Goal: Information Seeking & Learning: Learn about a topic

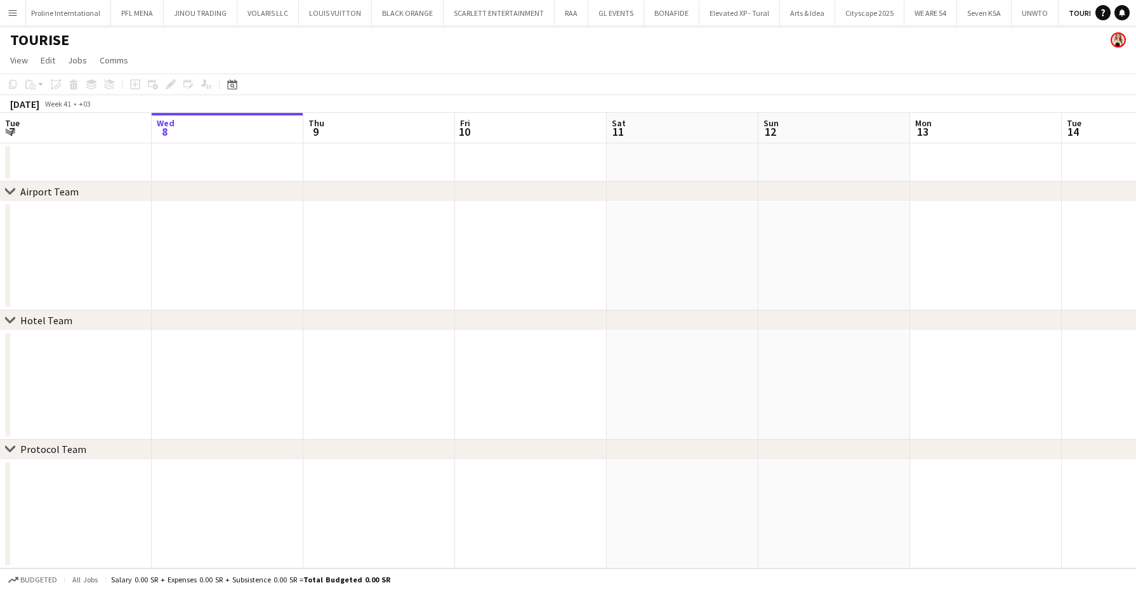
scroll to position [0, 362]
click at [563, 18] on button "RAA Close" at bounding box center [570, 13] width 34 height 25
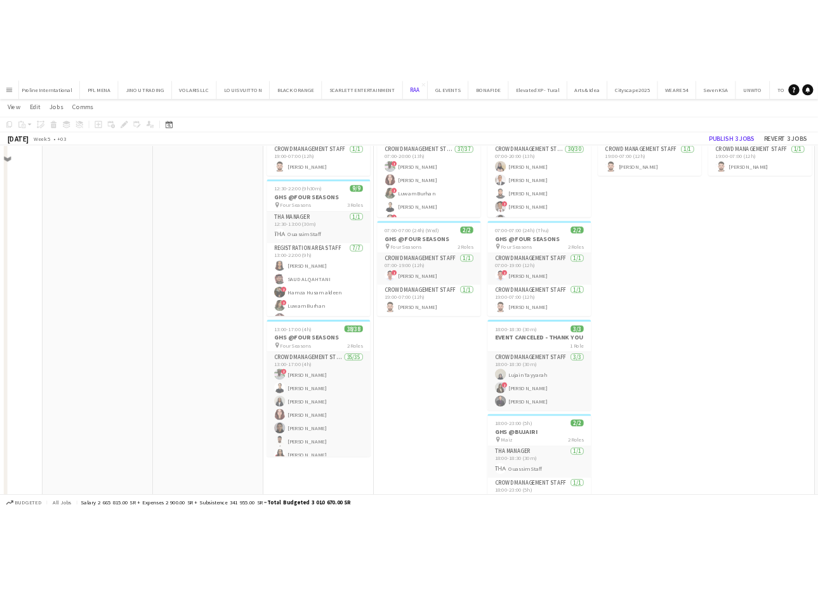
scroll to position [166, 0]
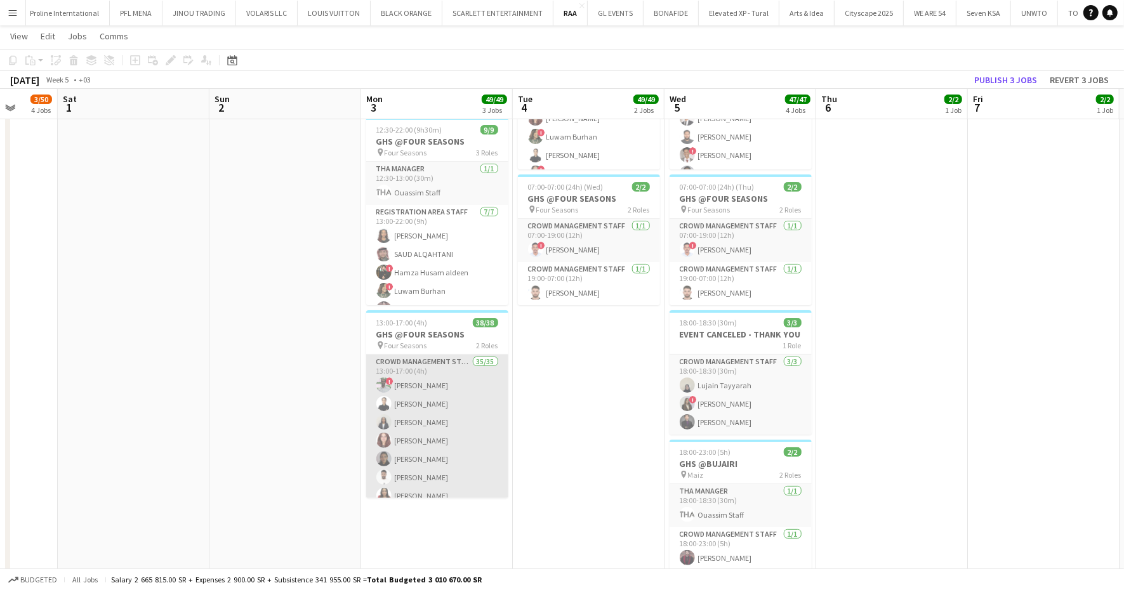
click at [376, 417] on app-user-avatar at bounding box center [383, 421] width 15 height 15
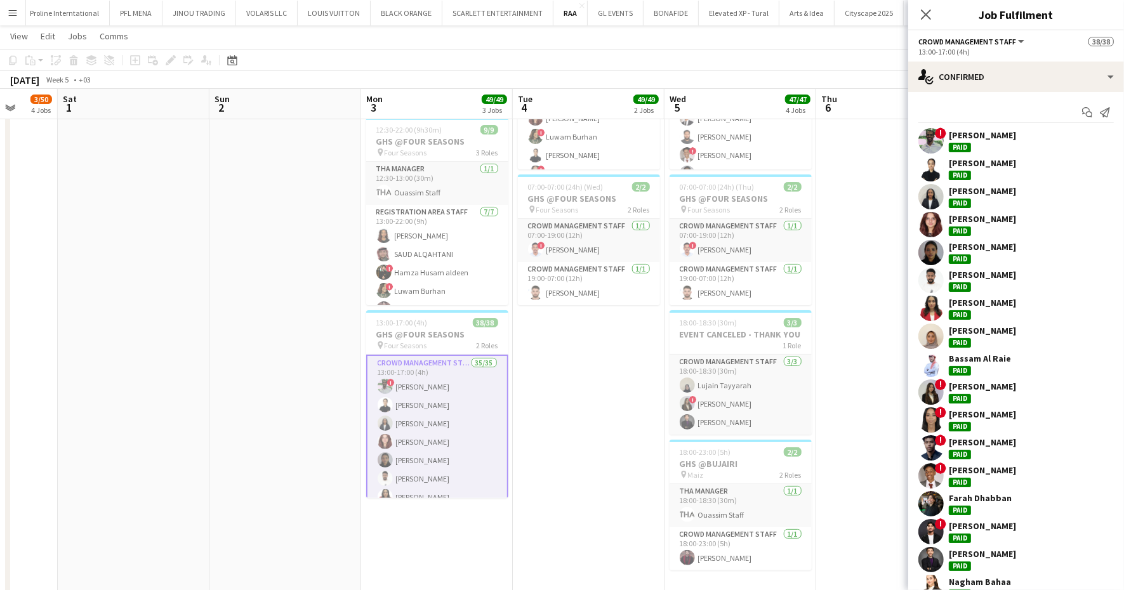
click at [993, 194] on div "Khadijah Camara" at bounding box center [982, 190] width 67 height 11
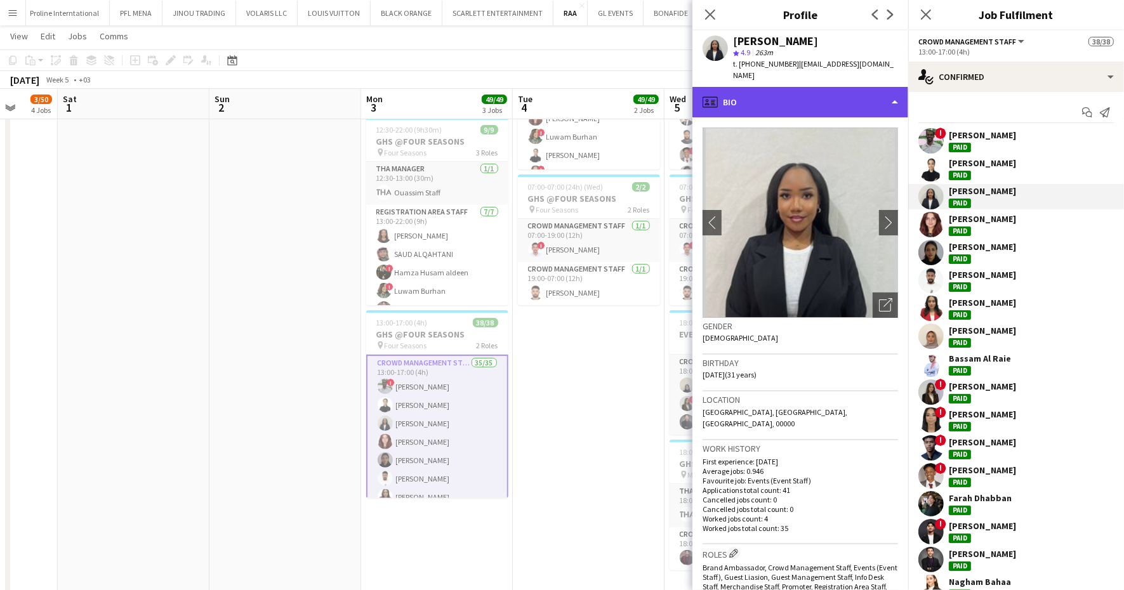
click at [819, 88] on div "profile Bio" at bounding box center [800, 102] width 216 height 30
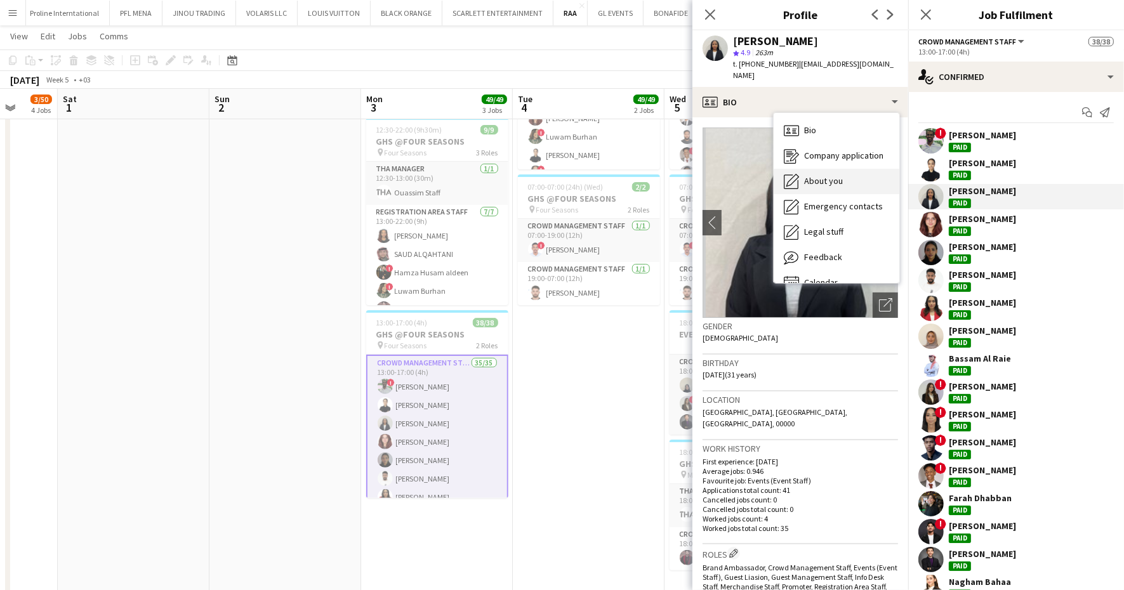
click at [825, 175] on span "About you" at bounding box center [823, 180] width 39 height 11
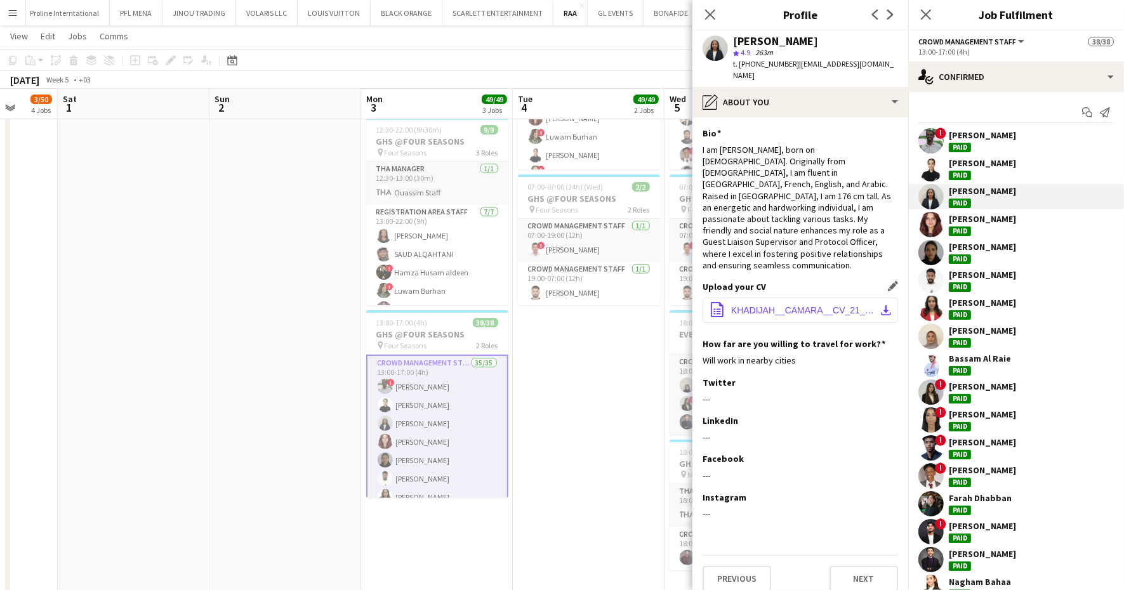
click at [787, 298] on button "office-file-sheet KHADIJAH__CAMARA__CV_21_1690570564177.pdf download-bottom" at bounding box center [799, 310] width 195 height 25
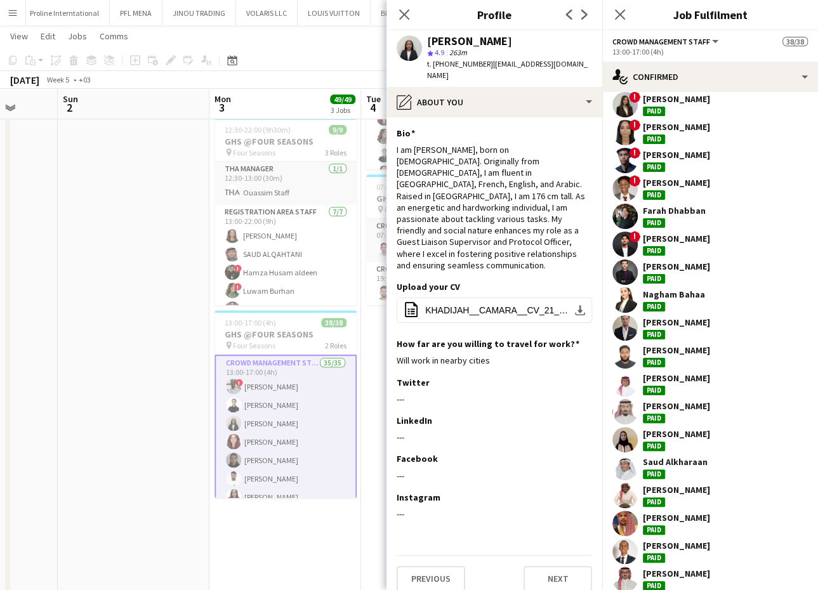
scroll to position [289, 0]
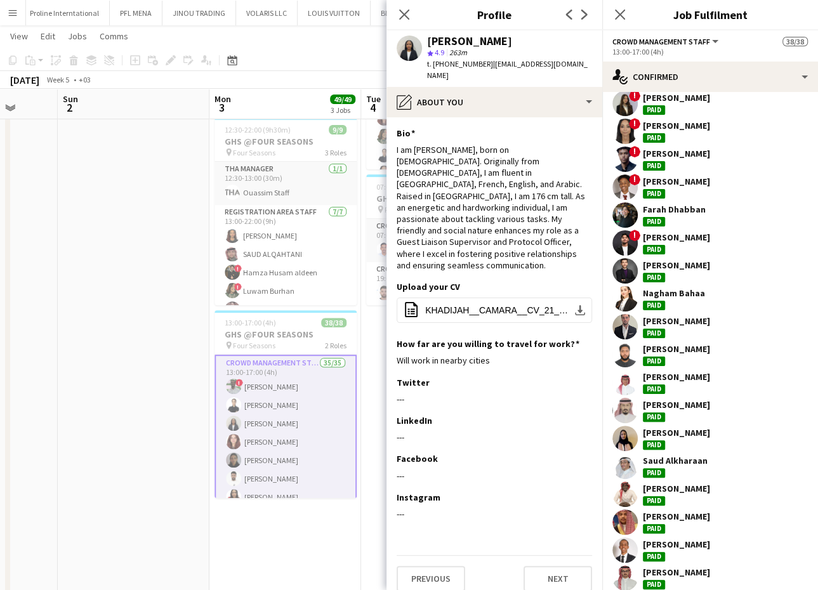
click at [697, 374] on div "Salah Elhillo Paid" at bounding box center [710, 382] width 216 height 25
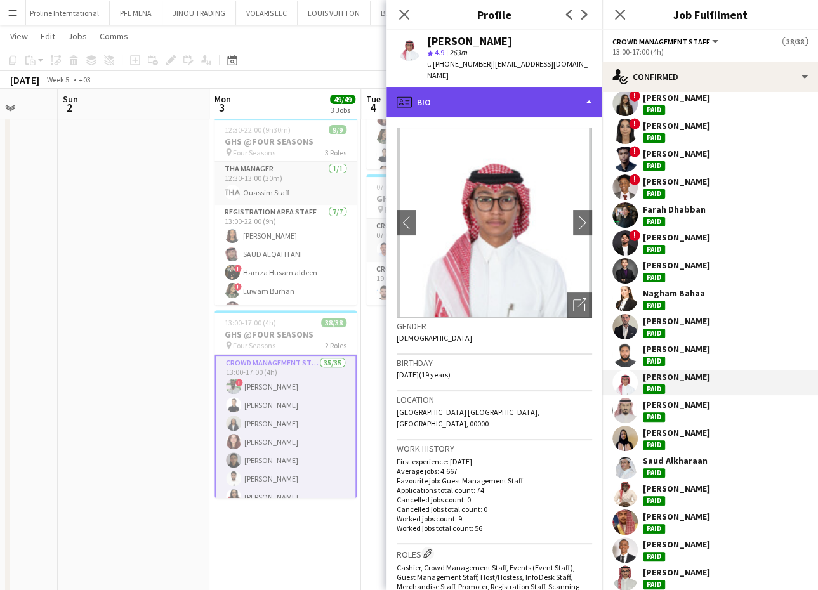
click at [490, 87] on div "profile Bio" at bounding box center [494, 102] width 216 height 30
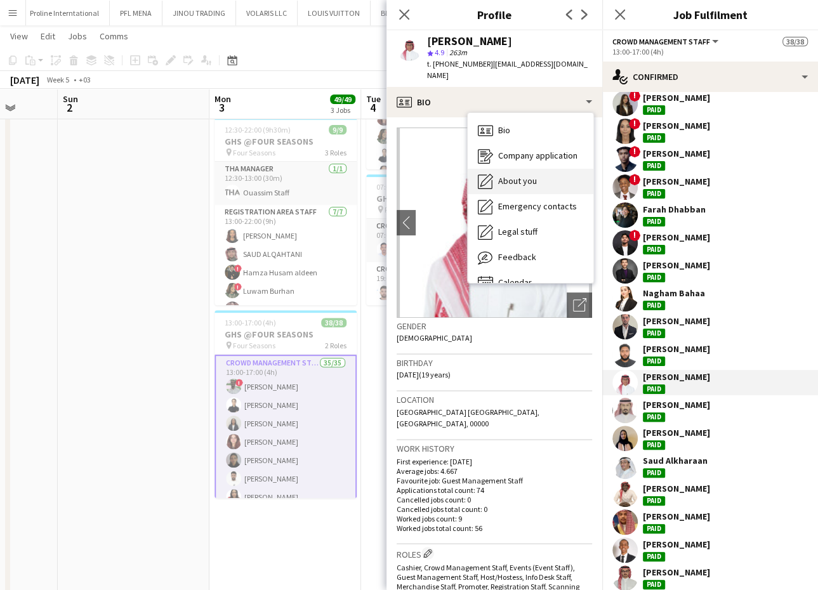
click at [511, 169] on div "About you About you" at bounding box center [531, 181] width 126 height 25
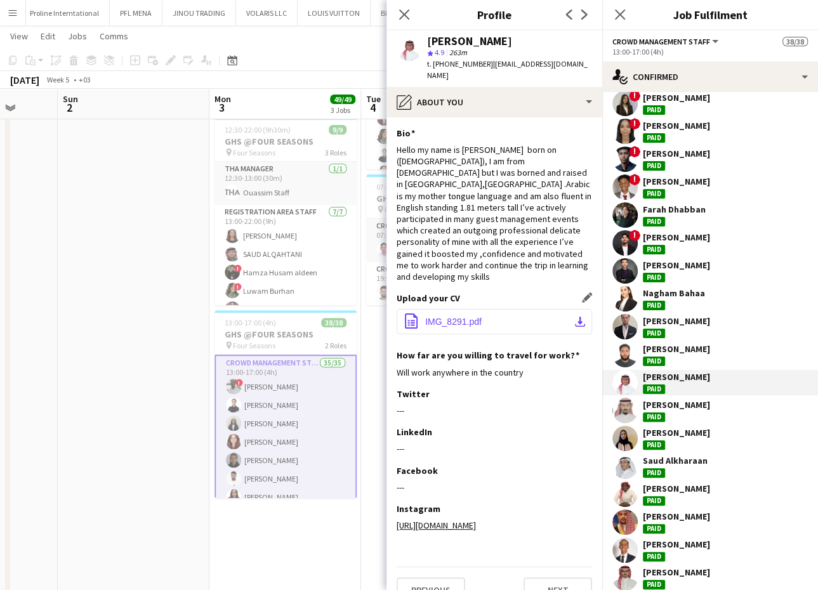
click at [453, 317] on span "IMG_8291.pdf" at bounding box center [453, 322] width 56 height 10
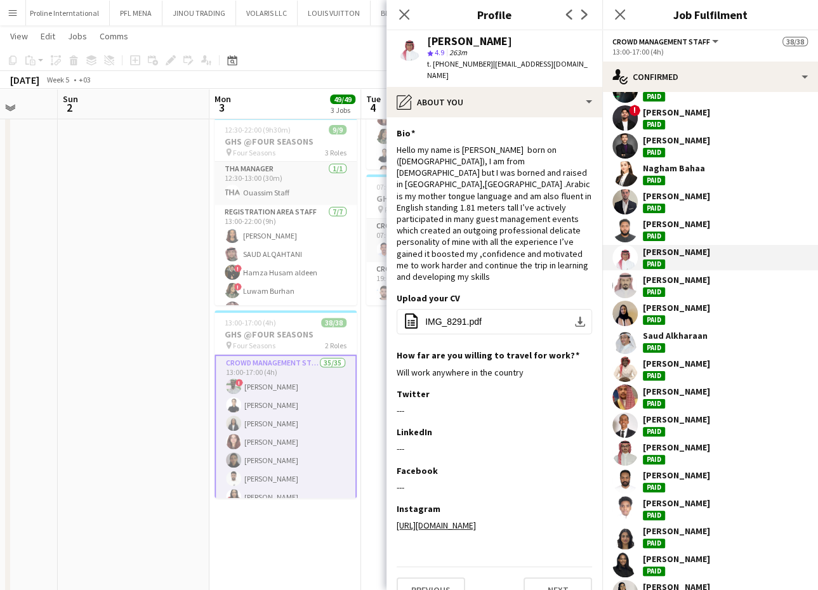
scroll to position [416, 0]
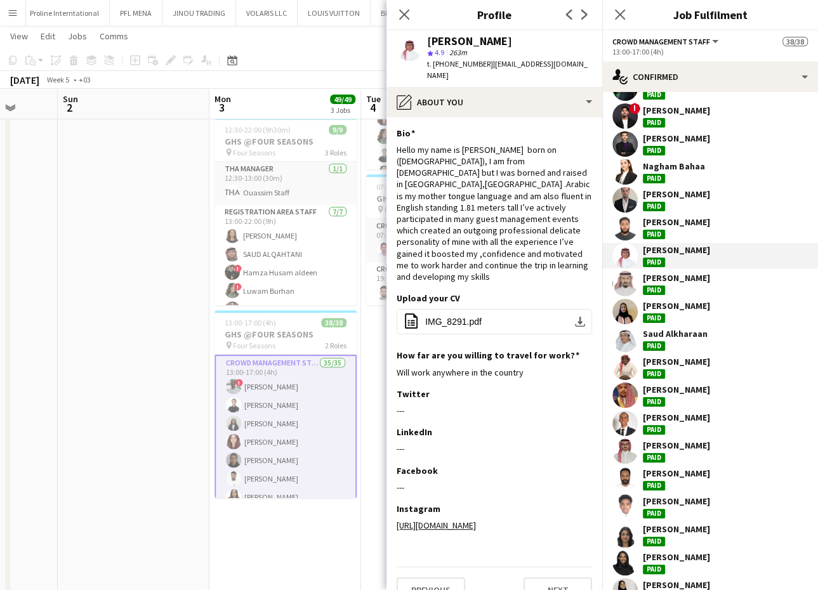
click at [677, 468] on div "Saleh Gafer" at bounding box center [676, 473] width 67 height 11
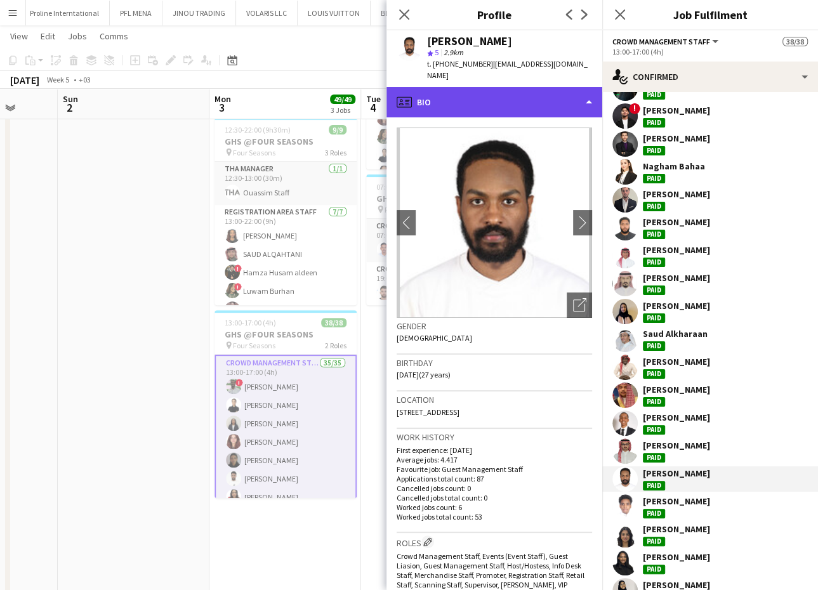
click at [517, 88] on div "profile Bio" at bounding box center [494, 102] width 216 height 30
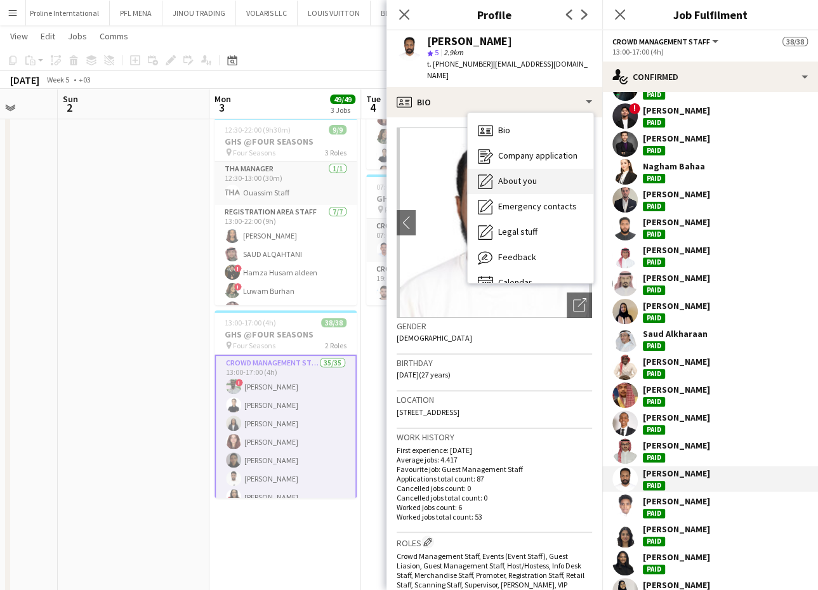
click at [539, 169] on div "About you About you" at bounding box center [531, 181] width 126 height 25
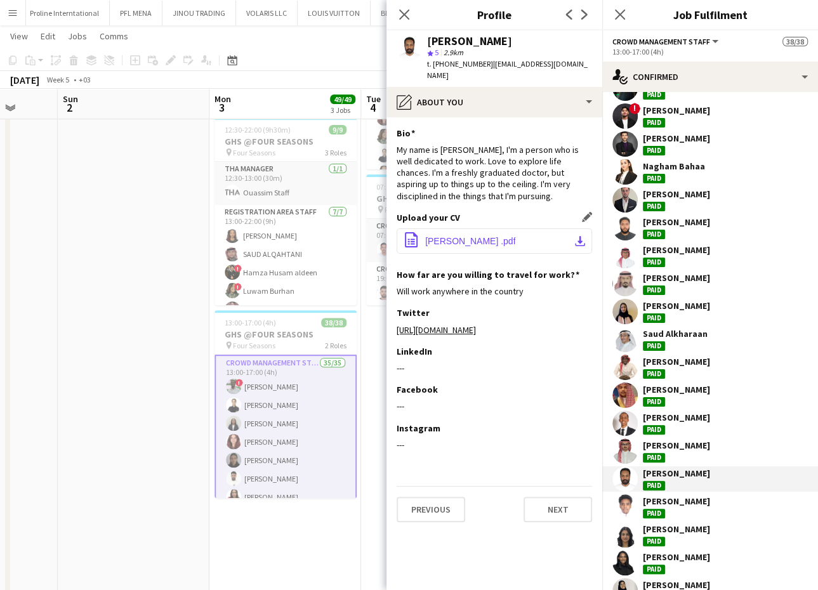
click at [486, 230] on button "office-file-sheet Saleh's CV .pdf download-bottom" at bounding box center [494, 240] width 195 height 25
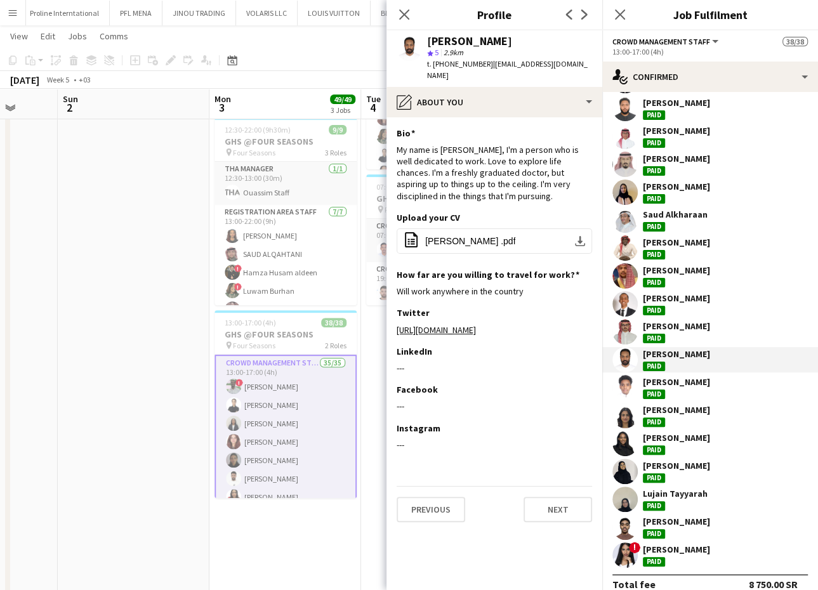
scroll to position [549, 0]
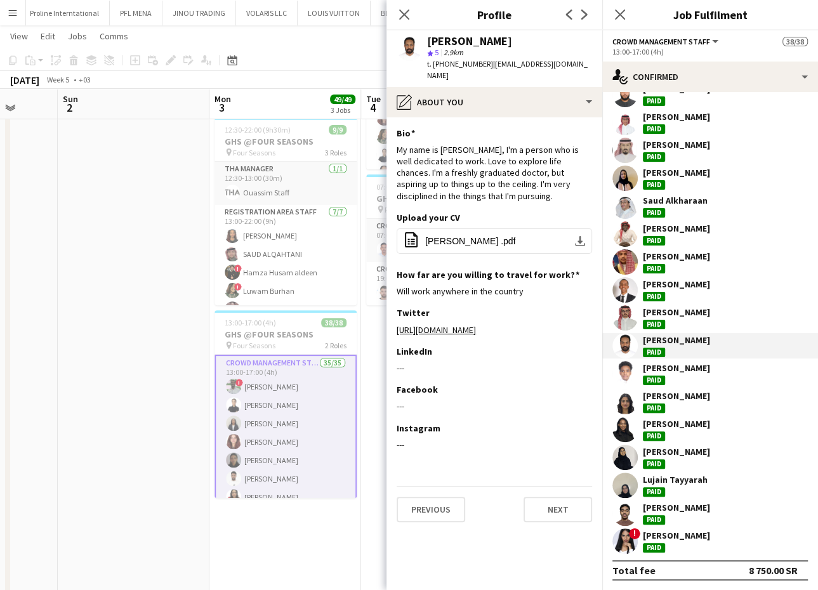
click at [155, 378] on app-date-cell at bounding box center [134, 294] width 152 height 634
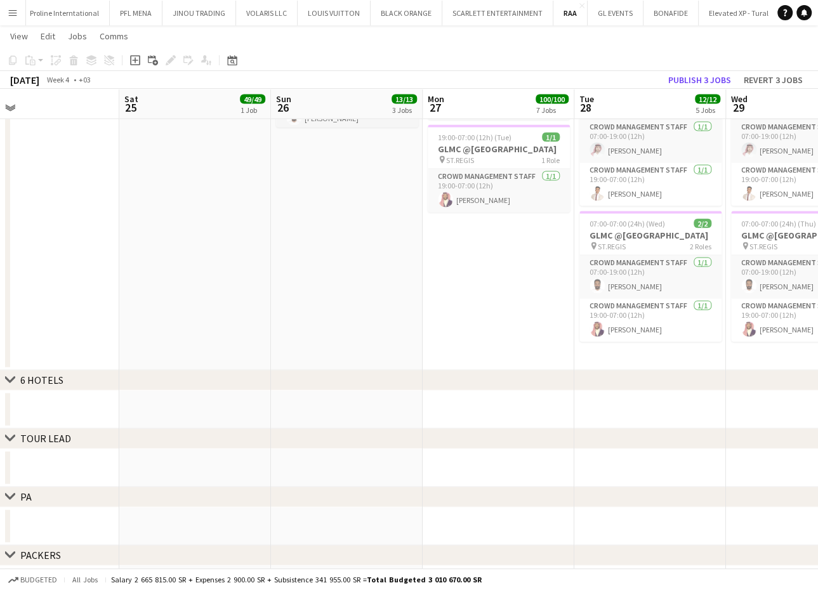
scroll to position [1817, 0]
click at [669, 331] on app-card-role "Crowd Management Staff 1/1 19:00-07:00 (12h) Mawia Mohamed" at bounding box center [650, 320] width 142 height 43
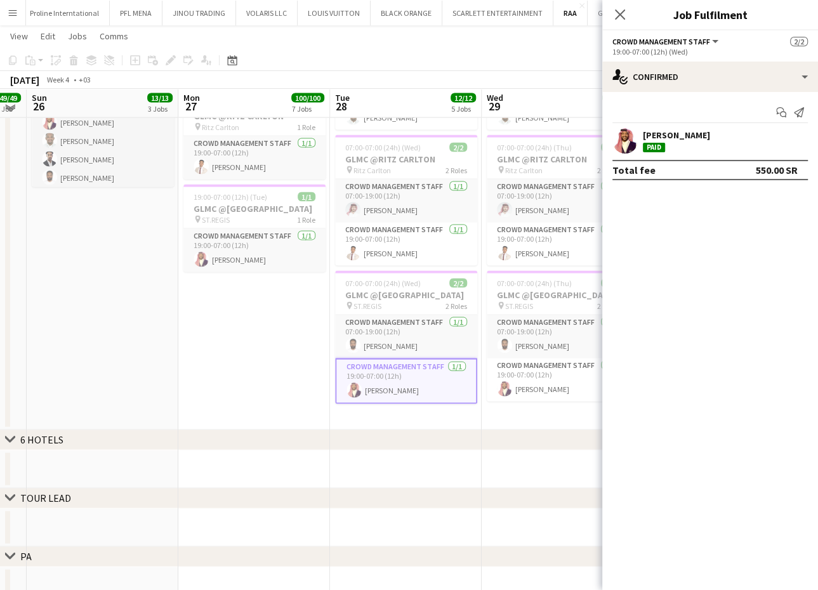
scroll to position [1756, 0]
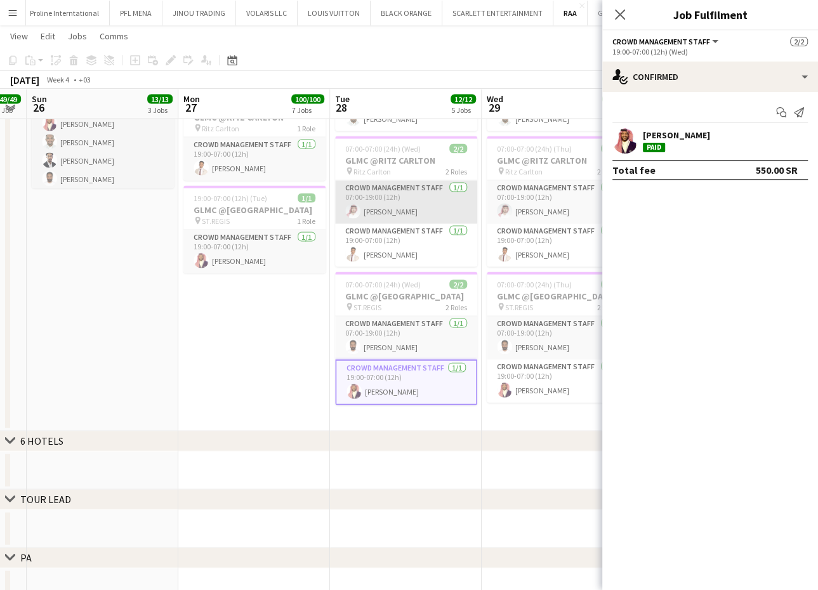
click at [438, 207] on app-card-role "Crowd Management Staff 1/1 07:00-19:00 (12h) Abdullah AlSadeq" at bounding box center [406, 202] width 142 height 43
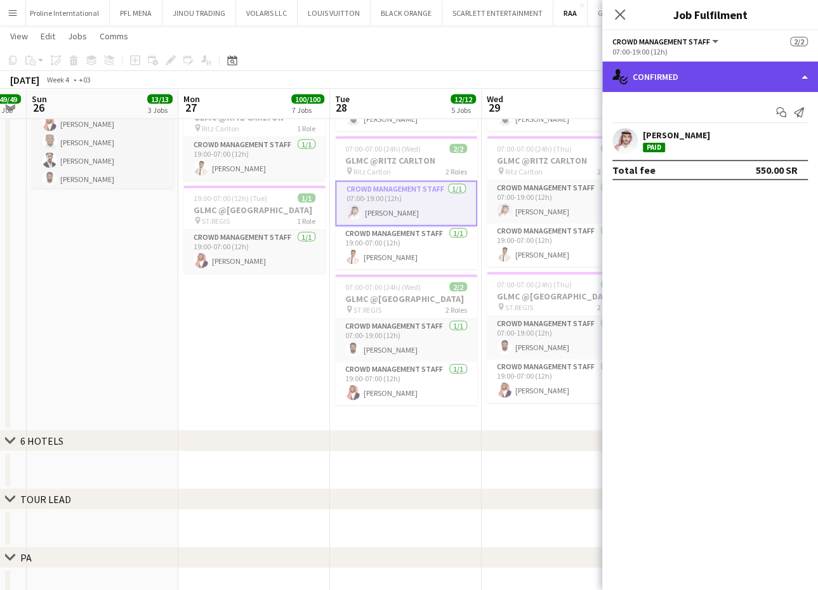
click at [751, 81] on div "single-neutral-actions-check-2 Confirmed" at bounding box center [710, 77] width 216 height 30
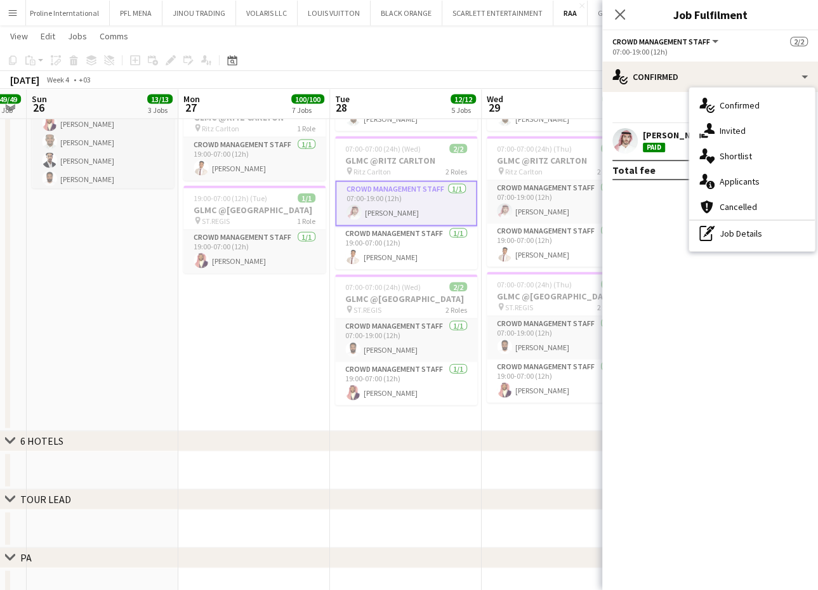
click at [657, 131] on div "Abdullah AlSadeq" at bounding box center [676, 134] width 67 height 11
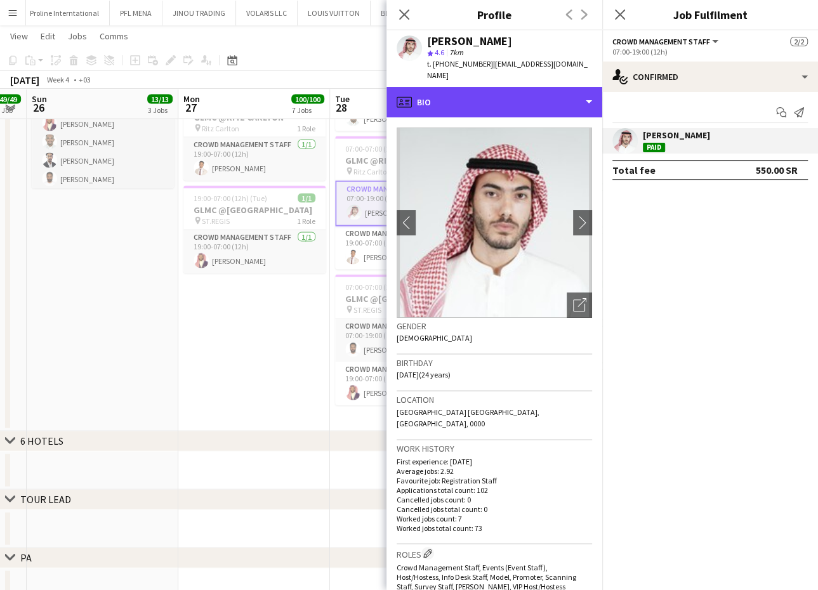
click at [522, 87] on div "profile Bio" at bounding box center [494, 102] width 216 height 30
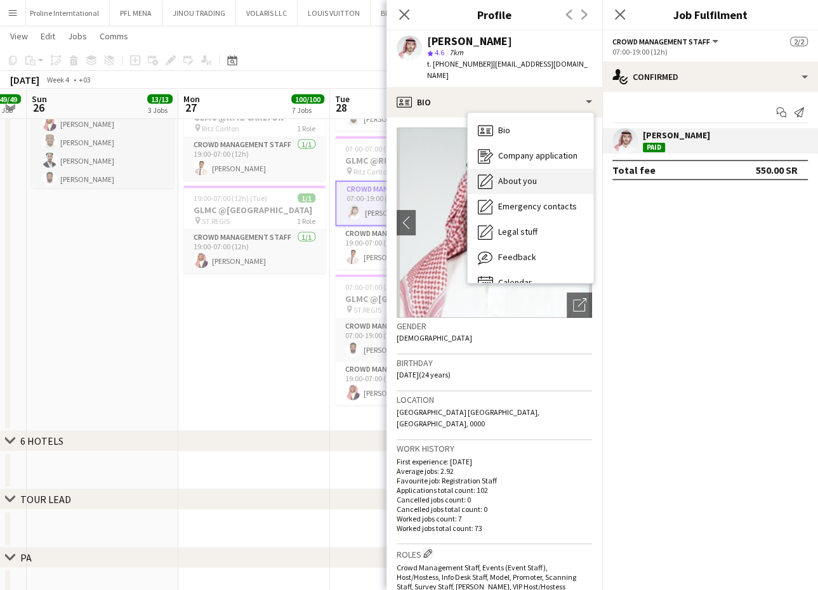
click at [537, 176] on div "About you About you" at bounding box center [531, 181] width 126 height 25
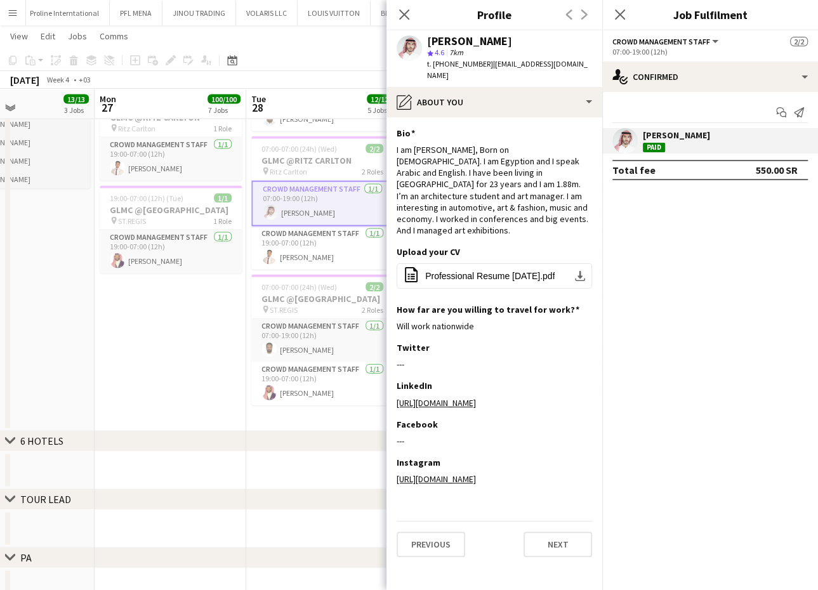
scroll to position [0, 513]
click at [204, 370] on app-date-cell "19:00-07:00 (12h) (Tue) 1/1 GLMC @MARRIOTTE DQ pin MARRIOTT DQ 1 Role Crowd Man…" at bounding box center [170, 214] width 152 height 436
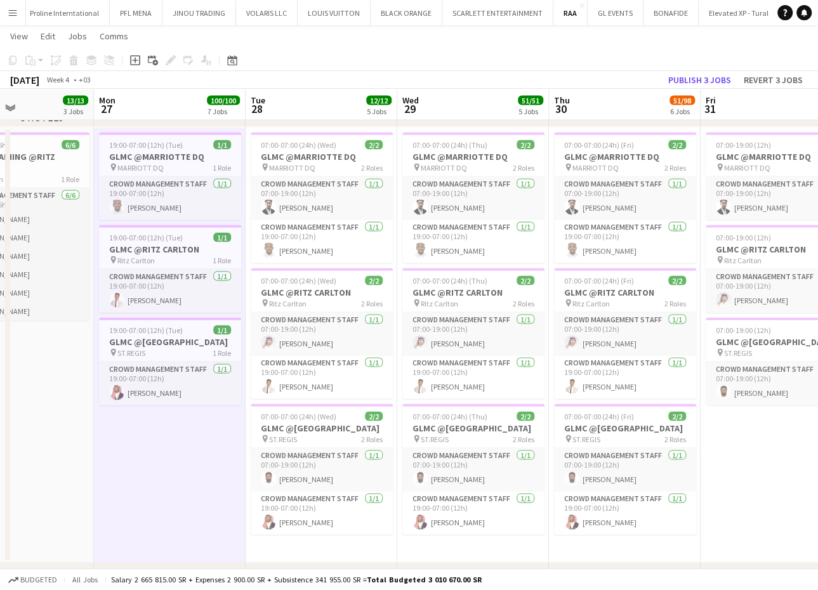
scroll to position [1626, 0]
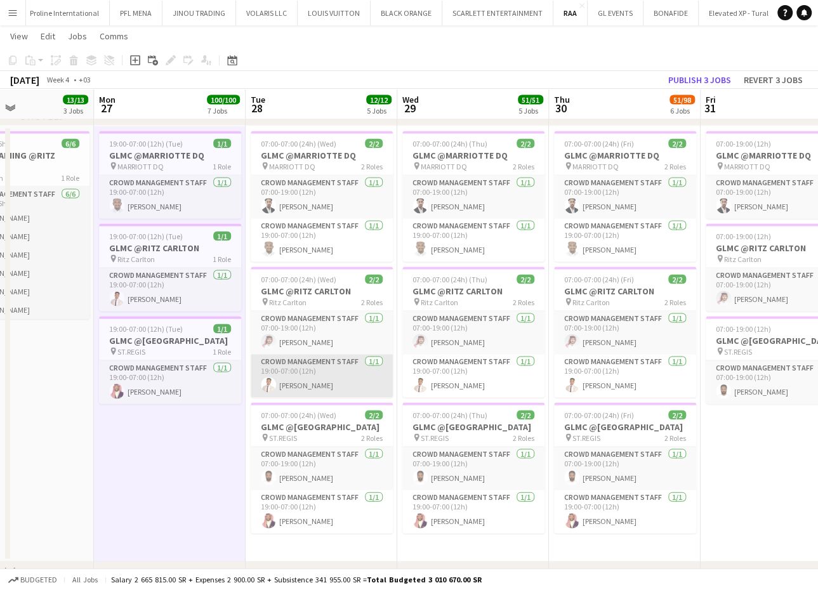
click at [330, 390] on app-card-role "Crowd Management Staff 1/1 19:00-07:00 (12h) Yasser Yabat" at bounding box center [322, 375] width 142 height 43
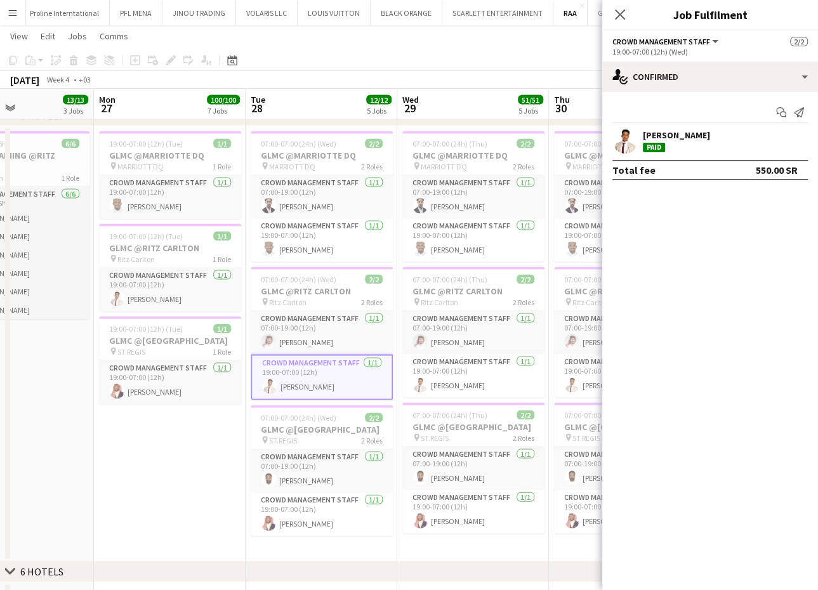
click at [719, 140] on div "Yasser Yabat Paid" at bounding box center [710, 140] width 216 height 25
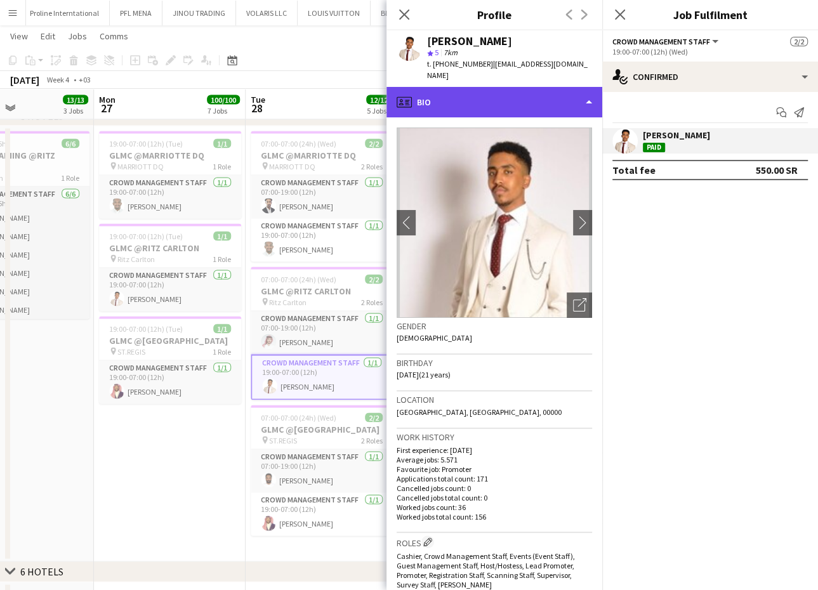
click at [508, 97] on div "profile Bio" at bounding box center [494, 102] width 216 height 30
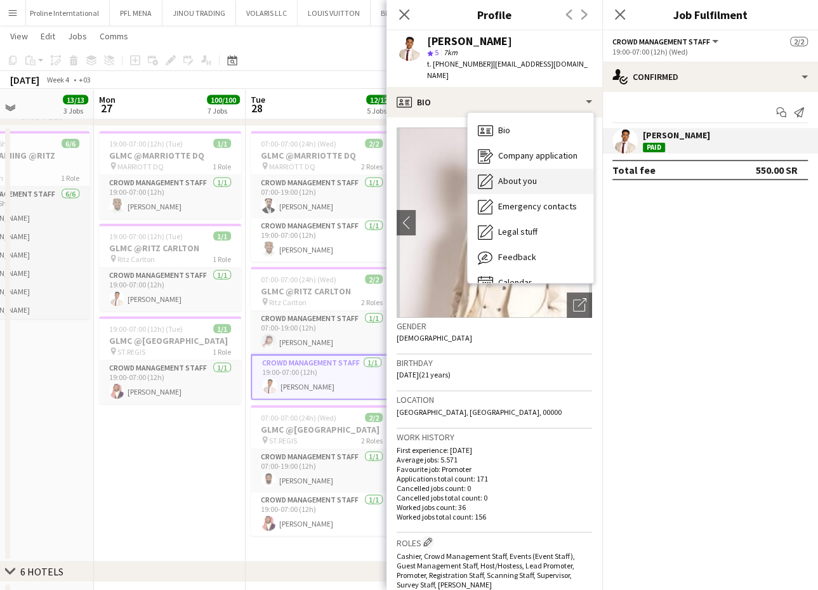
click at [509, 175] on span "About you" at bounding box center [517, 180] width 39 height 11
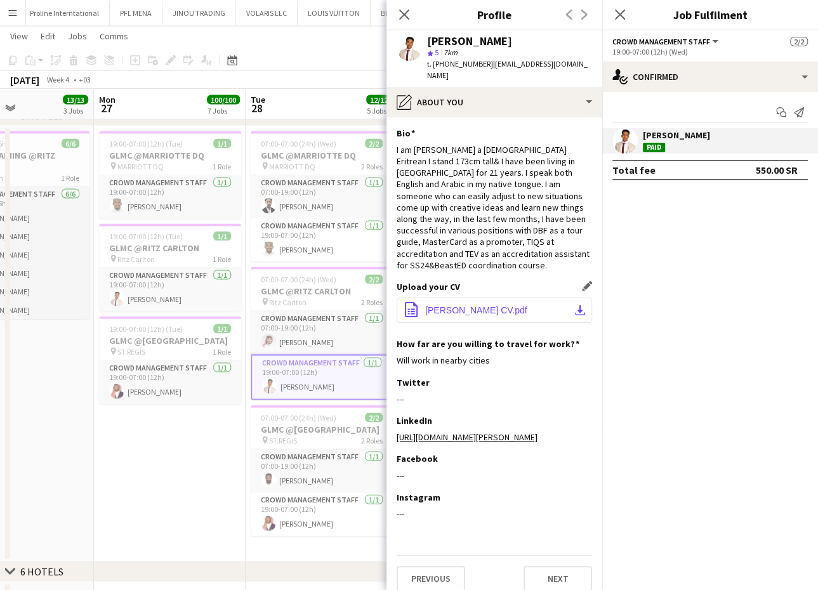
click at [471, 305] on span "Yasser Yabat CV.pdf" at bounding box center [476, 310] width 102 height 10
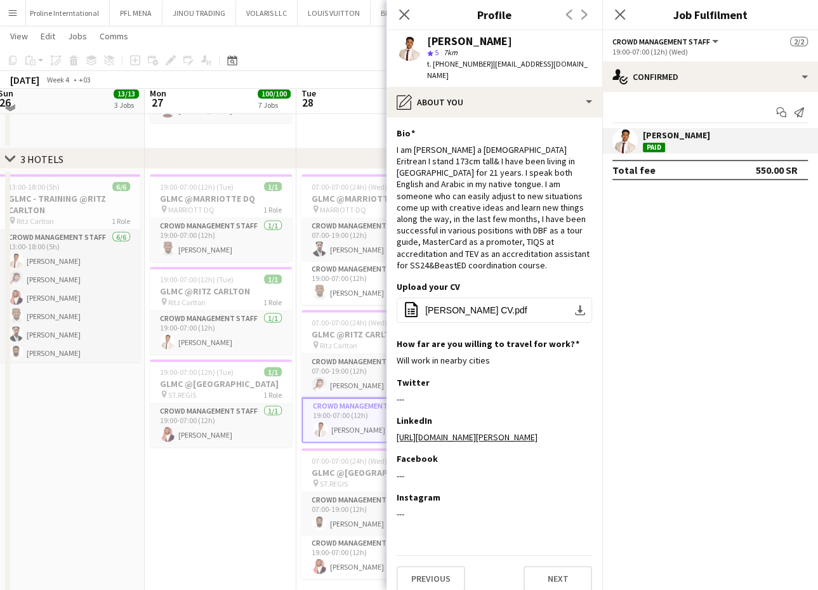
scroll to position [1575, 0]
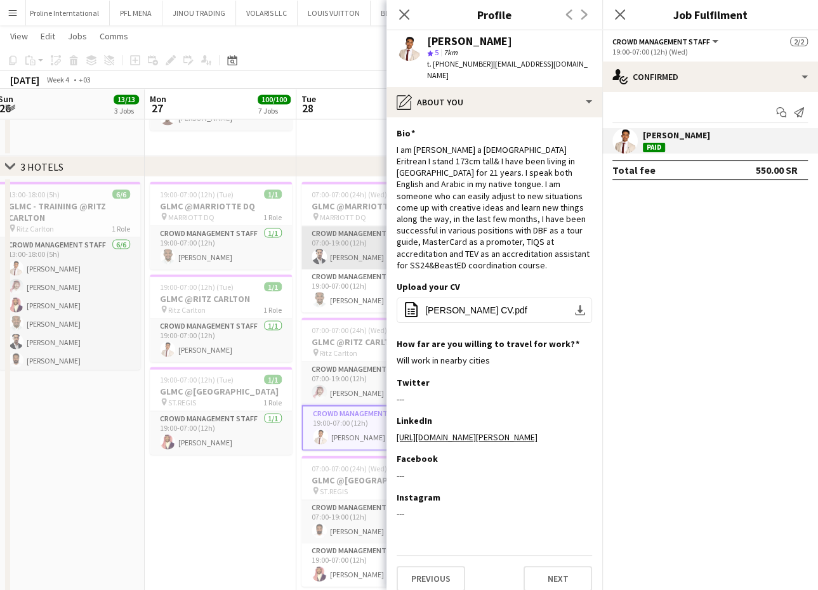
click at [345, 256] on app-card-role "Crowd Management Staff 1/1 07:00-19:00 (12h) Mohammed Ameer" at bounding box center [372, 247] width 142 height 43
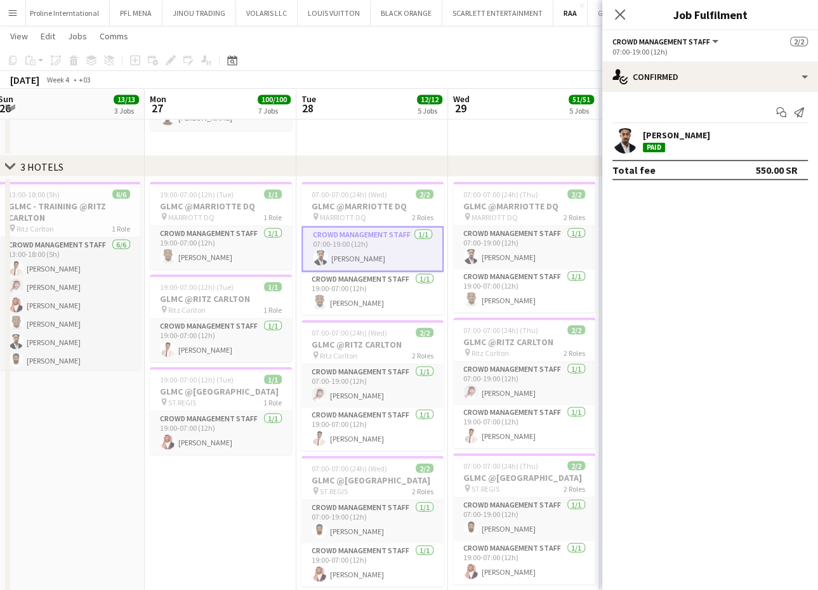
click at [690, 134] on div "Mohammed Ameer" at bounding box center [676, 134] width 67 height 11
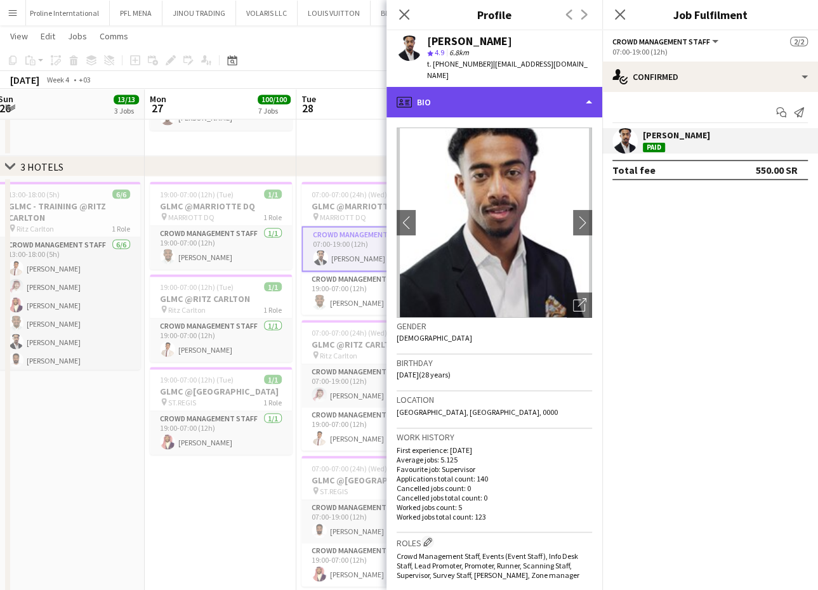
click at [556, 94] on div "profile Bio" at bounding box center [494, 102] width 216 height 30
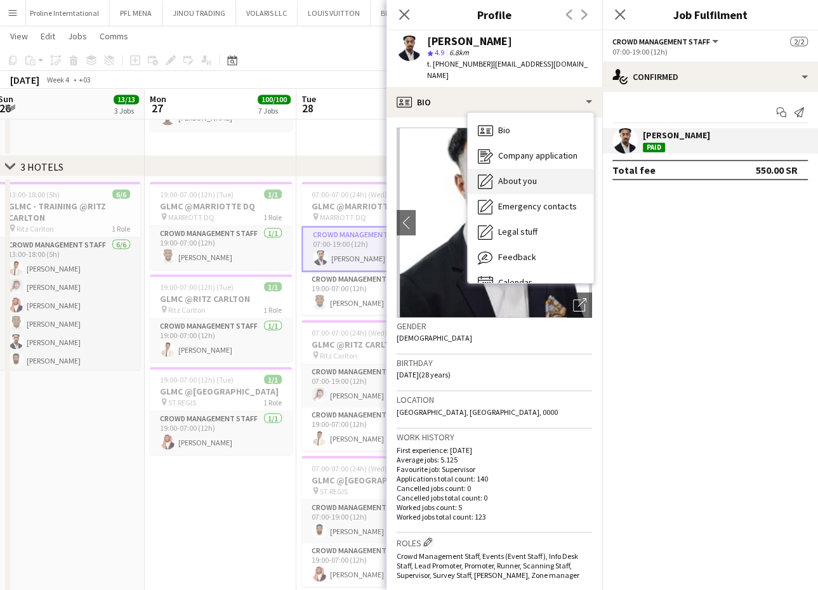
click at [552, 169] on div "About you About you" at bounding box center [531, 181] width 126 height 25
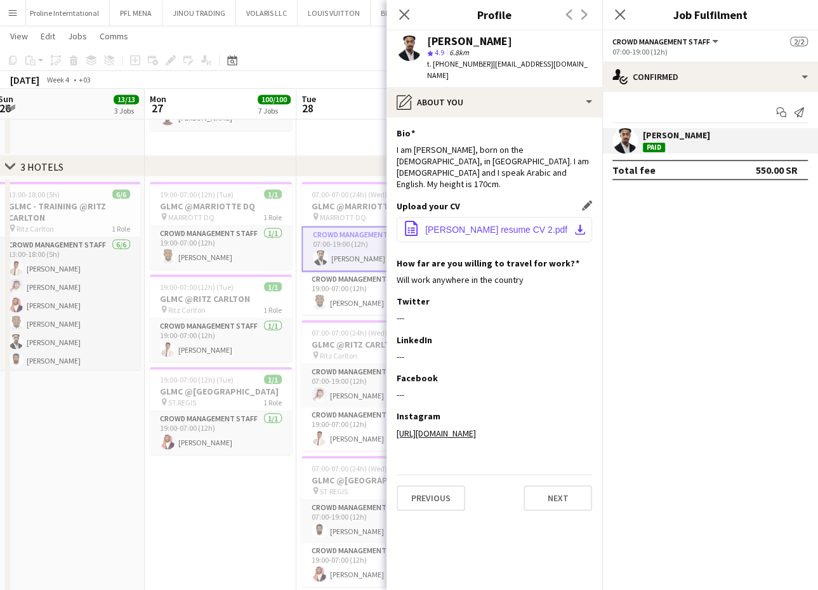
click at [481, 217] on button "office-file-sheet Moe Ameer resume CV 2.pdf download-bottom" at bounding box center [494, 229] width 195 height 25
click at [210, 502] on app-date-cell "19:00-07:00 (12h) (Tue) 1/1 GLMC @MARRIOTTE DQ pin MARRIOTT DQ 1 Role Crowd Man…" at bounding box center [221, 394] width 152 height 436
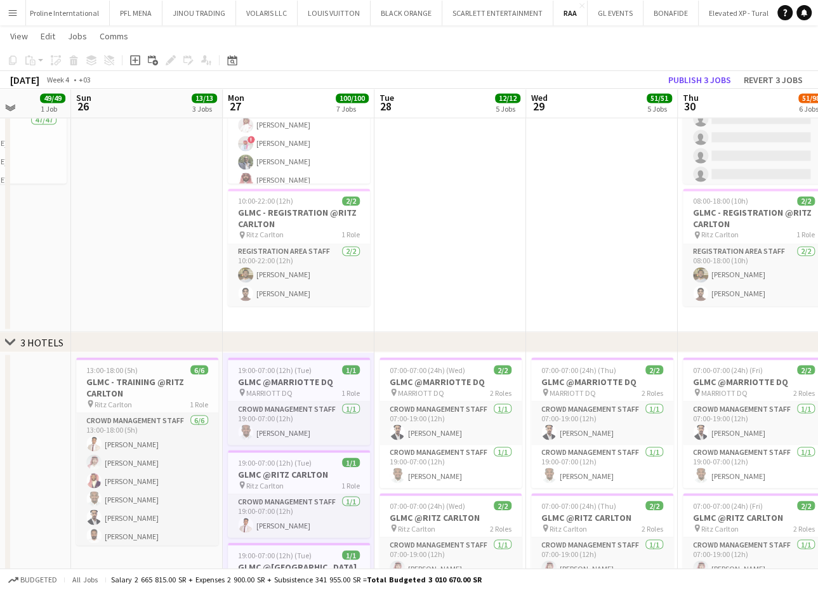
scroll to position [1398, 0]
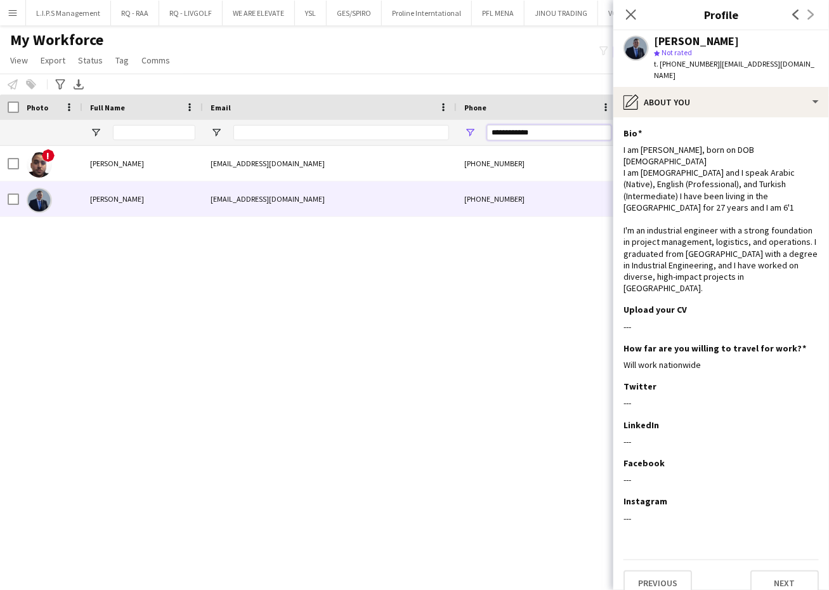
click at [557, 134] on input "**********" at bounding box center [549, 132] width 124 height 15
drag, startPoint x: 557, startPoint y: 134, endPoint x: 426, endPoint y: 108, distance: 133.8
click at [150, 132] on input "Full Name Filter Input" at bounding box center [154, 132] width 82 height 15
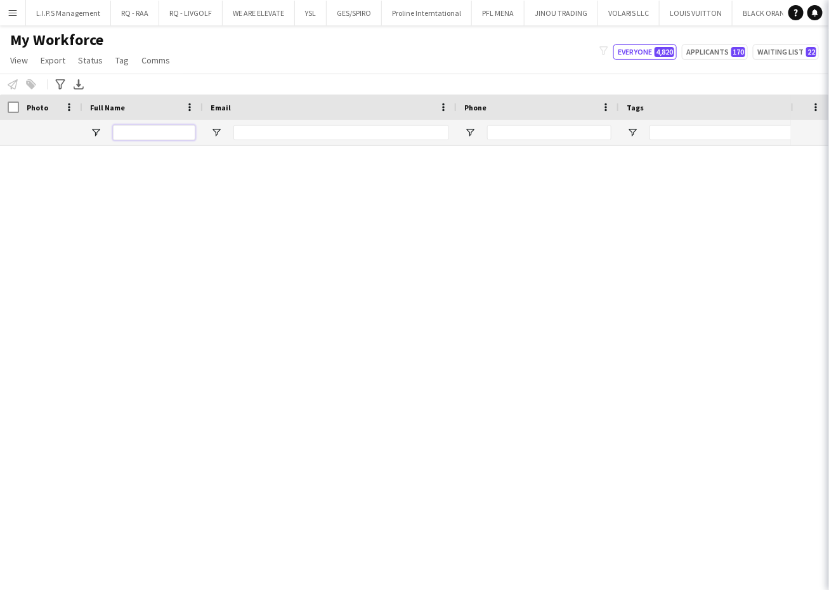
click at [150, 132] on input "Full Name Filter Input" at bounding box center [154, 132] width 82 height 15
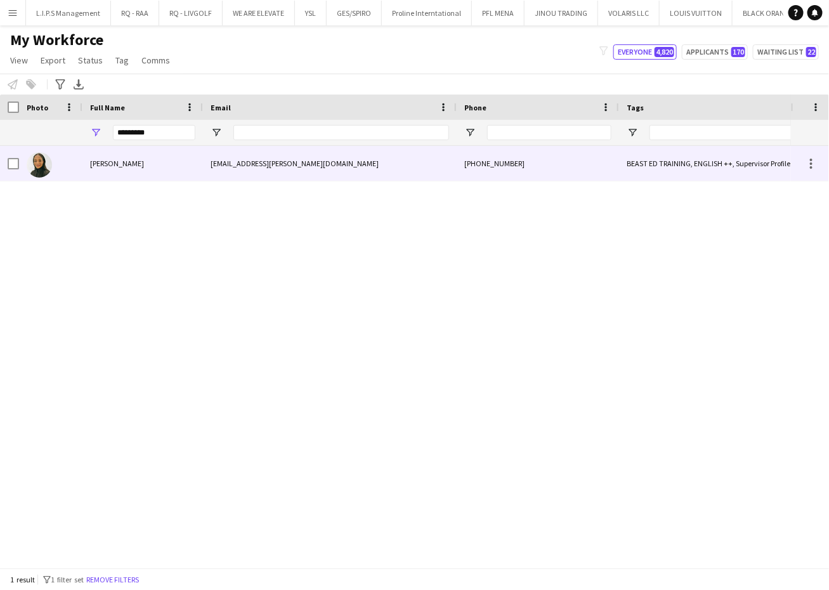
click at [106, 162] on span "Eisra Ismail" at bounding box center [117, 164] width 54 height 10
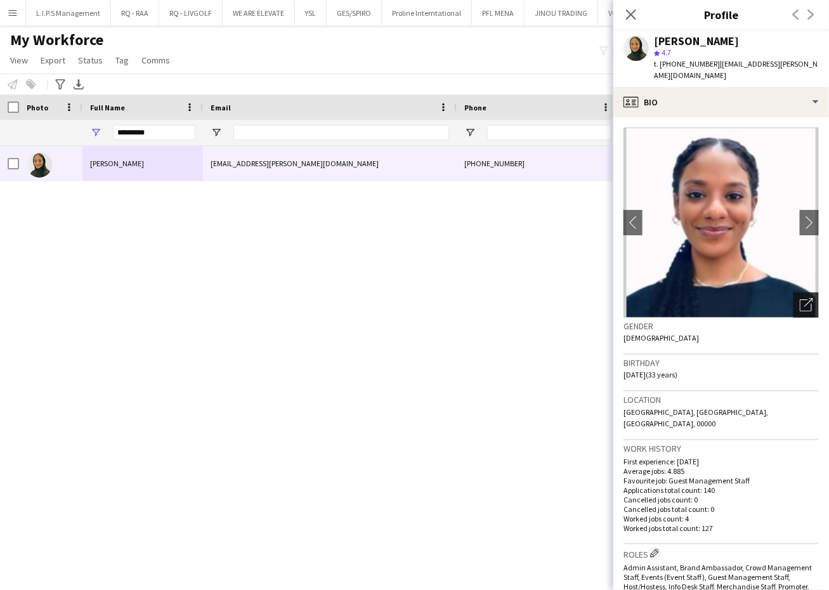
click at [800, 298] on icon "Open photos pop-in" at bounding box center [806, 304] width 13 height 13
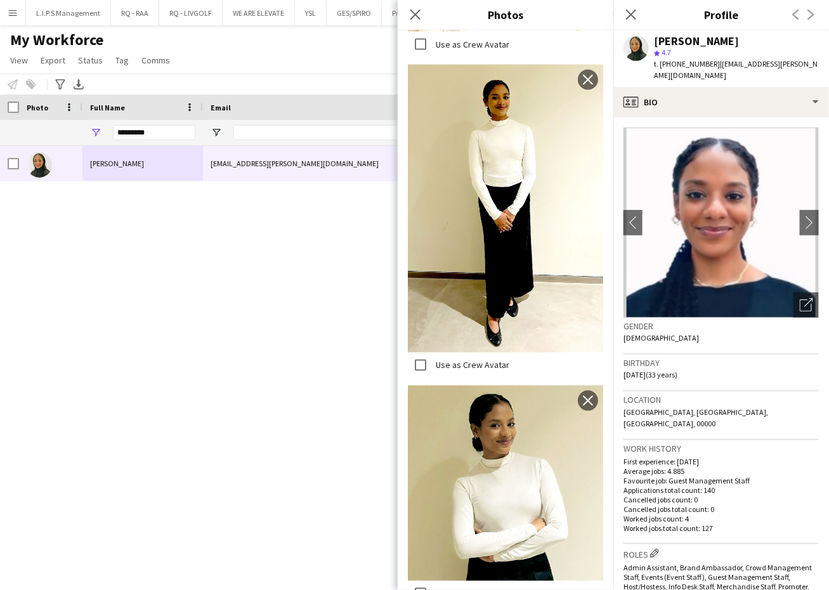
scroll to position [699, 0]
click at [418, 7] on app-icon "Close pop-in" at bounding box center [416, 15] width 18 height 18
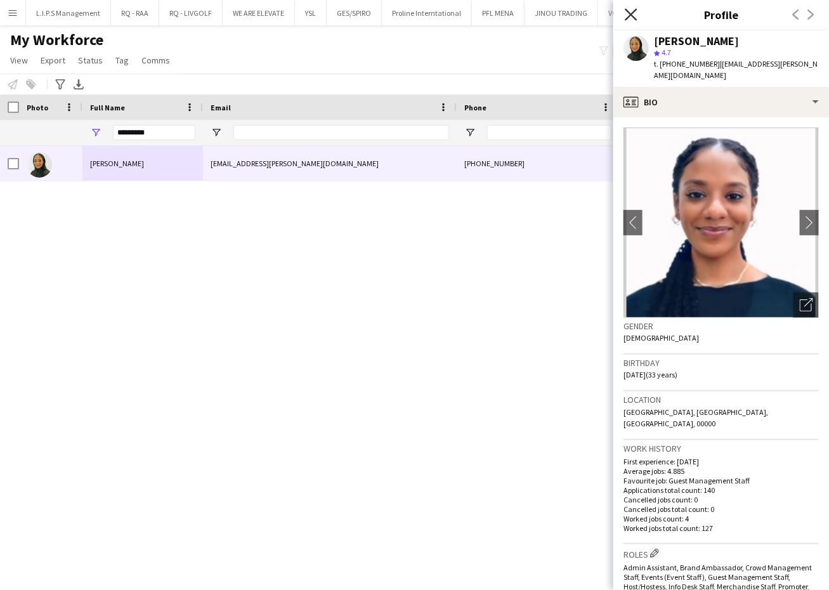
click at [636, 17] on icon "Close pop-in" at bounding box center [631, 14] width 12 height 12
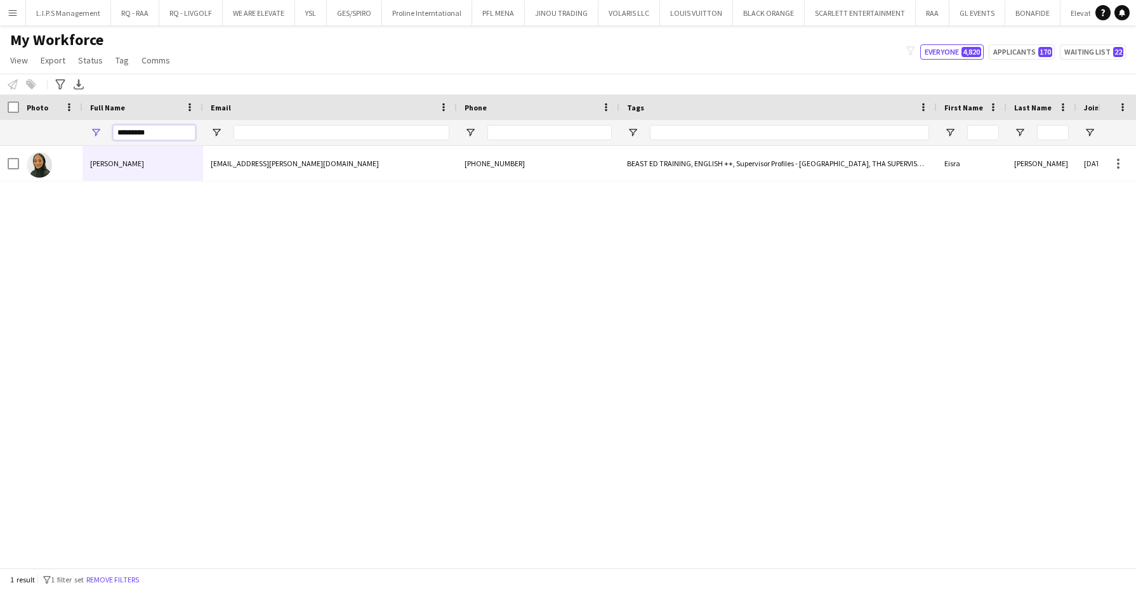
drag, startPoint x: 164, startPoint y: 135, endPoint x: 44, endPoint y: 117, distance: 120.7
click at [44, 117] on div "Workforce Details Tags Phone Email 1" at bounding box center [1090, 120] width 2181 height 51
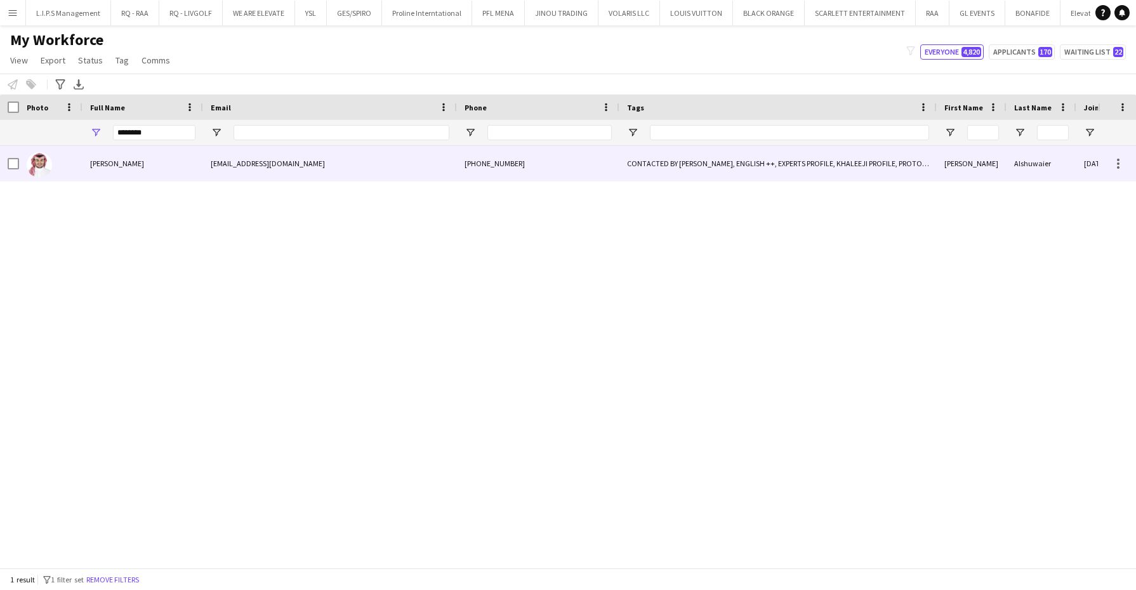
click at [256, 166] on div "mohammedalshuwaier@gmail.com" at bounding box center [330, 163] width 254 height 35
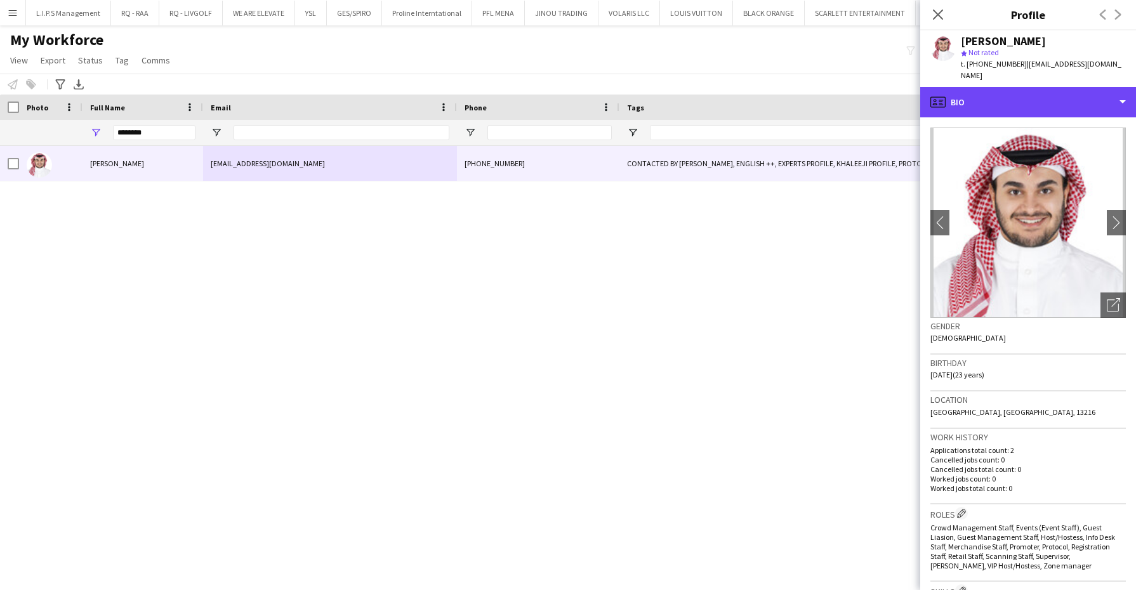
click at [829, 98] on div "profile Bio" at bounding box center [1028, 102] width 216 height 30
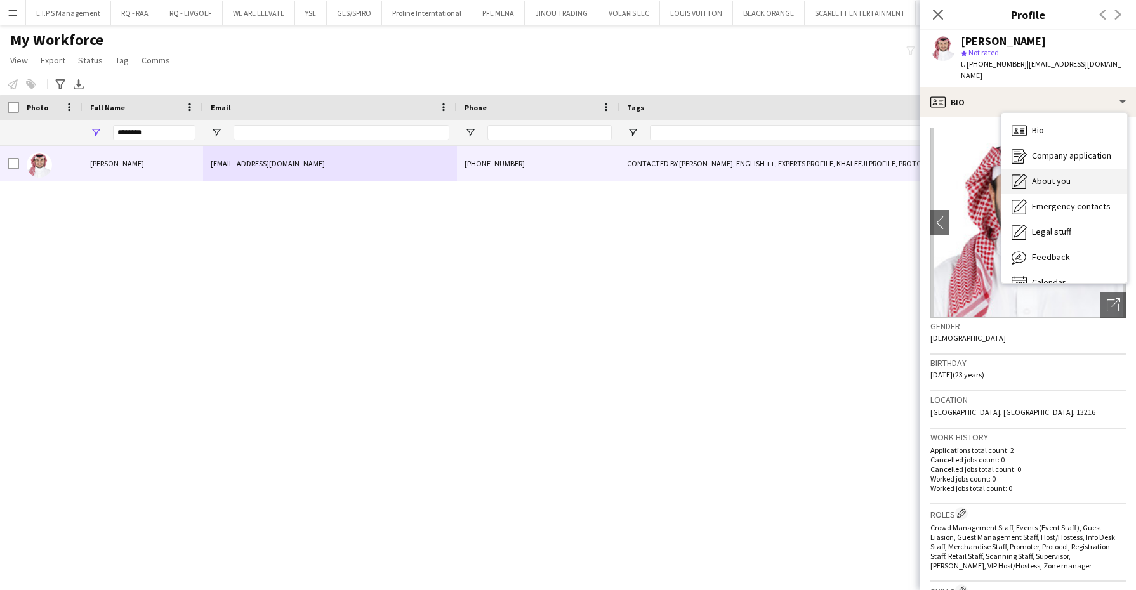
click at [829, 175] on span "About you" at bounding box center [1051, 180] width 39 height 11
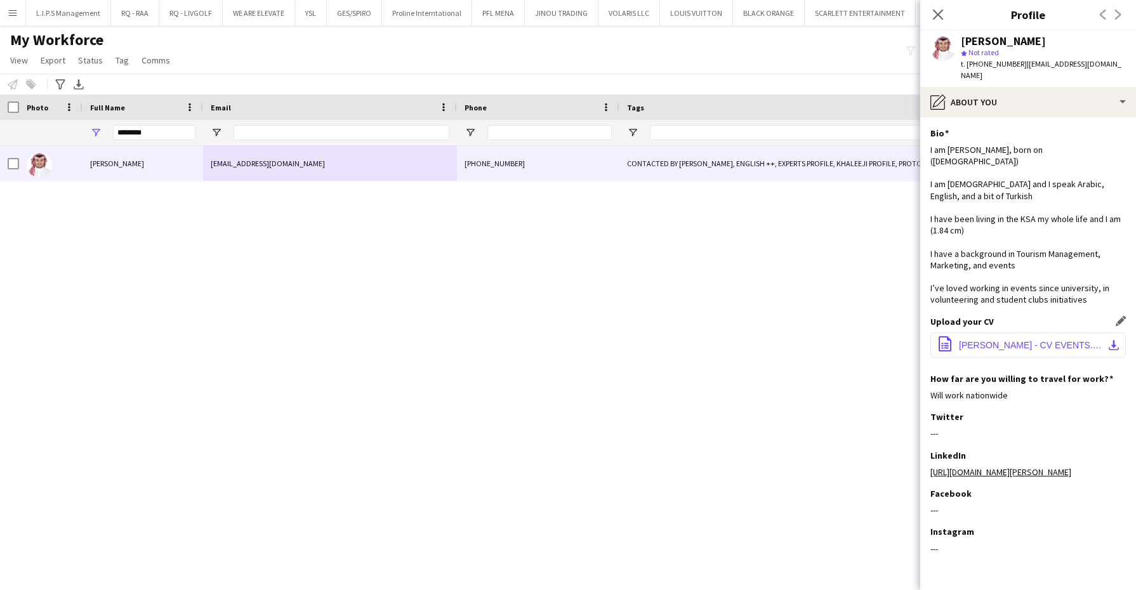
click at [829, 345] on span "Mohammed Alshuwaier - CV EVENTS.pdf" at bounding box center [1030, 345] width 143 height 10
drag, startPoint x: 154, startPoint y: 131, endPoint x: 47, endPoint y: 126, distance: 106.7
click at [47, 126] on div "********" at bounding box center [1090, 132] width 2181 height 25
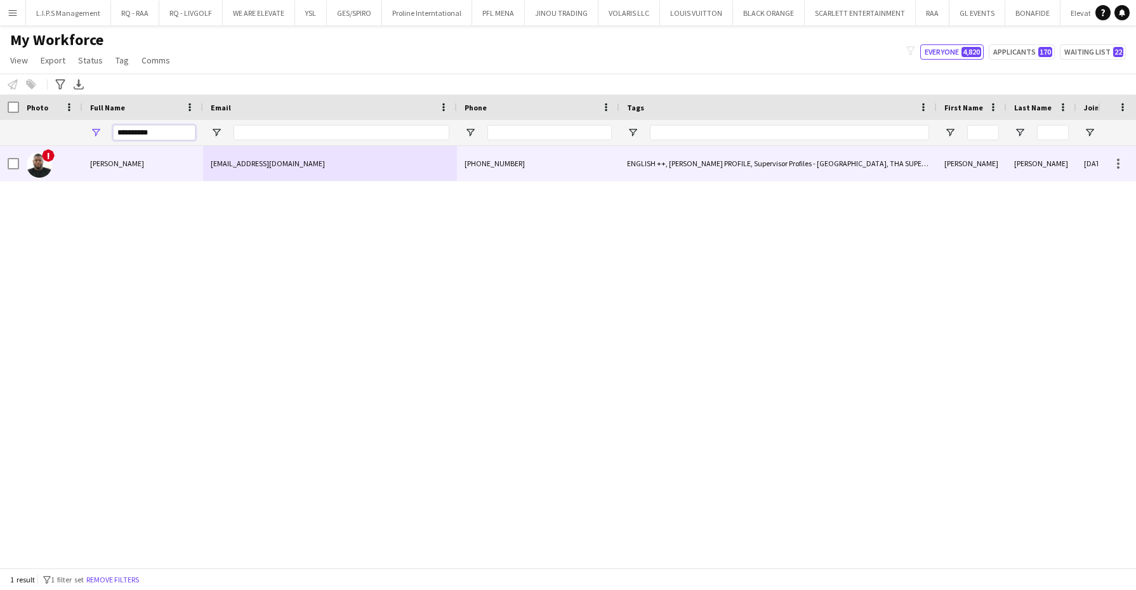
type input "**********"
click at [136, 162] on div "[PERSON_NAME]" at bounding box center [142, 163] width 121 height 35
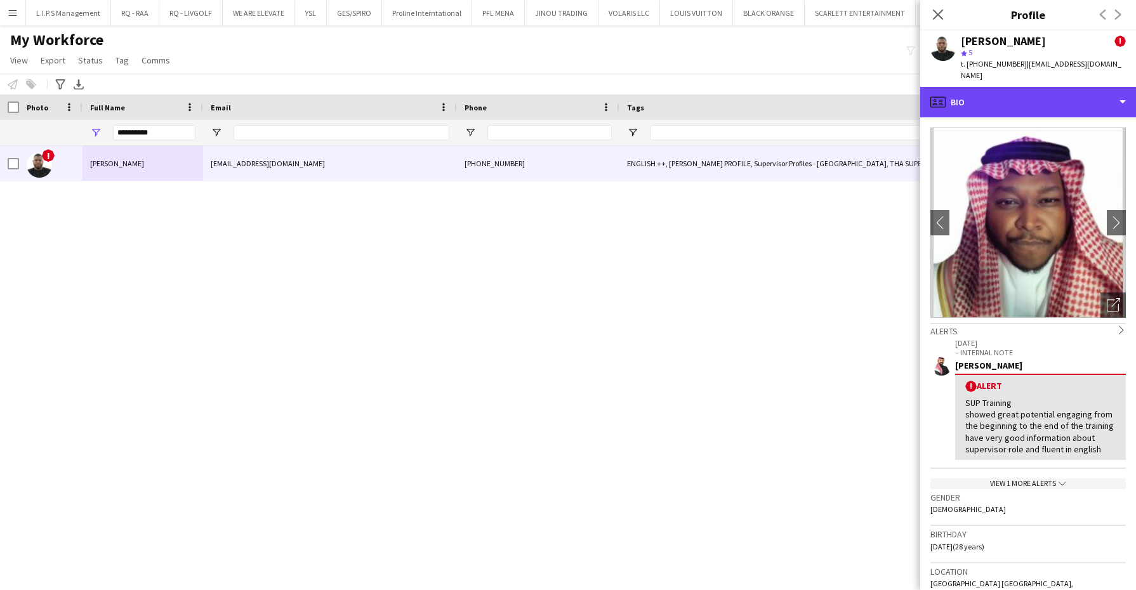
click at [829, 87] on div "profile Bio" at bounding box center [1028, 102] width 216 height 30
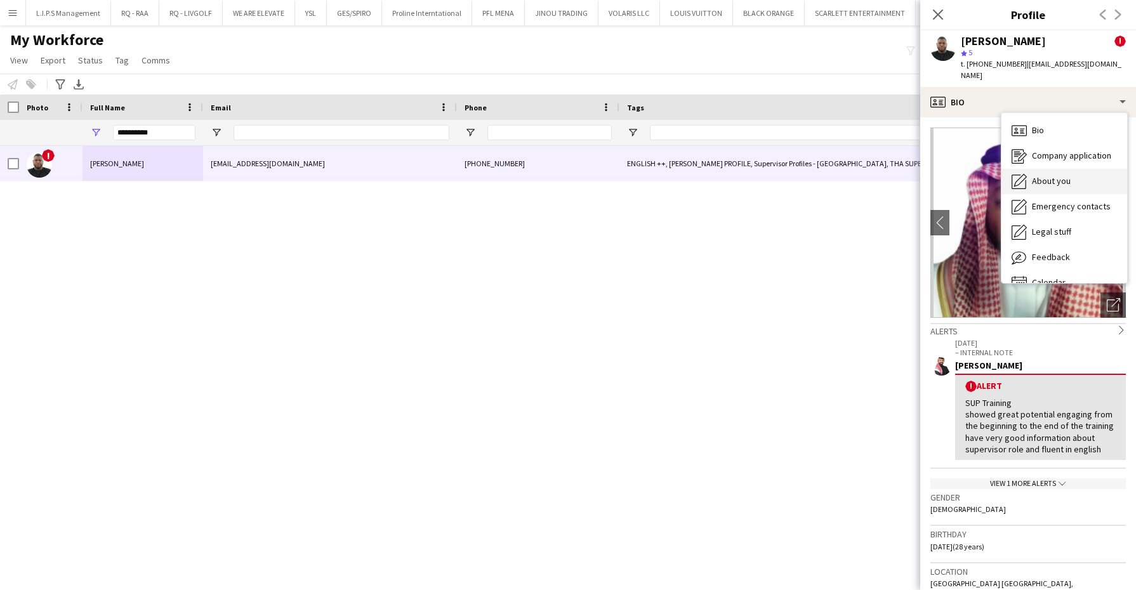
click at [829, 169] on div "About you About you" at bounding box center [1064, 181] width 126 height 25
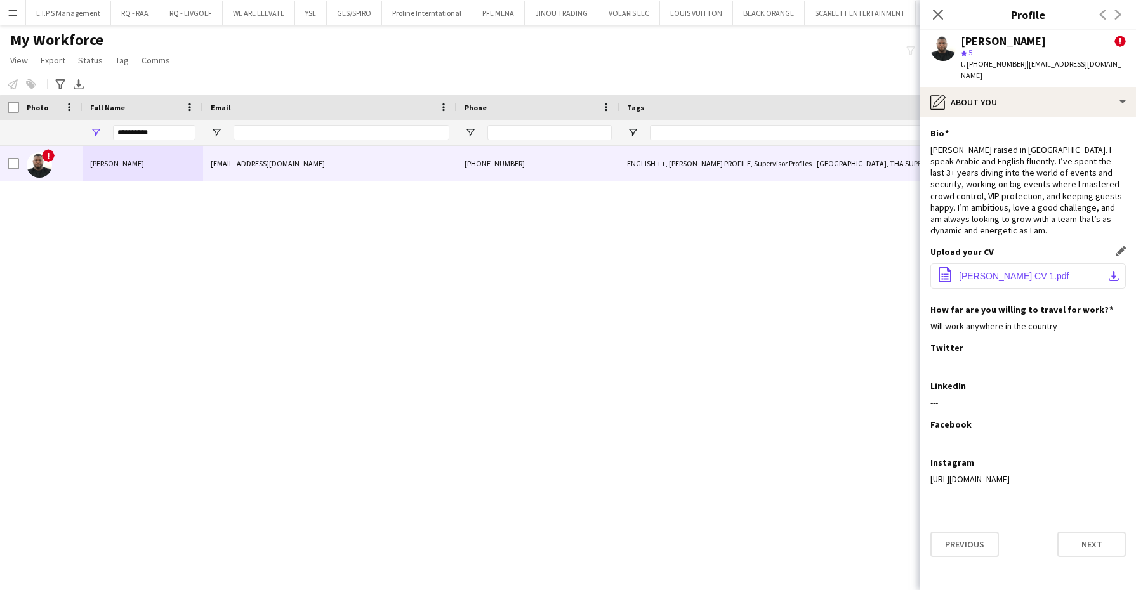
click at [829, 271] on span "Ahmed Ramzi CV 1.pdf" at bounding box center [1014, 276] width 110 height 10
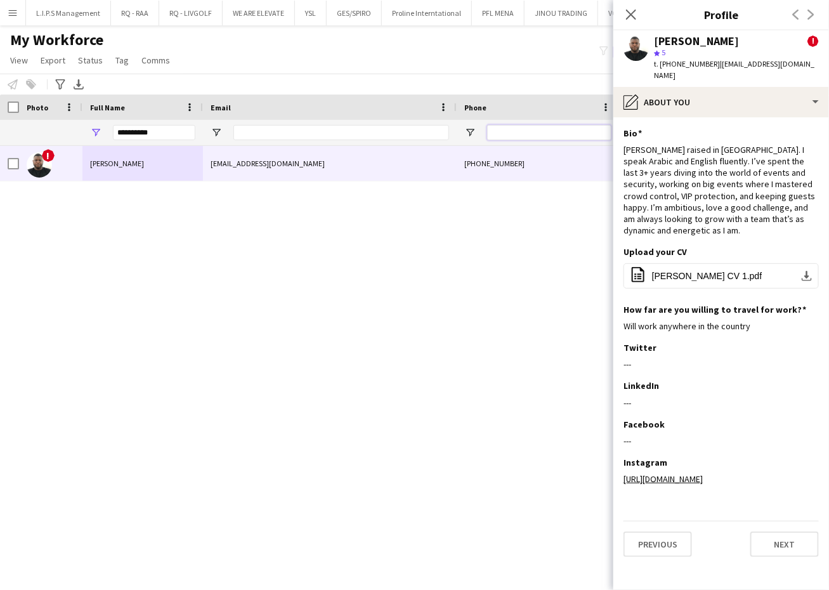
click at [499, 128] on input "Phone Filter Input" at bounding box center [549, 132] width 124 height 15
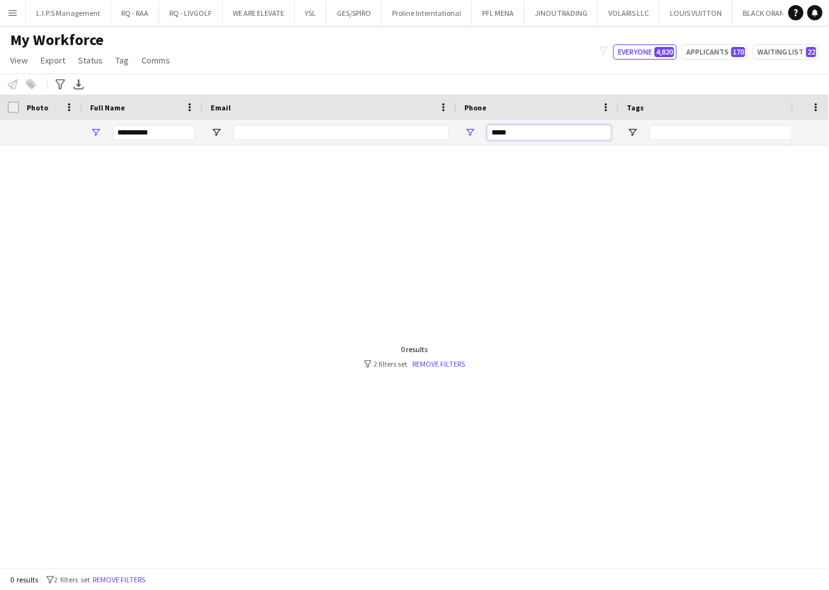
type input "*****"
click at [169, 129] on input "**********" at bounding box center [154, 132] width 82 height 15
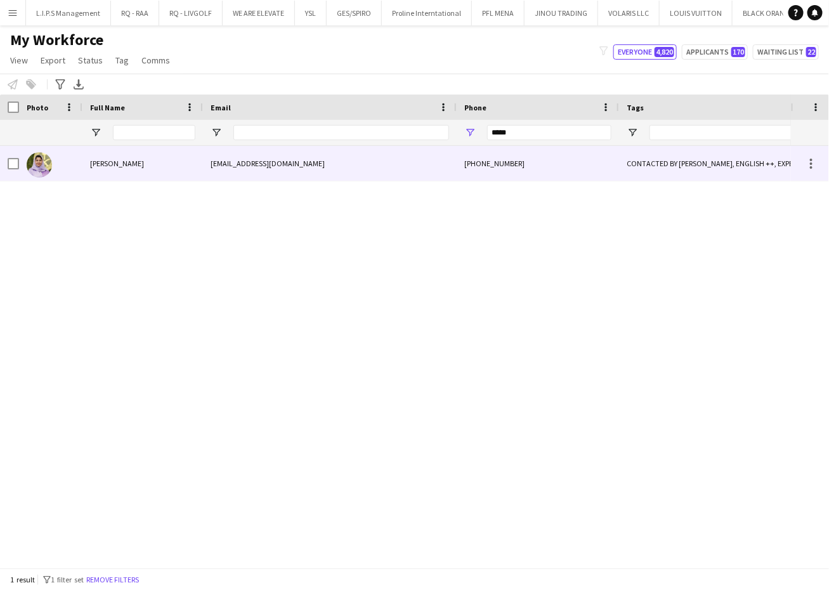
click at [203, 158] on div "meshael.mubarak@gmail.com" at bounding box center [330, 163] width 254 height 35
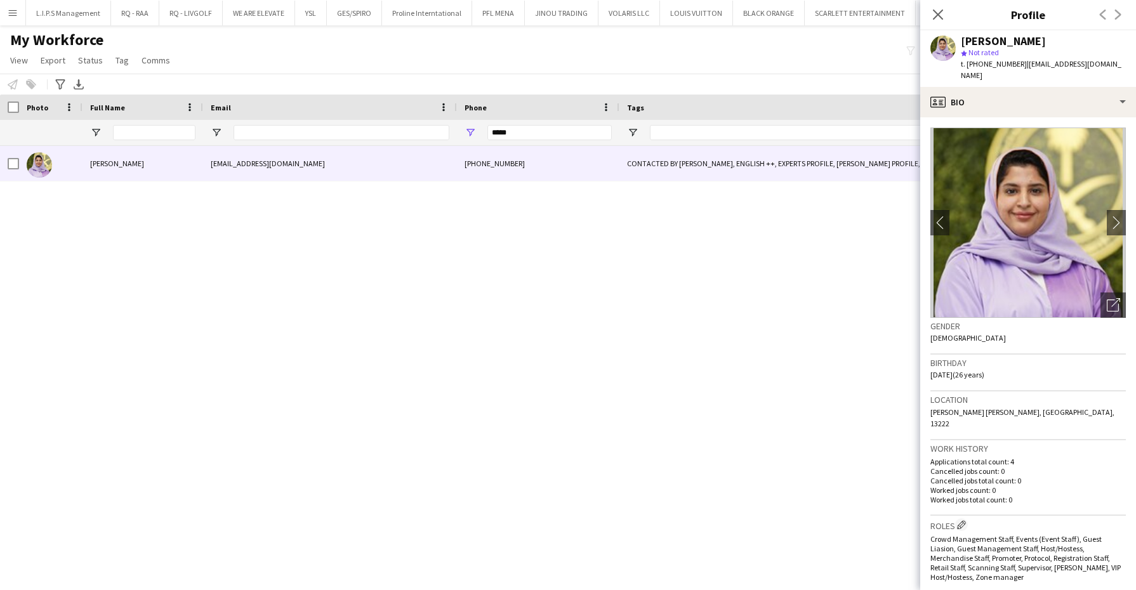
drag, startPoint x: 542, startPoint y: 150, endPoint x: 532, endPoint y: 135, distance: 17.8
click at [532, 135] on div "Workforce Details Tags Phone Email" at bounding box center [568, 331] width 1136 height 473
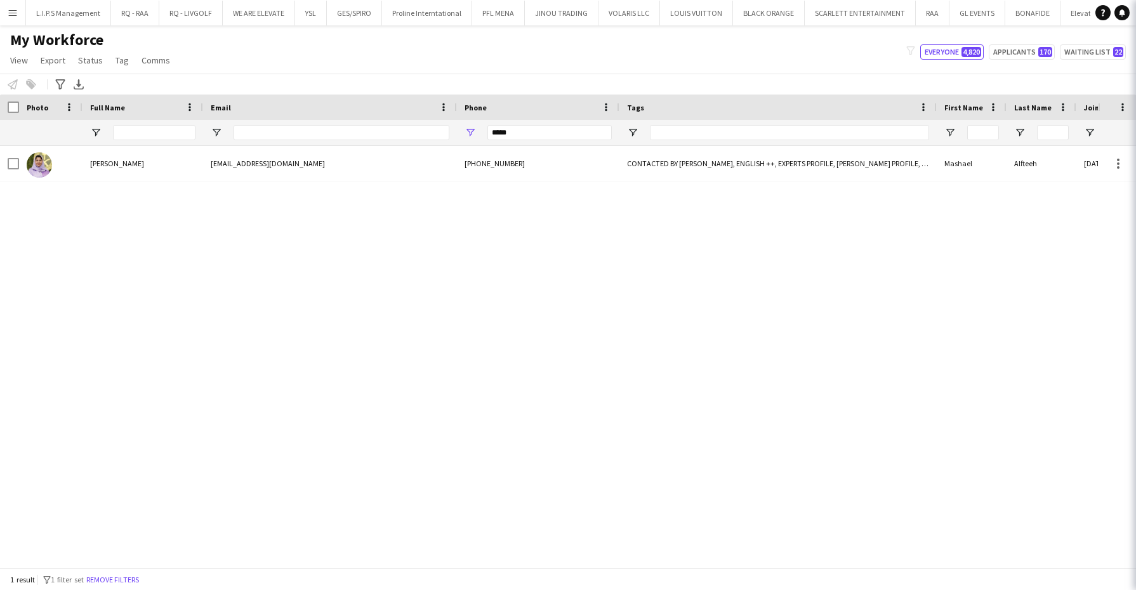
drag, startPoint x: 532, startPoint y: 135, endPoint x: 489, endPoint y: 133, distance: 43.2
click at [489, 133] on input "*****" at bounding box center [549, 132] width 124 height 15
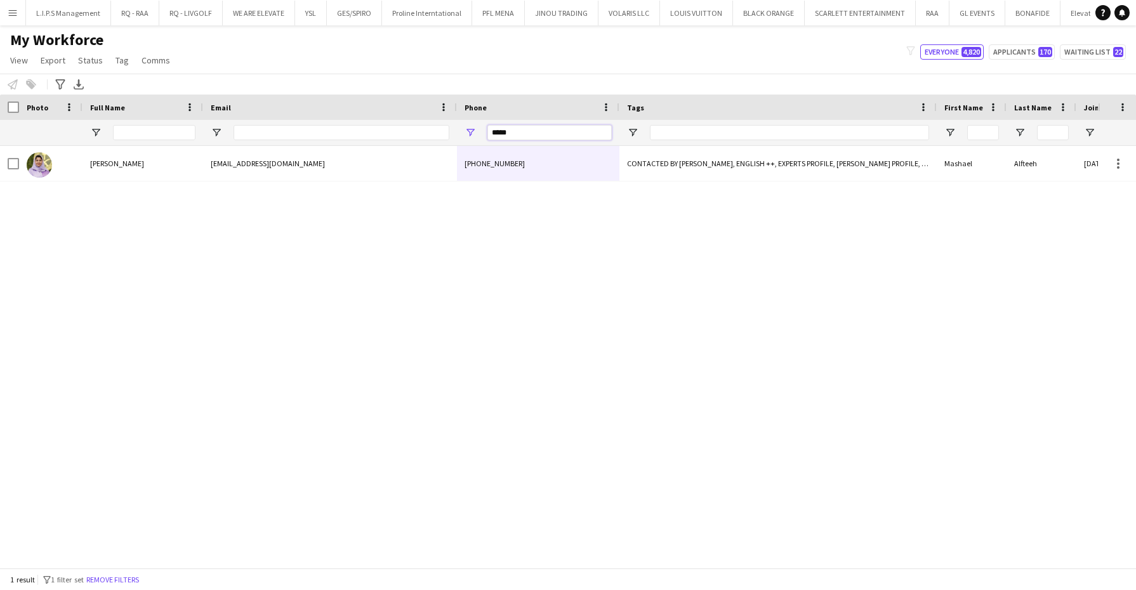
click at [517, 131] on input "*****" at bounding box center [549, 132] width 124 height 15
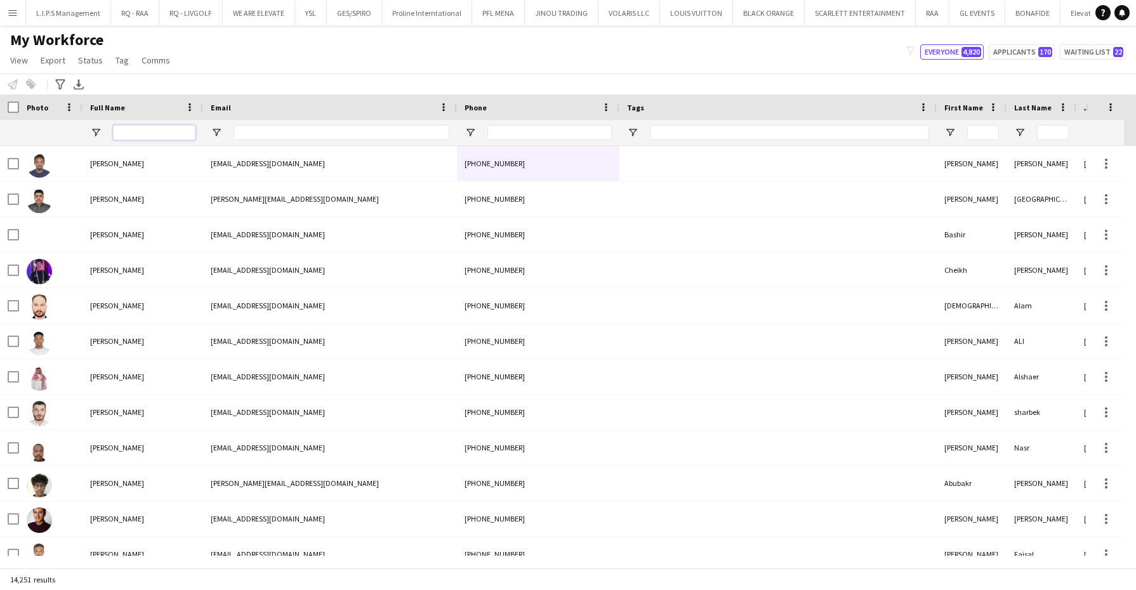
click at [159, 126] on input "Full Name Filter Input" at bounding box center [154, 132] width 82 height 15
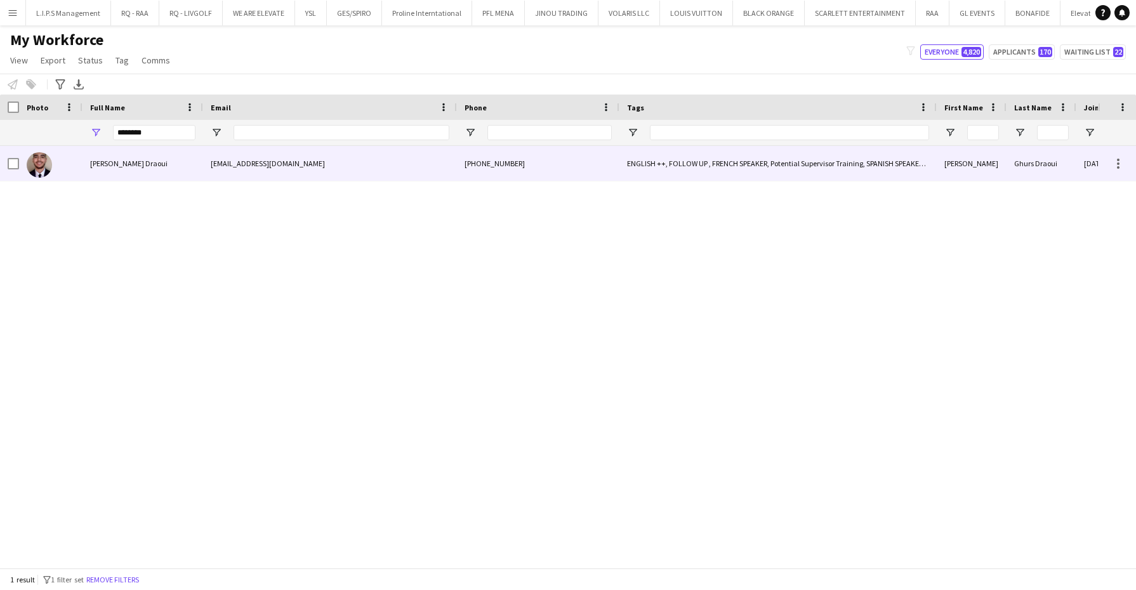
click at [108, 159] on span "Anas Ghurs Draoui" at bounding box center [128, 164] width 77 height 10
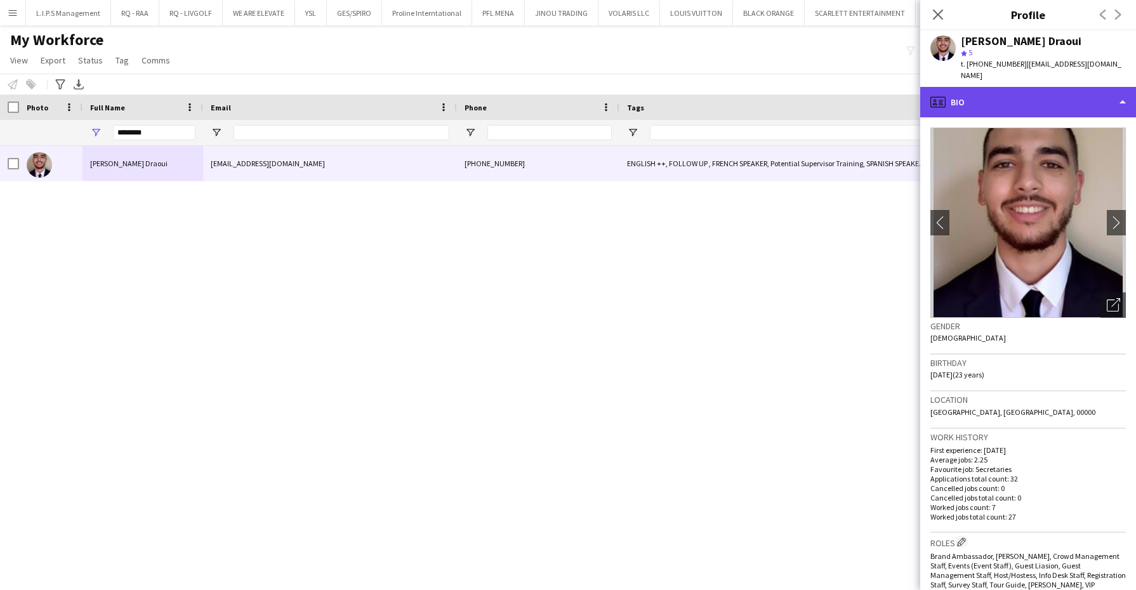
click at [829, 90] on div "profile Bio" at bounding box center [1028, 102] width 216 height 30
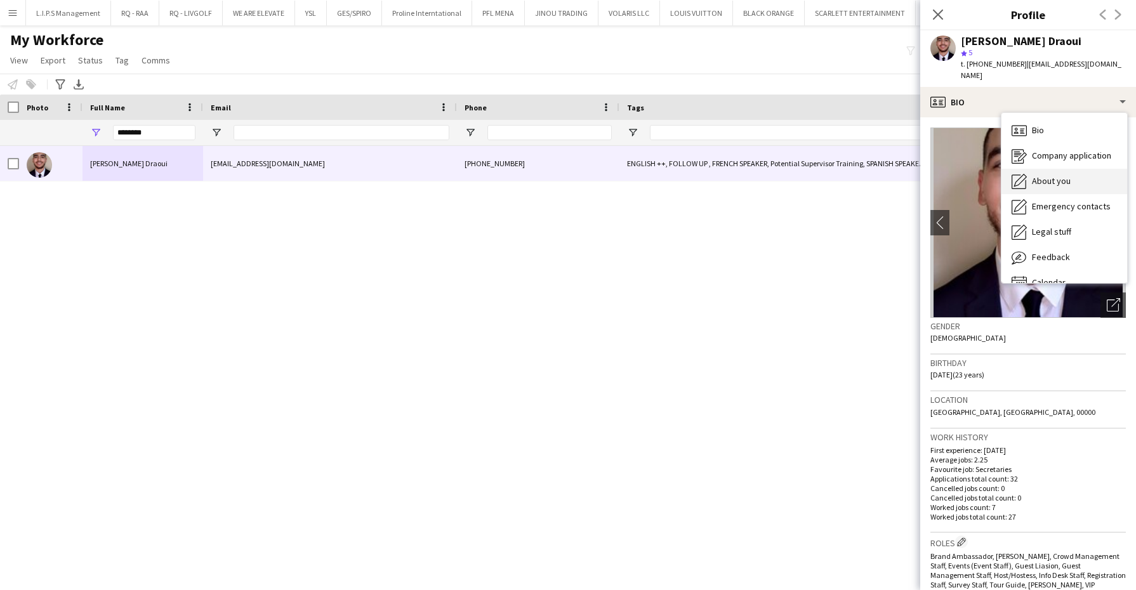
click at [829, 169] on div "About you About you" at bounding box center [1064, 181] width 126 height 25
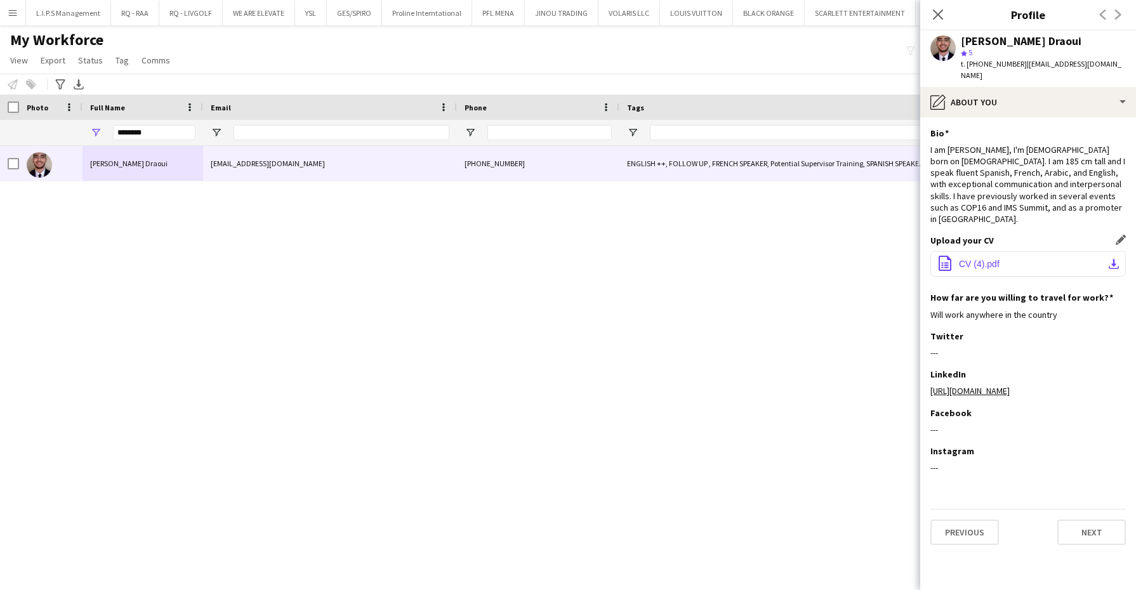
click at [829, 251] on button "office-file-sheet CV (4).pdf download-bottom" at bounding box center [1027, 263] width 195 height 25
click at [829, 183] on div "I am Anas Draoui, I'm Spanish born on July 9, 2002. I am 185 cm tall and I spea…" at bounding box center [1027, 184] width 195 height 81
click at [829, 144] on div "I am Anas Draoui, I'm Spanish born on July 9, 2002. I am 185 cm tall and I spea…" at bounding box center [1027, 184] width 195 height 81
drag, startPoint x: 162, startPoint y: 129, endPoint x: 2, endPoint y: 89, distance: 164.7
click at [2, 89] on main "My Workforce View Views Default view Basic Export View Full Name TAGS Test New …" at bounding box center [568, 299] width 1136 height 548
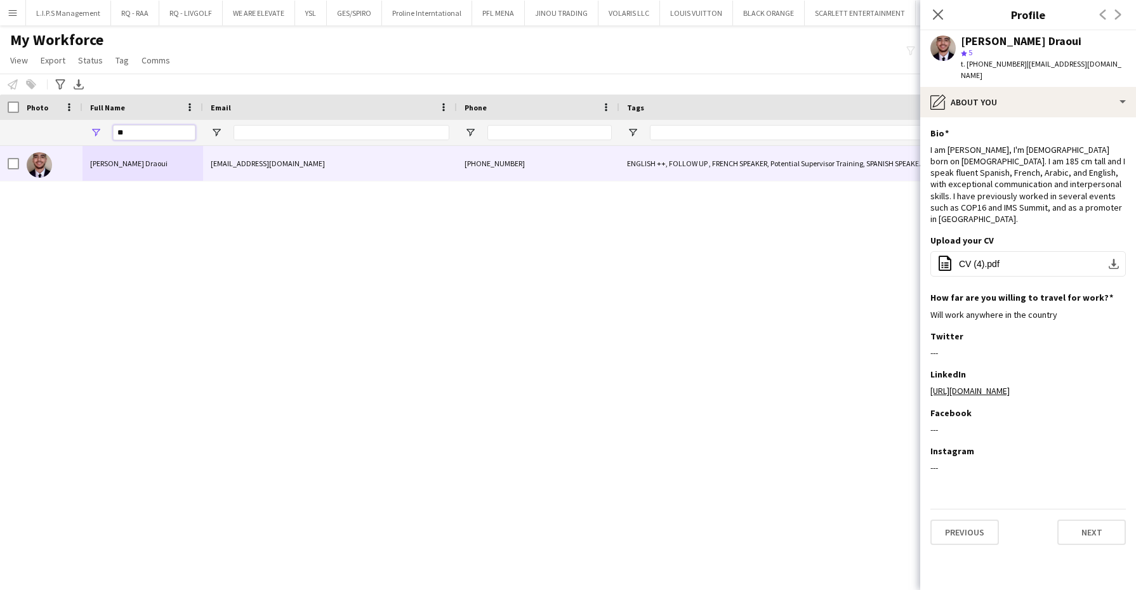
type input "*"
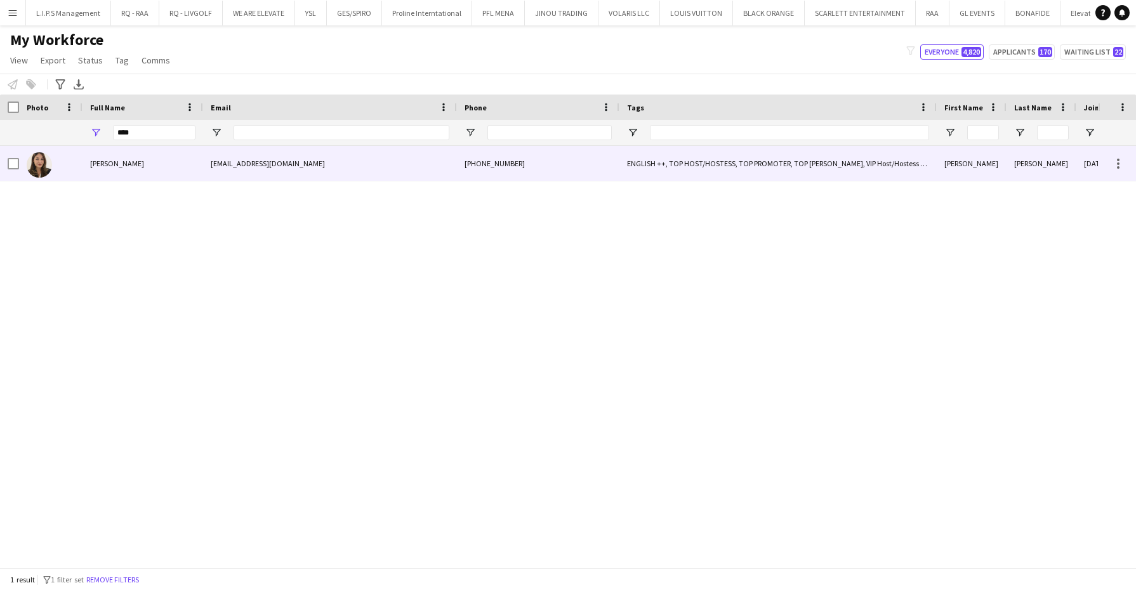
click at [129, 156] on div "Quyen Dinh" at bounding box center [142, 163] width 121 height 35
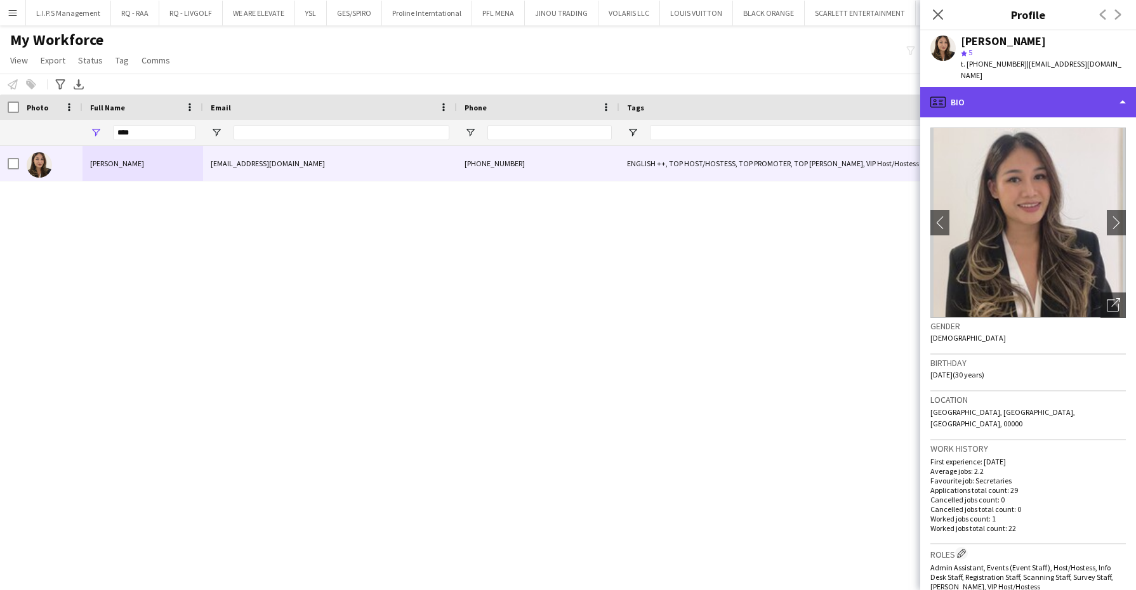
click at [829, 87] on div "profile Bio" at bounding box center [1028, 102] width 216 height 30
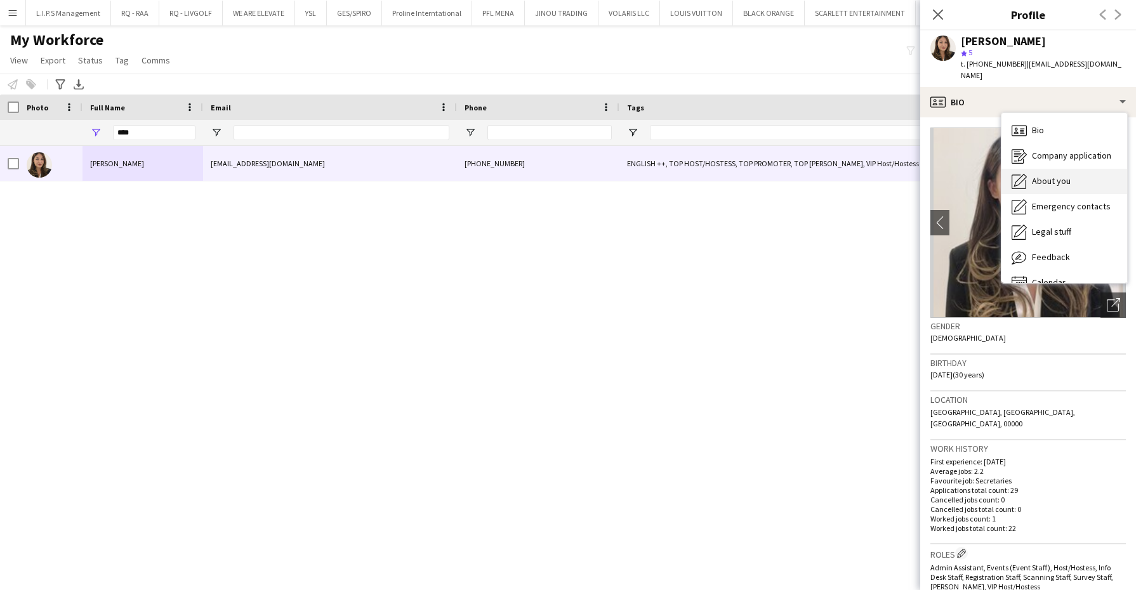
click at [829, 173] on div "About you About you" at bounding box center [1064, 181] width 126 height 25
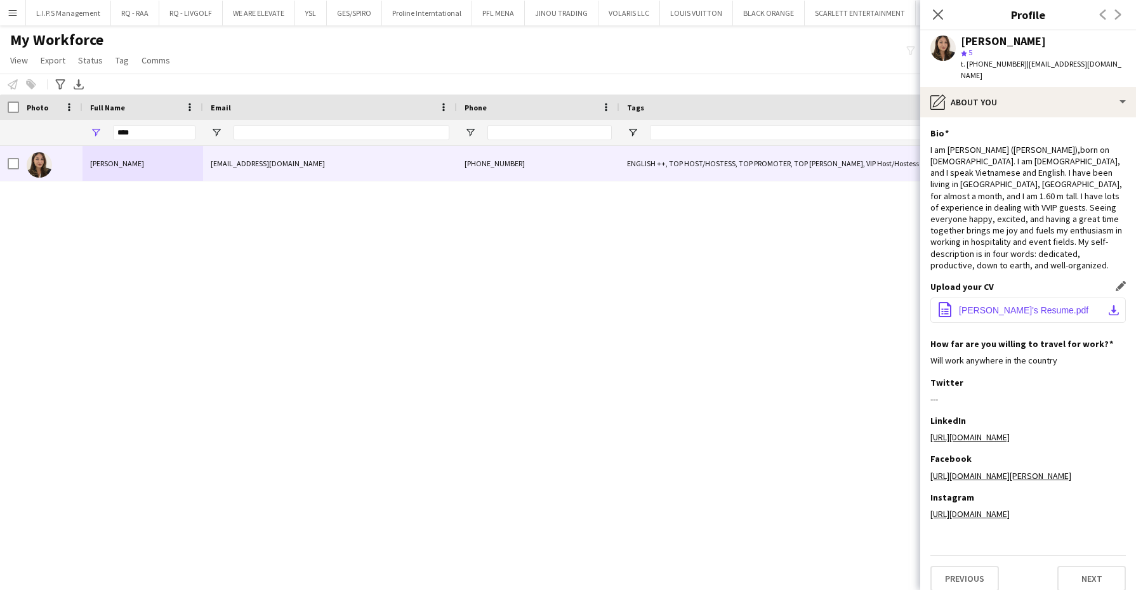
click at [829, 305] on span "Sophie's Resume.pdf" at bounding box center [1023, 310] width 129 height 10
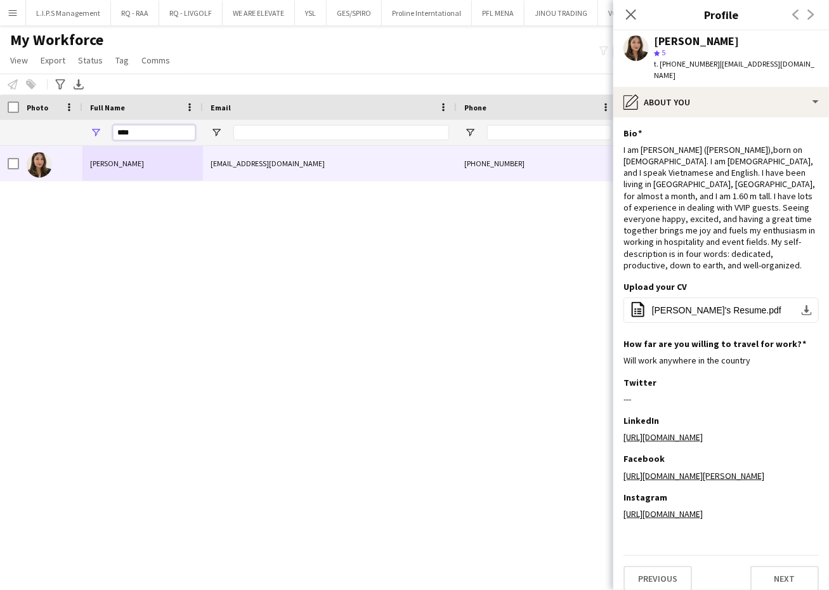
drag, startPoint x: 171, startPoint y: 133, endPoint x: 44, endPoint y: 124, distance: 127.8
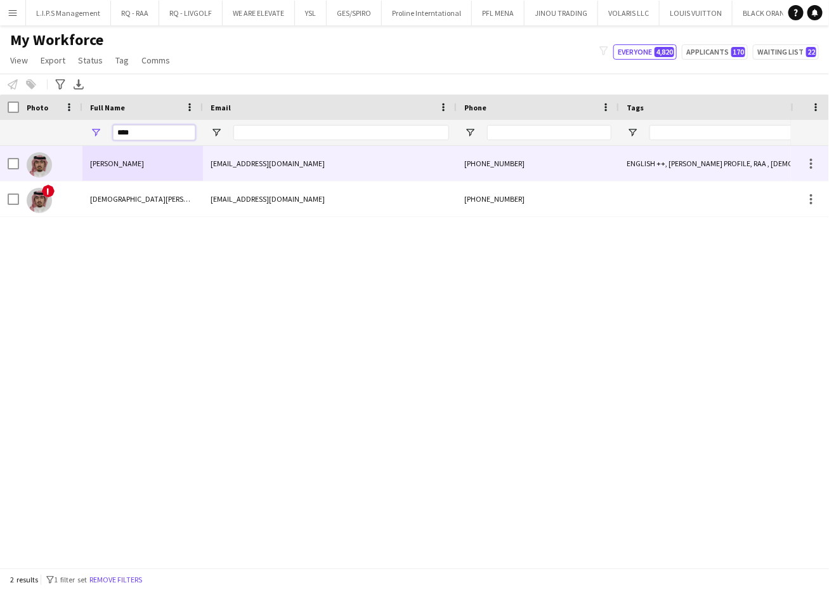
type input "****"
click at [320, 164] on div "[EMAIL_ADDRESS][DOMAIN_NAME]" at bounding box center [330, 163] width 254 height 35
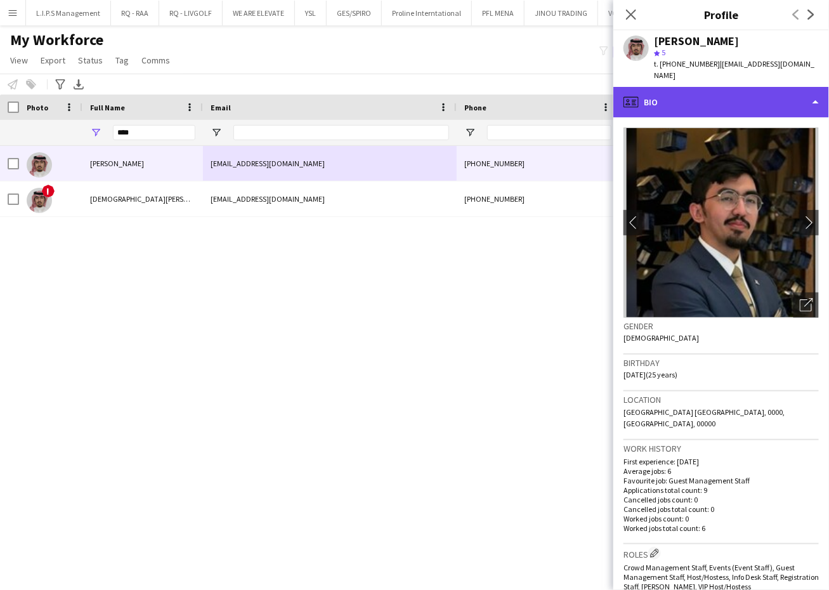
click at [764, 93] on div "profile Bio" at bounding box center [722, 102] width 216 height 30
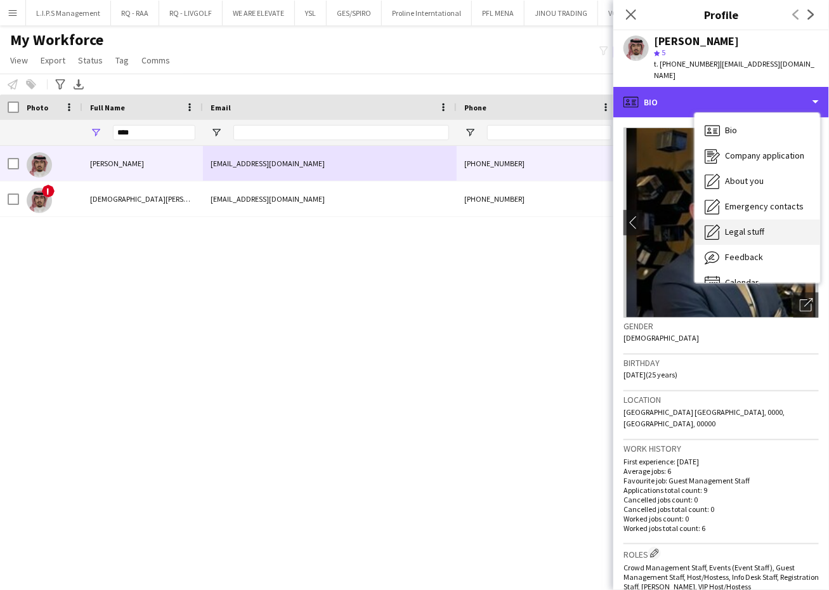
scroll to position [17, 0]
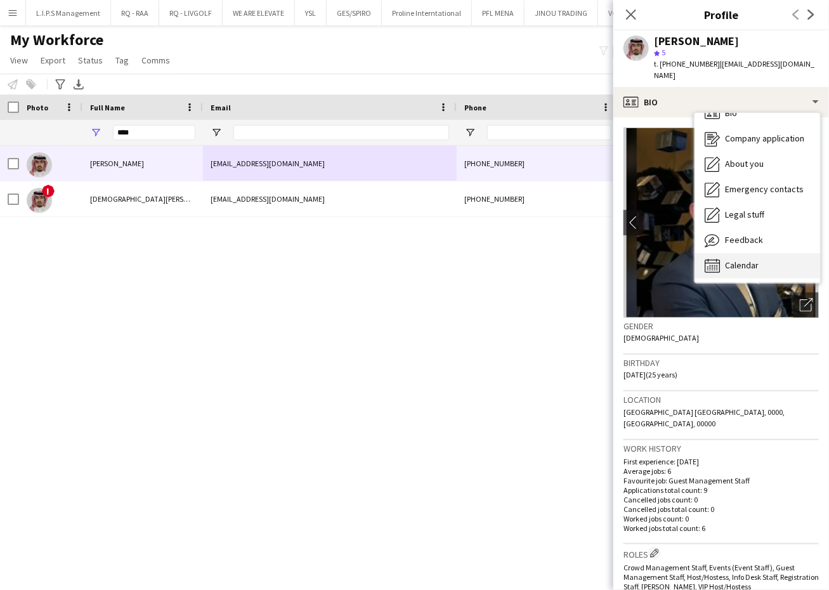
click at [773, 253] on div "Calendar Calendar" at bounding box center [758, 265] width 126 height 25
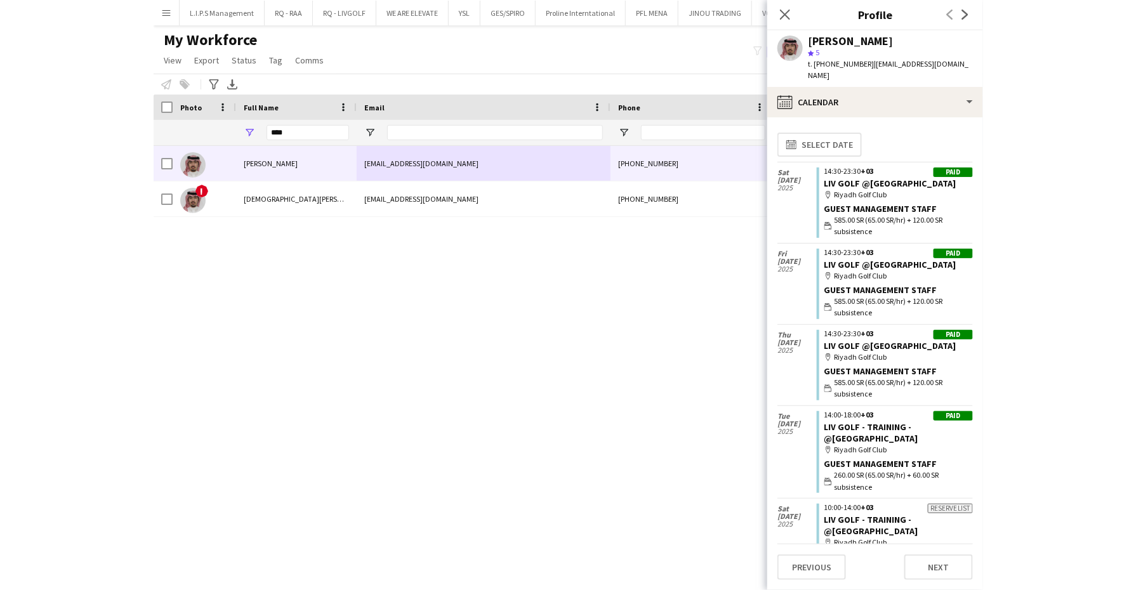
scroll to position [51, 0]
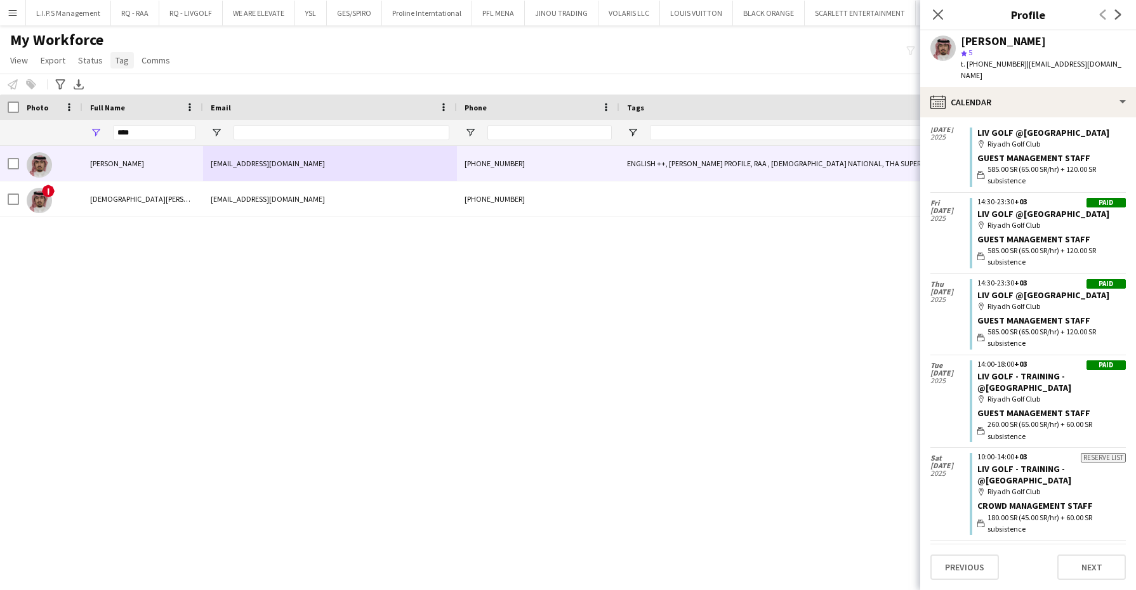
click at [115, 62] on span "Tag" at bounding box center [121, 60] width 13 height 11
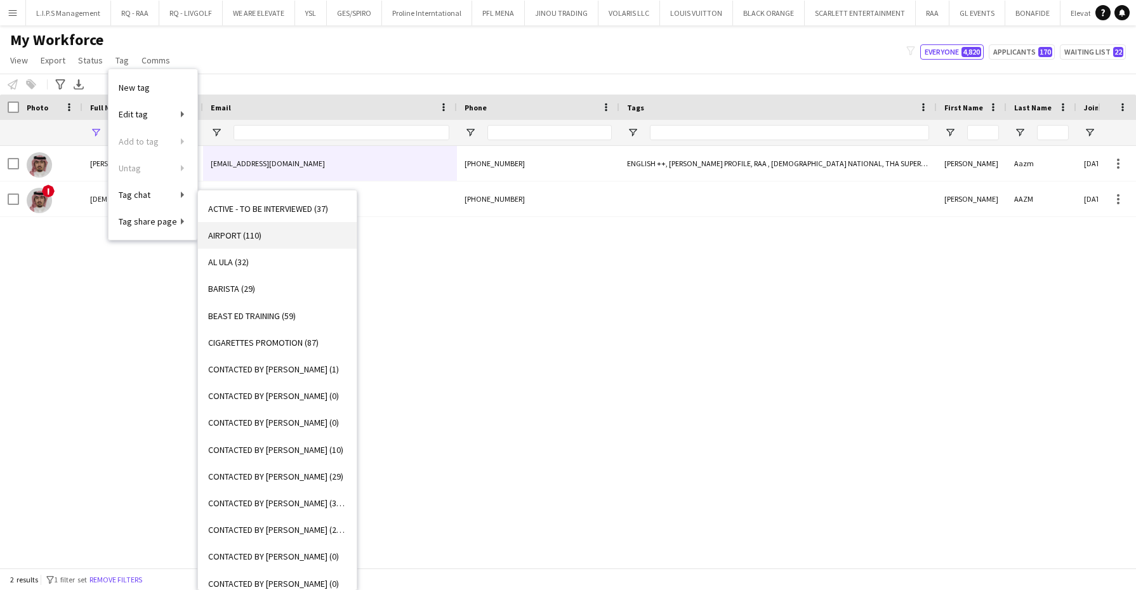
click at [289, 238] on link "AIRPORT (110)" at bounding box center [277, 235] width 159 height 27
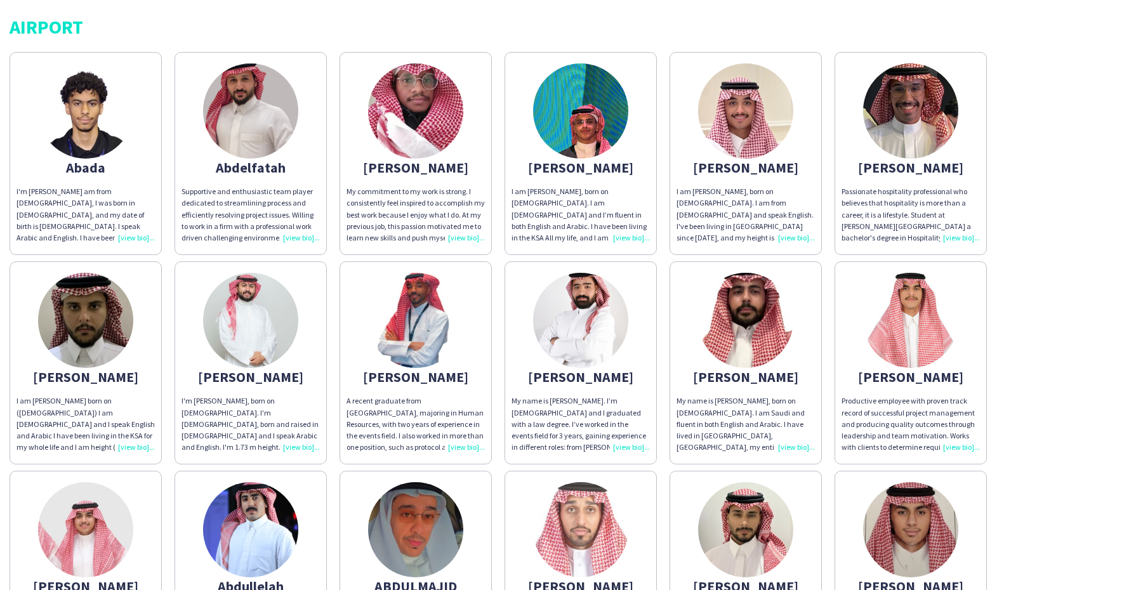
scroll to position [38, 0]
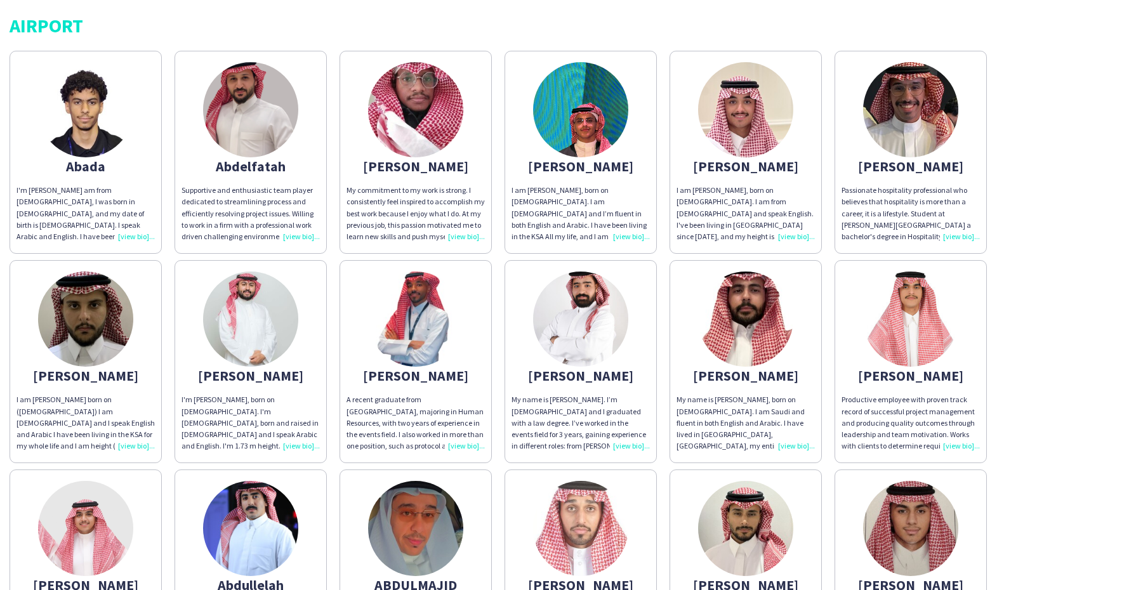
click at [417, 306] on img at bounding box center [415, 319] width 95 height 95
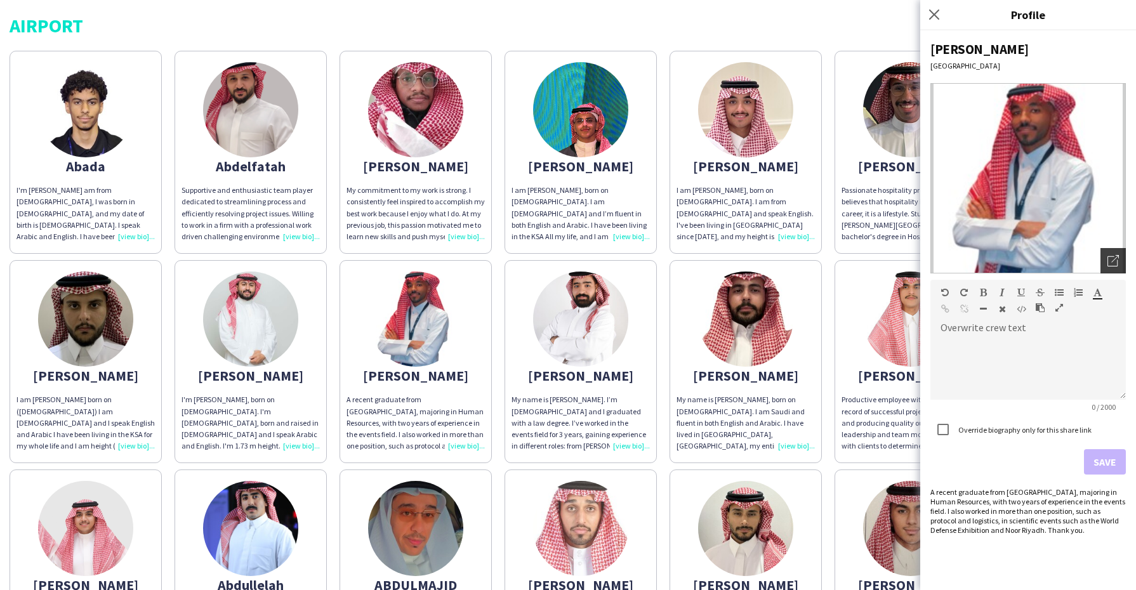
click at [829, 259] on div "Open photos pop-in" at bounding box center [1112, 260] width 25 height 25
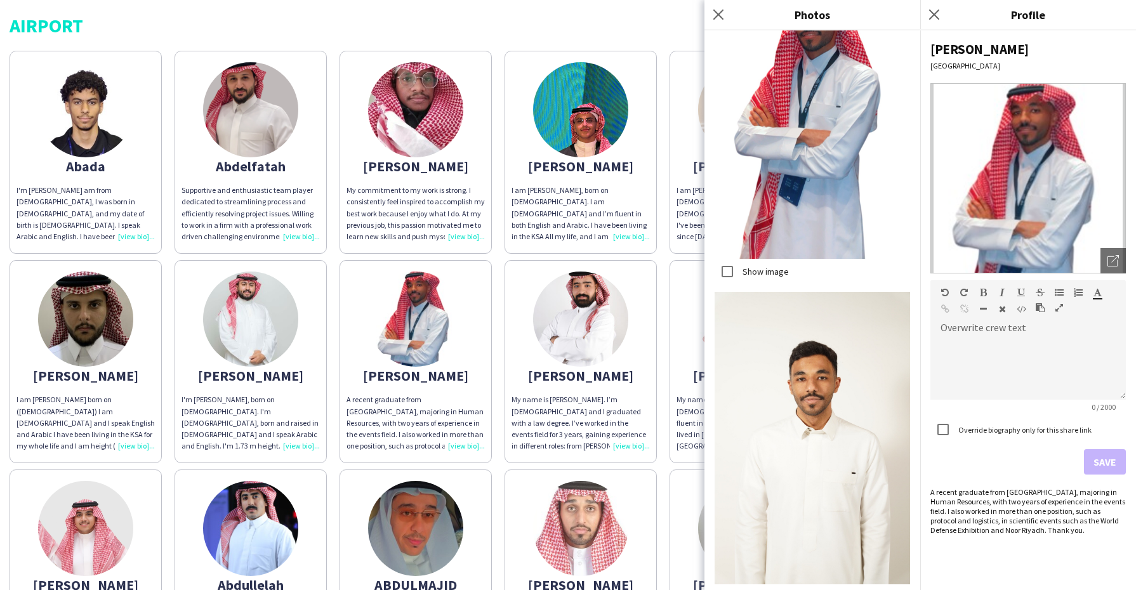
scroll to position [325, 0]
click at [721, 10] on icon "Close pop-in" at bounding box center [718, 14] width 12 height 12
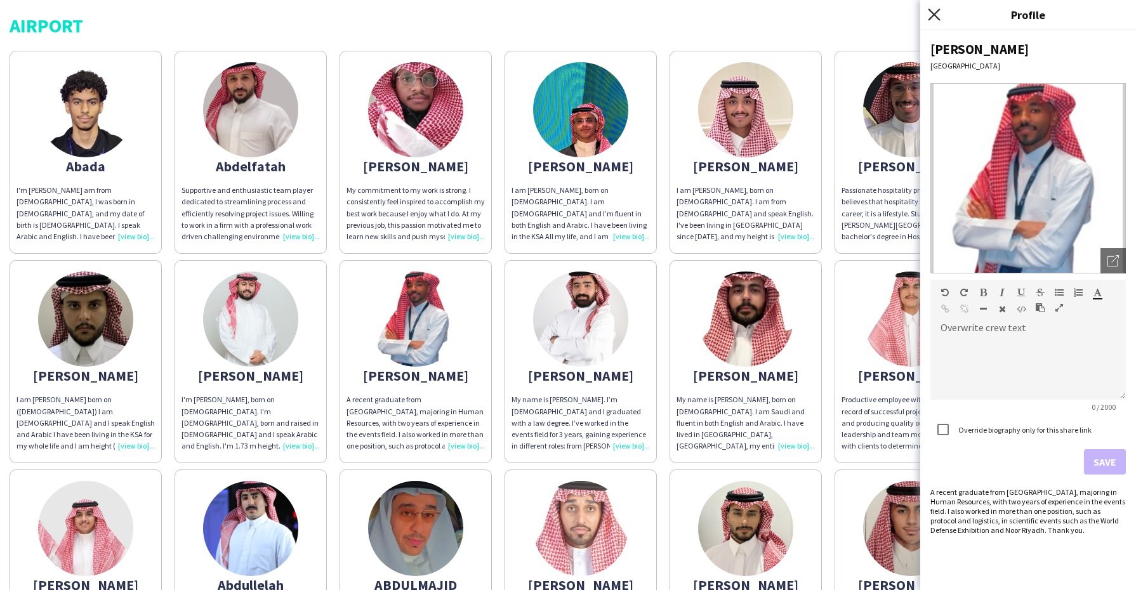
click at [829, 16] on icon at bounding box center [934, 14] width 12 height 12
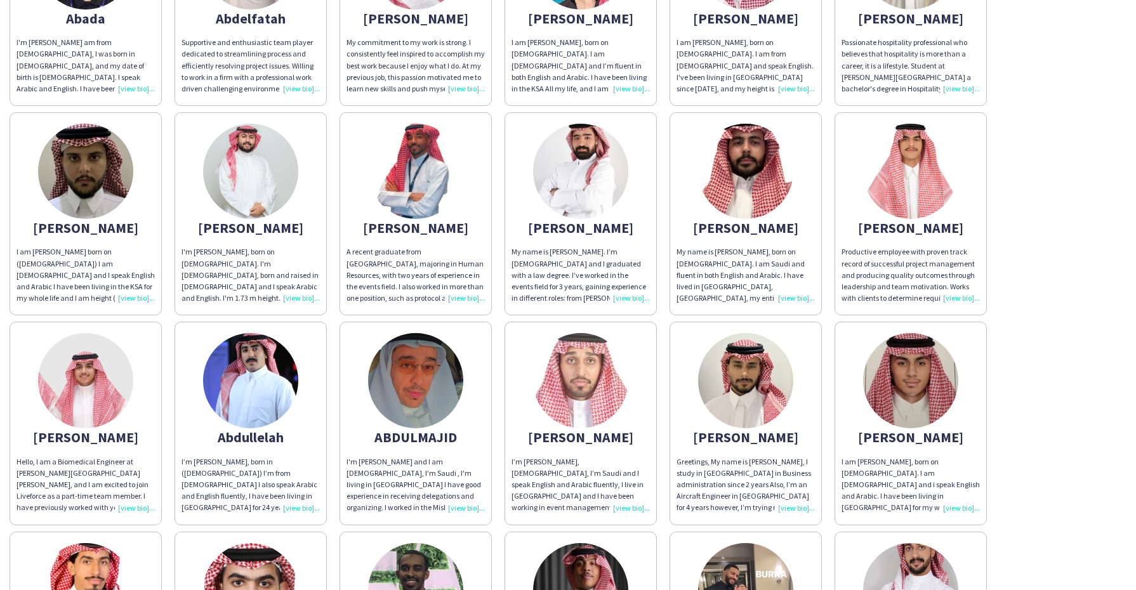
scroll to position [191, 0]
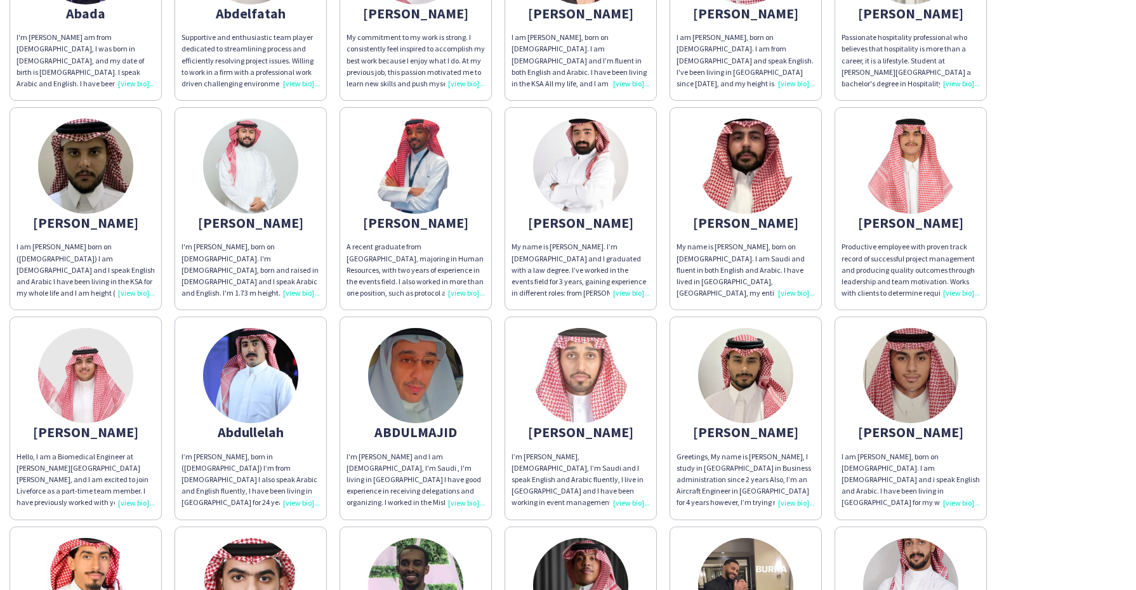
click at [744, 370] on img at bounding box center [745, 375] width 95 height 95
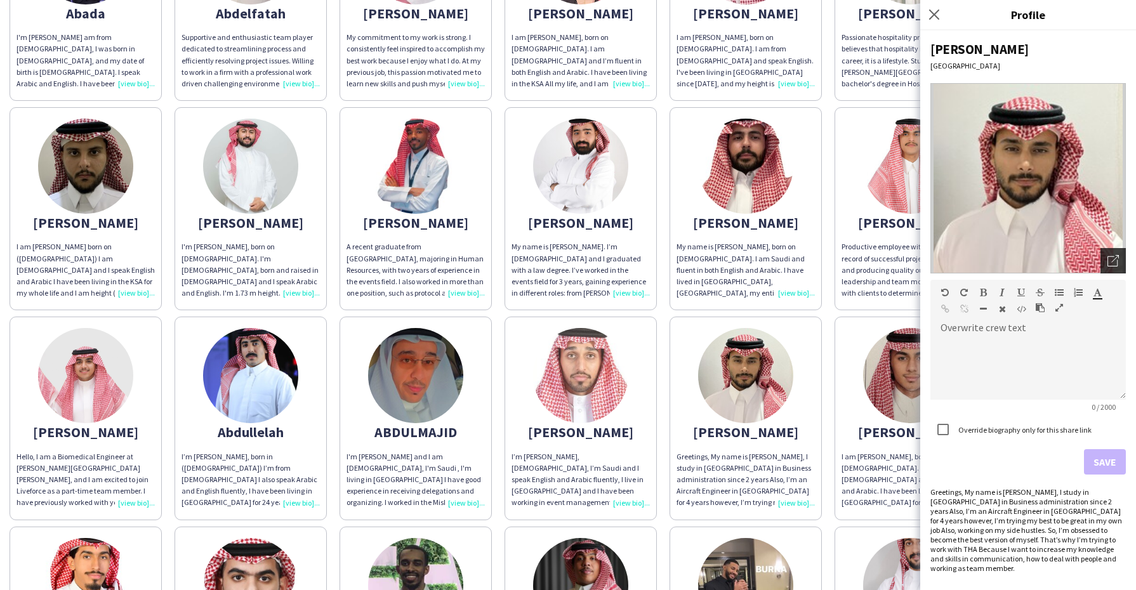
click at [829, 264] on icon "Open photos pop-in" at bounding box center [1112, 260] width 11 height 11
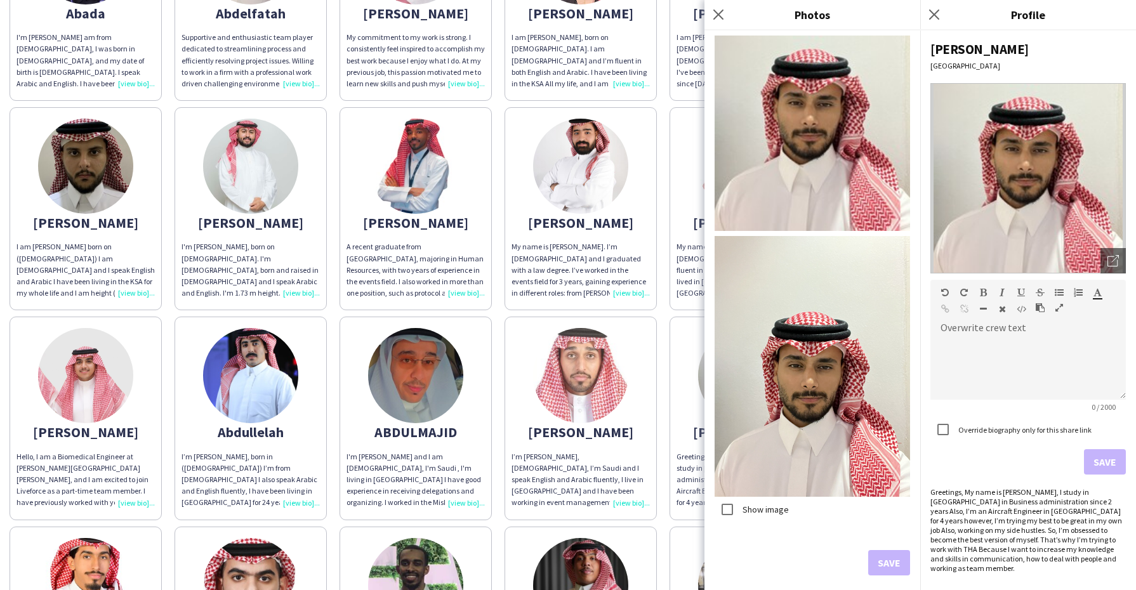
click at [505, 301] on app-share-pages-crew-card "Abdullah My name is Abdullah ALDRAIWISH. I’m 25 years old and I graduated with …" at bounding box center [580, 208] width 152 height 203
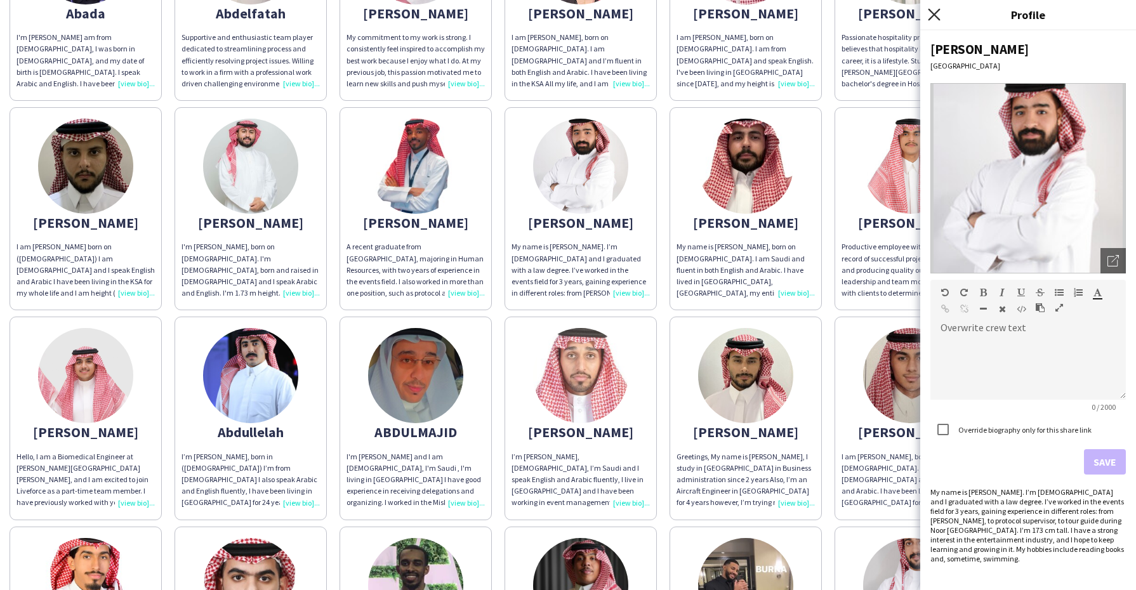
click at [829, 18] on icon at bounding box center [934, 14] width 12 height 12
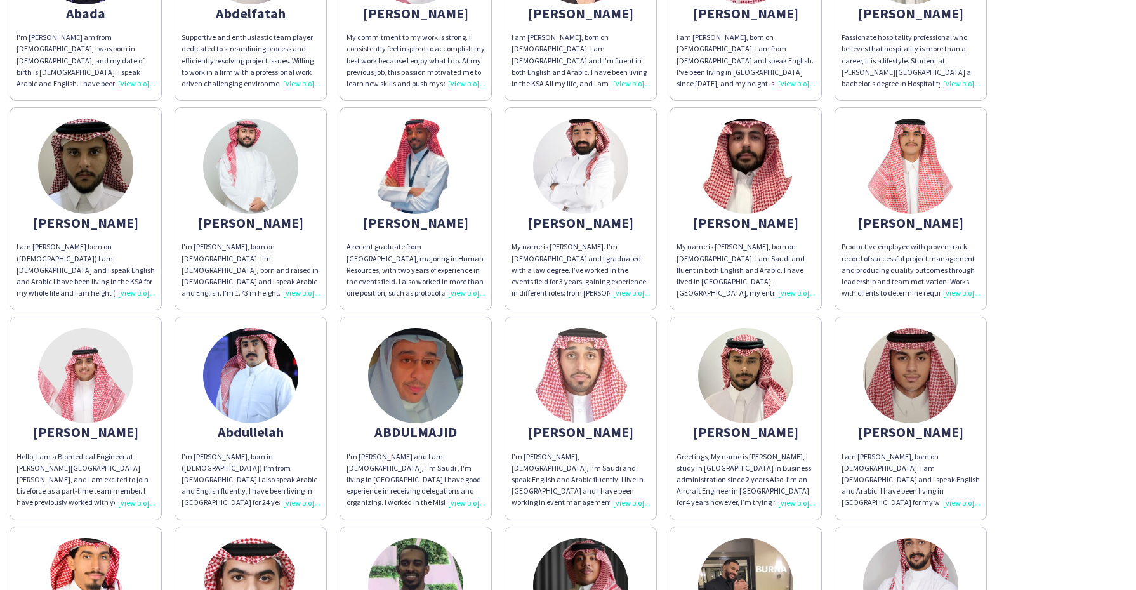
scroll to position [238, 0]
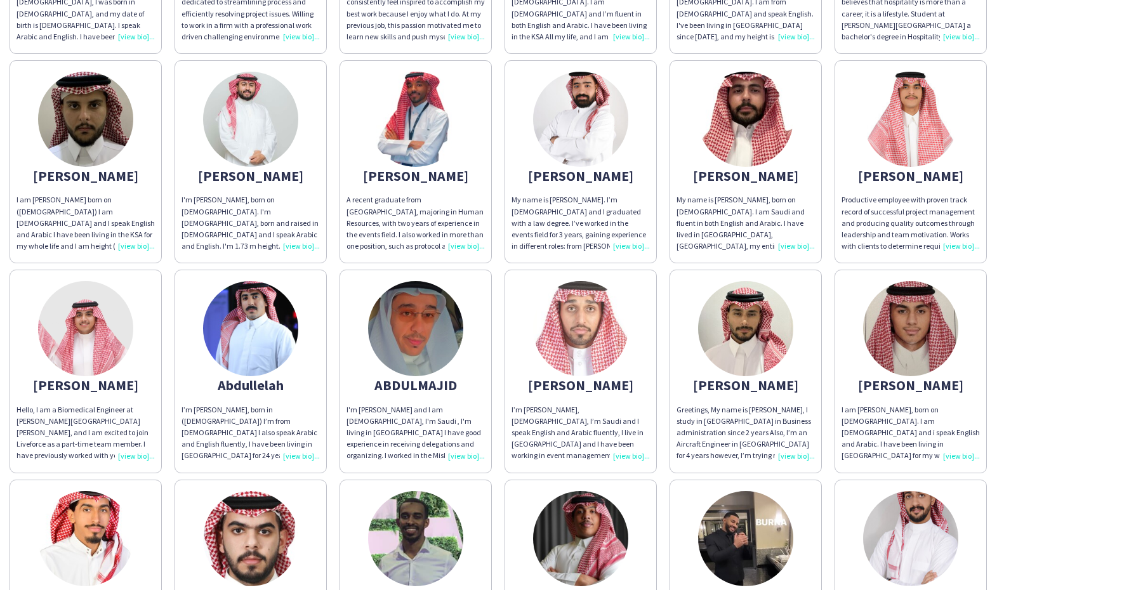
click at [829, 334] on img at bounding box center [910, 328] width 95 height 95
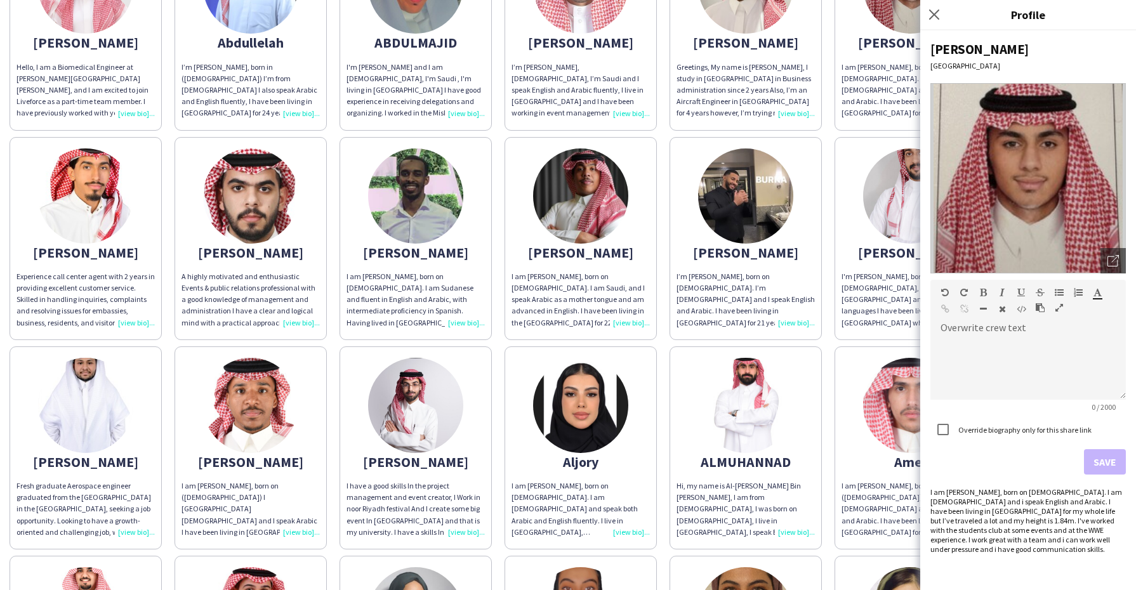
scroll to position [581, 0]
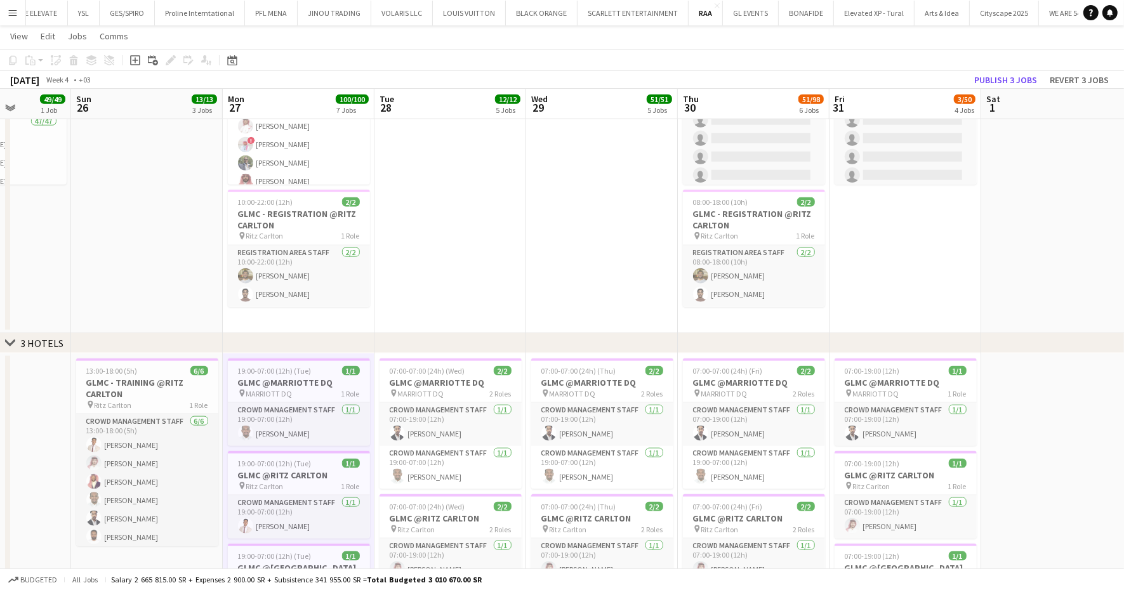
scroll to position [0, 226]
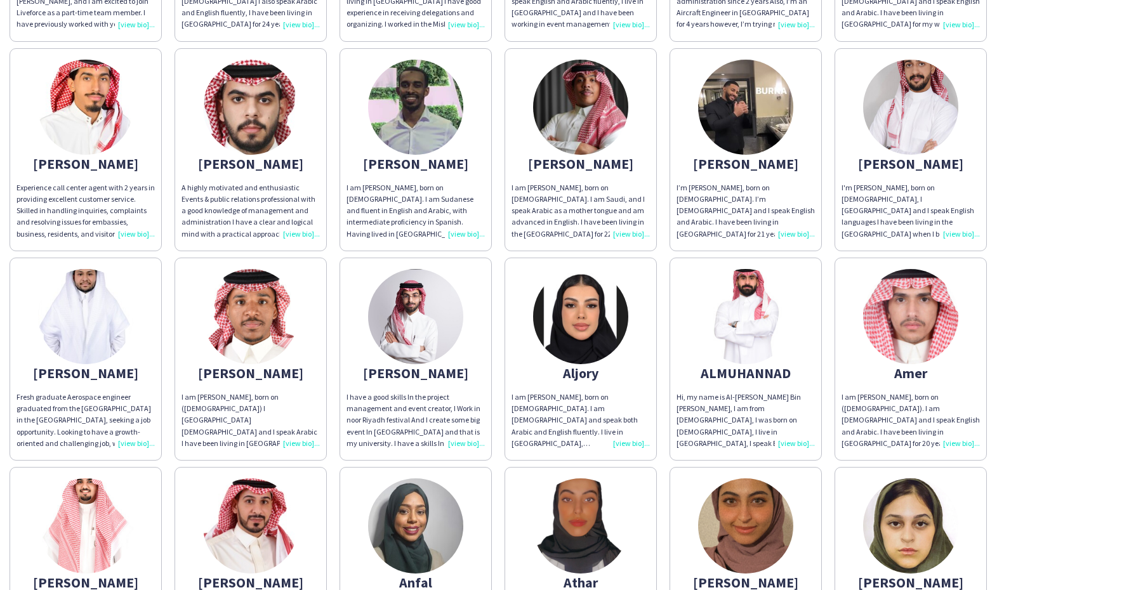
scroll to position [671, 0]
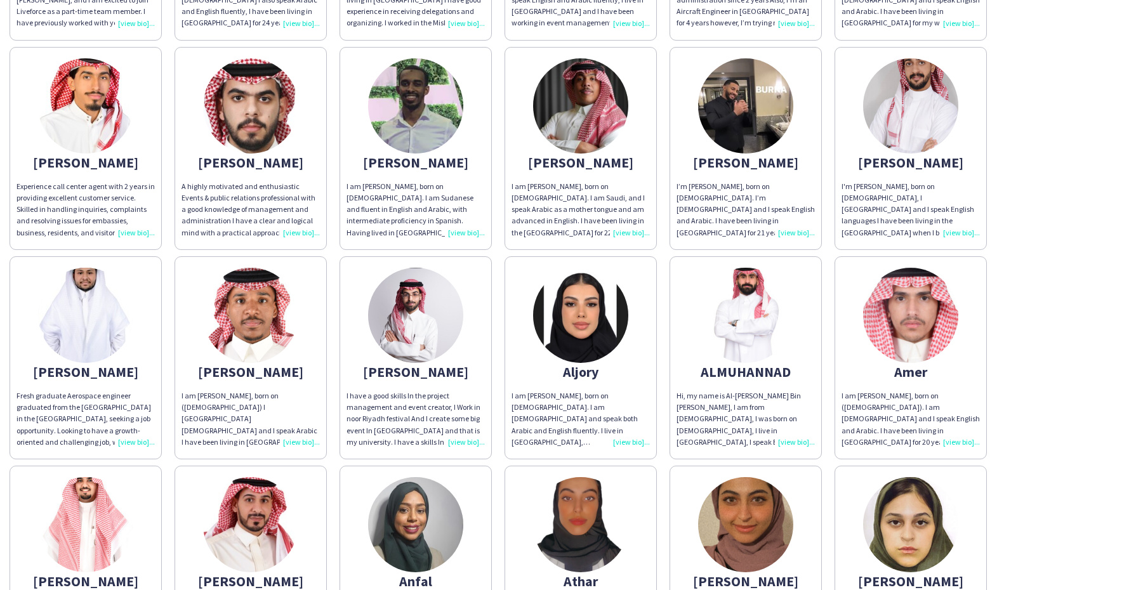
click at [403, 306] on img at bounding box center [415, 315] width 95 height 95
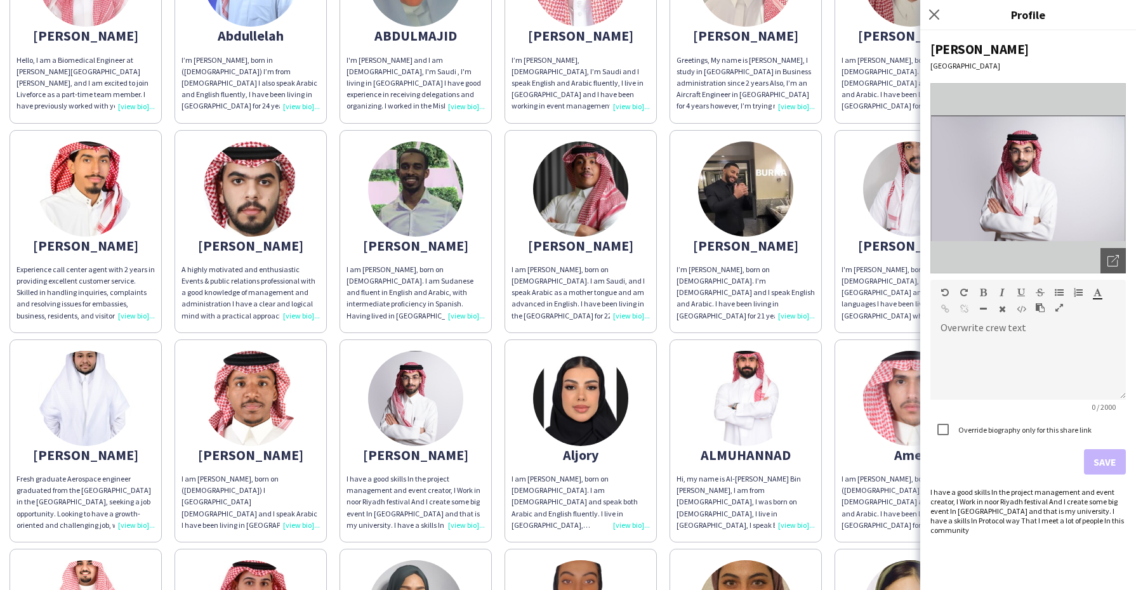
scroll to position [605, 0]
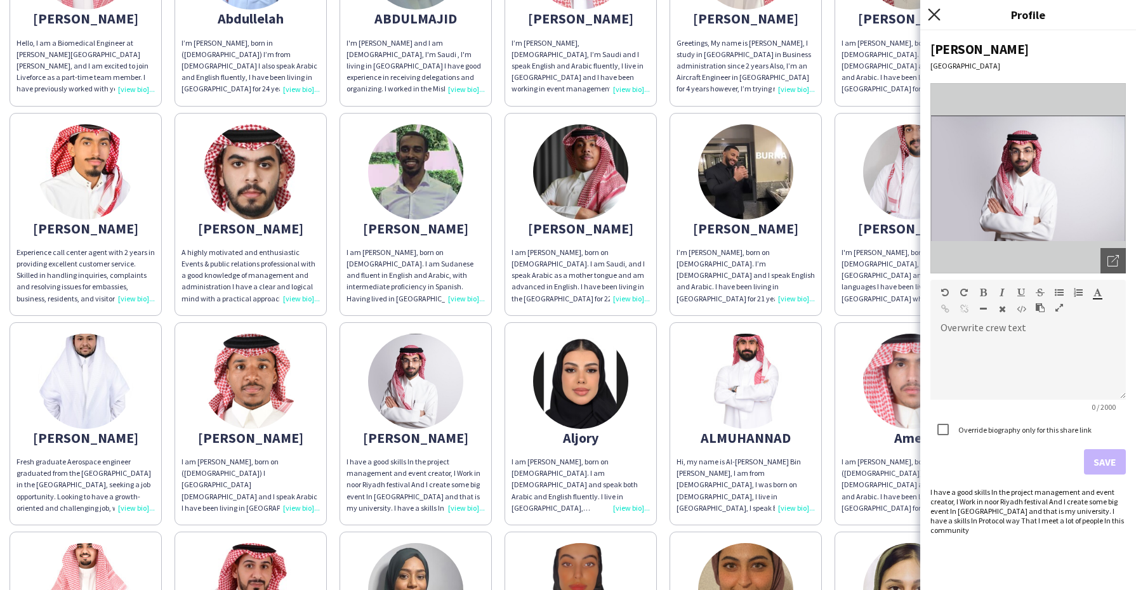
click at [930, 15] on icon "Close pop-in" at bounding box center [934, 14] width 12 height 12
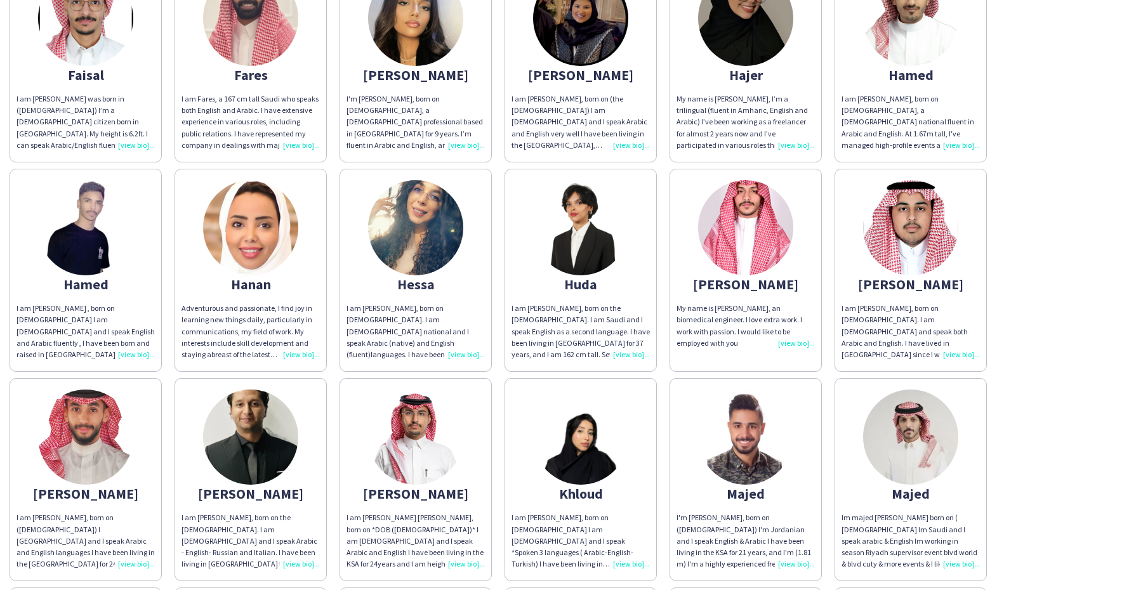
scroll to position [1806, 0]
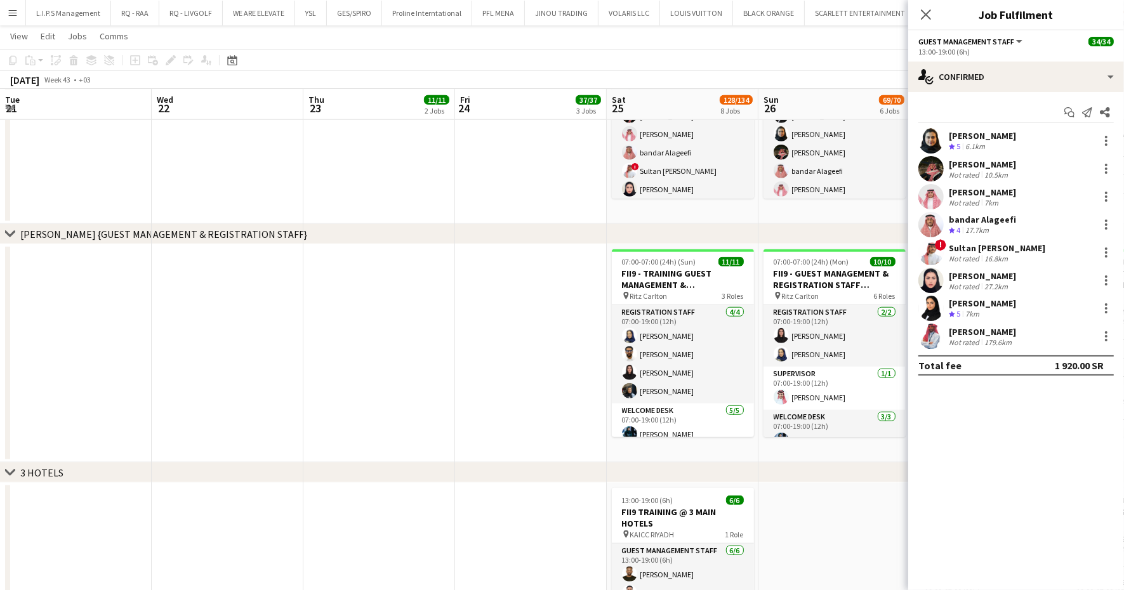
scroll to position [0, 367]
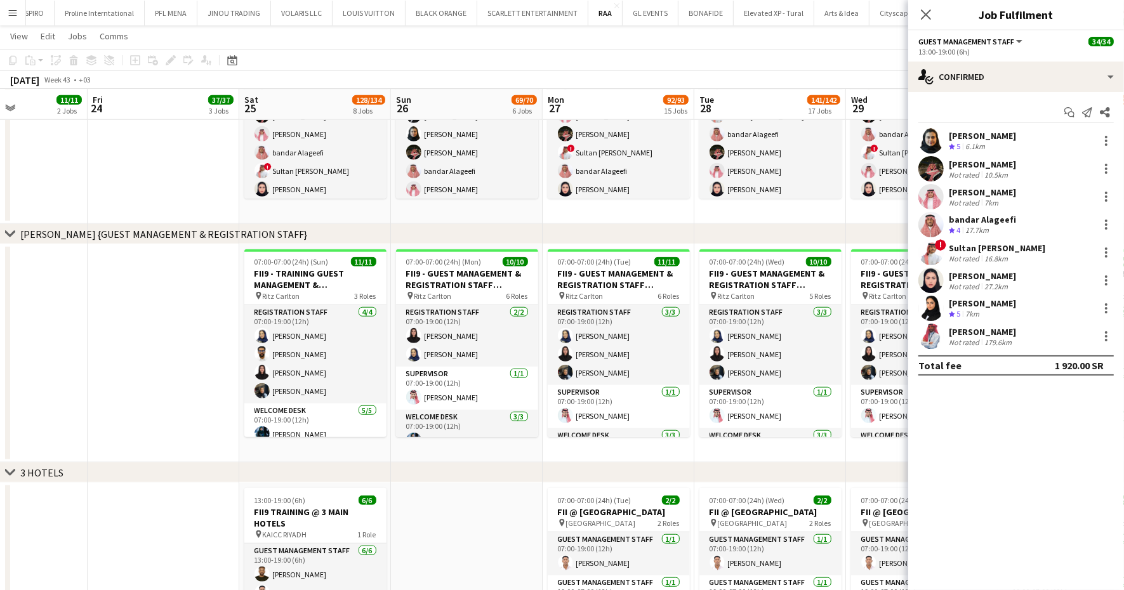
click at [15, 13] on app-icon "Menu" at bounding box center [13, 13] width 10 height 10
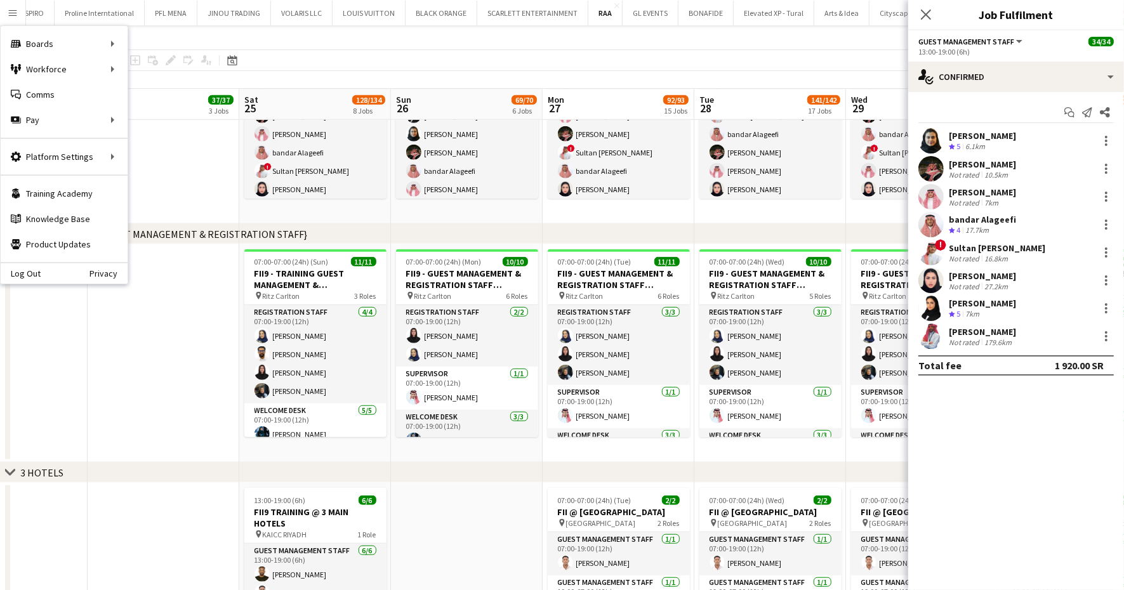
click at [172, 329] on app-date-cell at bounding box center [164, 353] width 152 height 218
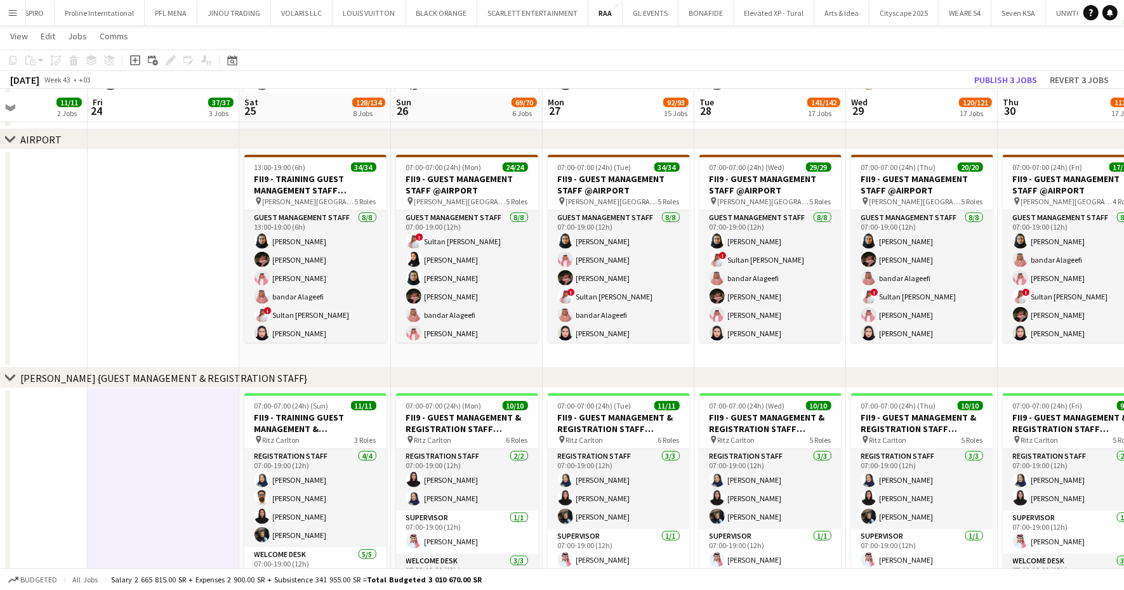
scroll to position [777, 0]
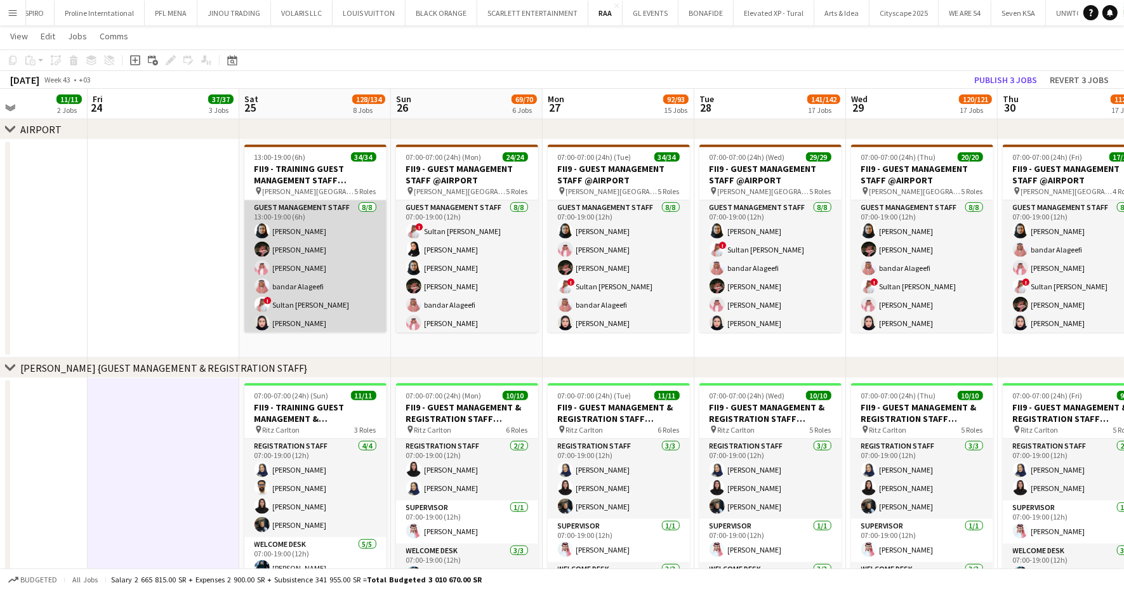
click at [339, 273] on app-card-role "Guest Management Staff 8/8 13:00-19:00 (6h) Noura Alsadoun Hamed Alharthi Abdul…" at bounding box center [315, 286] width 142 height 172
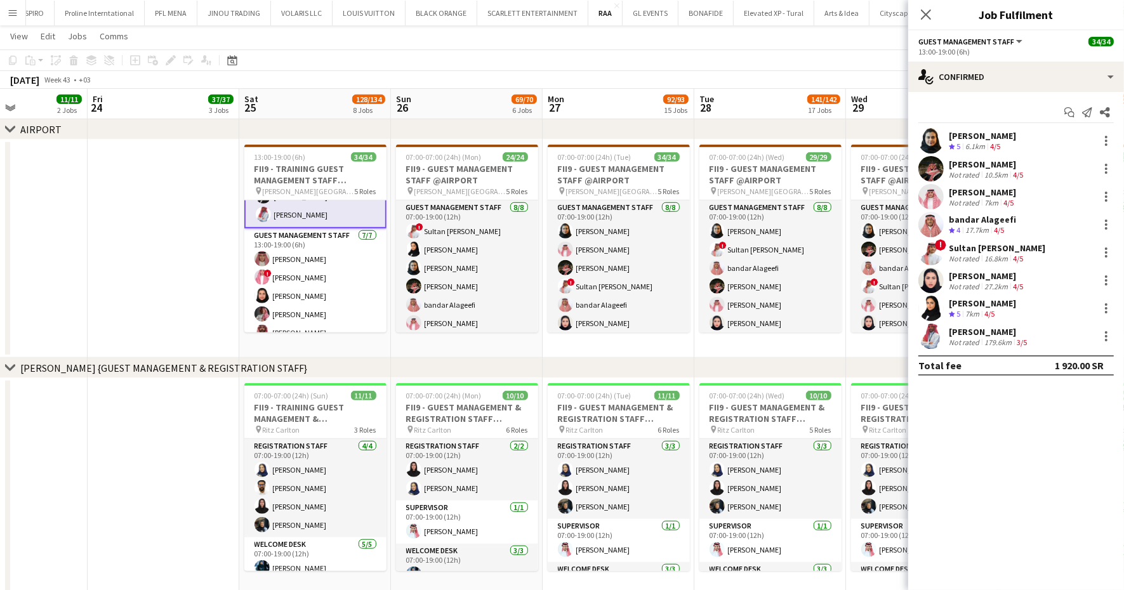
click at [349, 283] on app-card-role "Guest Management Staff 7/7 13:00-19:00 (6h) Abdulrahman Aljabr ! Ibrahim Aljuwa…" at bounding box center [315, 305] width 142 height 154
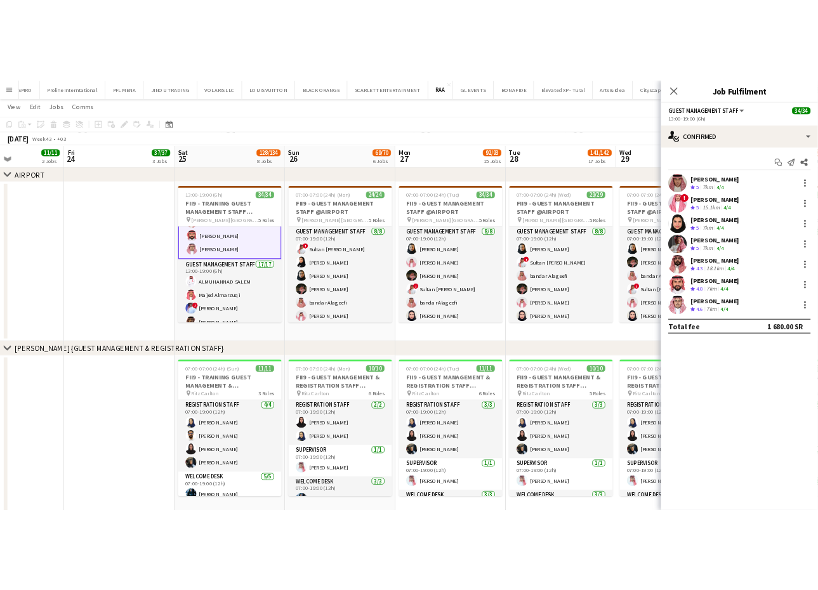
scroll to position [289, 0]
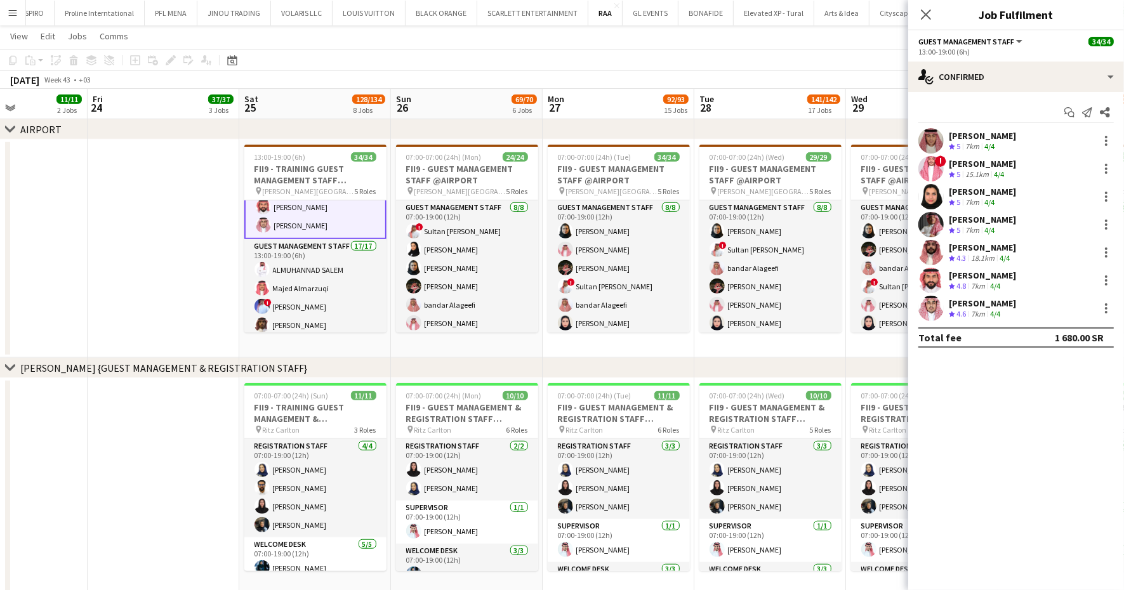
click at [1008, 309] on div "Crew rating 4.6 7km 4/4" at bounding box center [982, 314] width 67 height 11
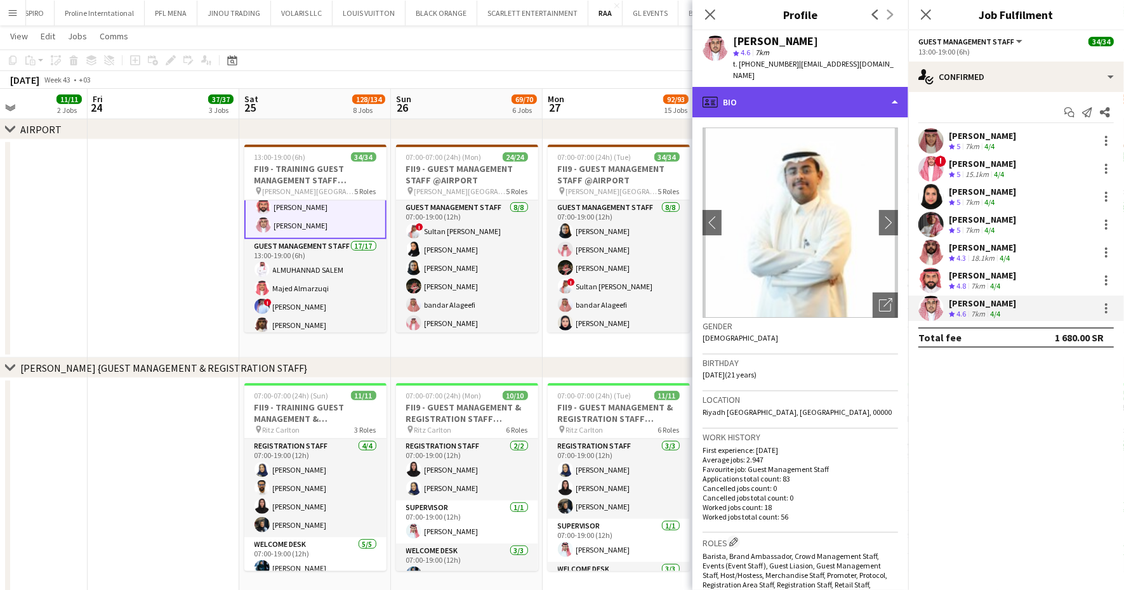
click at [825, 93] on div "profile Bio" at bounding box center [800, 102] width 216 height 30
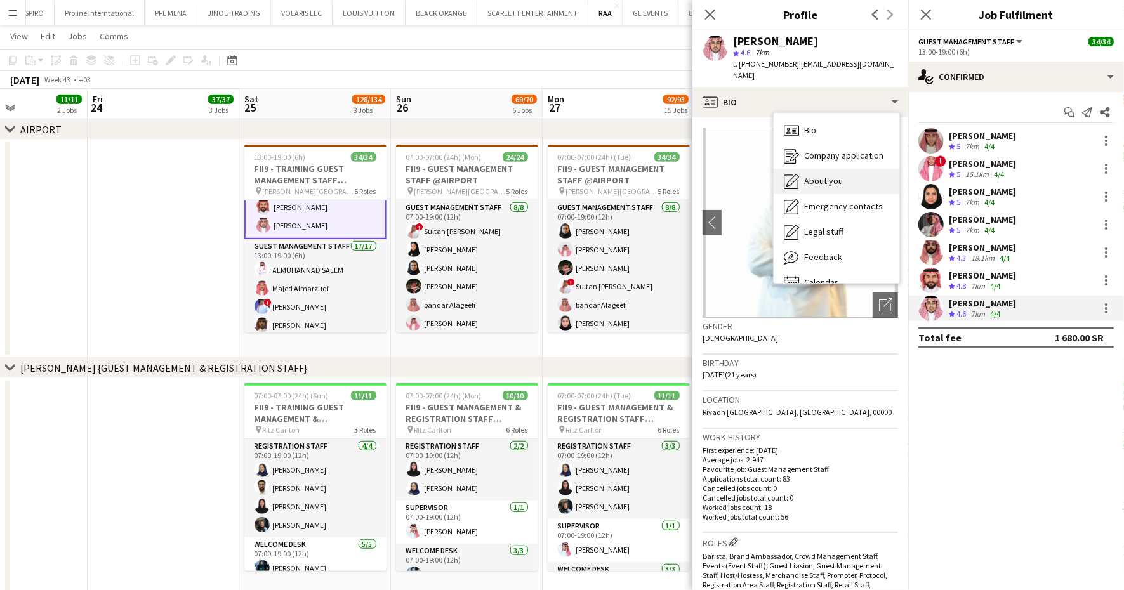
click at [835, 175] on span "About you" at bounding box center [823, 180] width 39 height 11
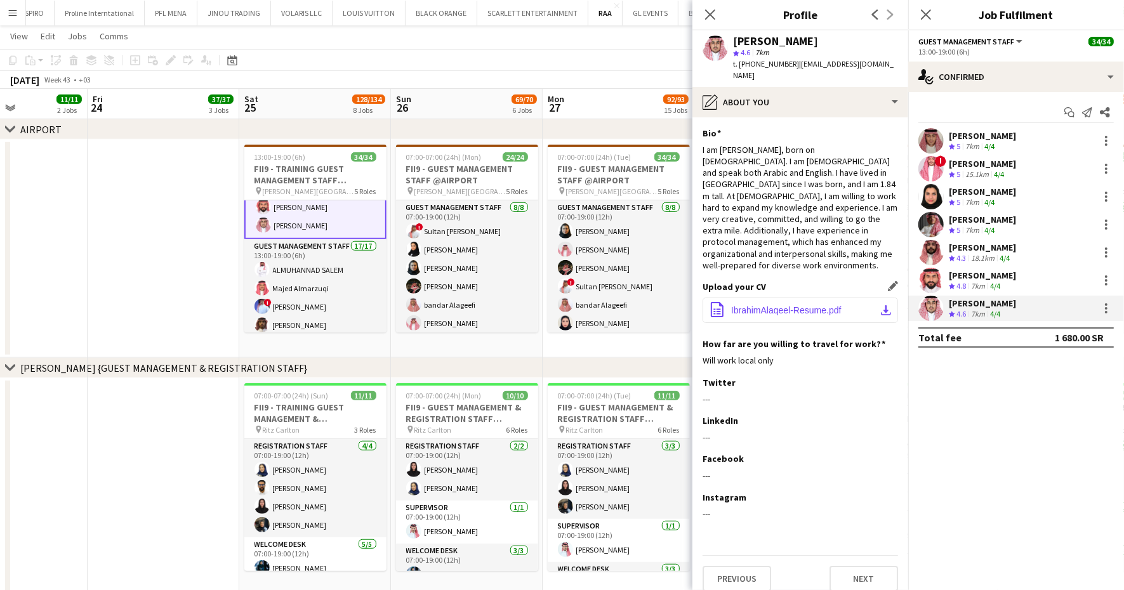
click at [788, 305] on span "IbrahimAlaqeel-Resume.pdf" at bounding box center [786, 310] width 110 height 10
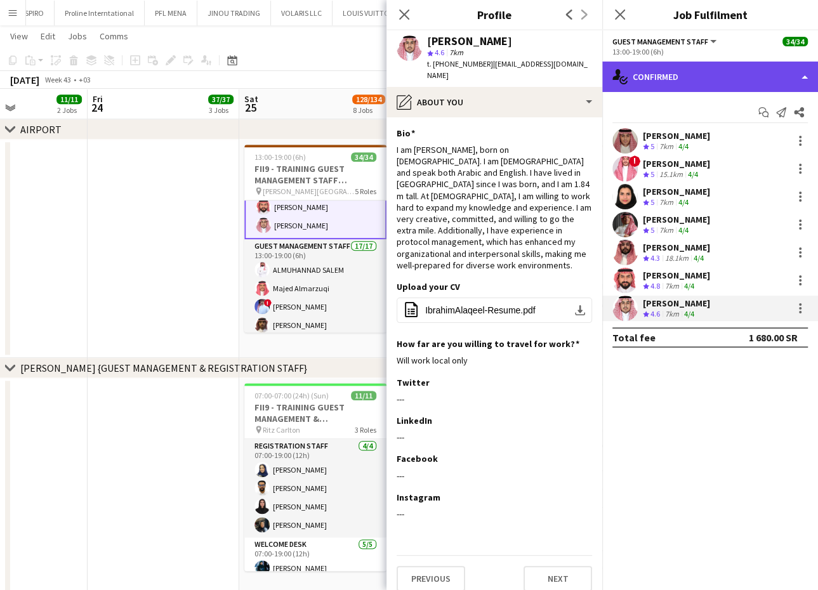
click at [703, 79] on div "single-neutral-actions-check-2 Confirmed" at bounding box center [710, 77] width 216 height 30
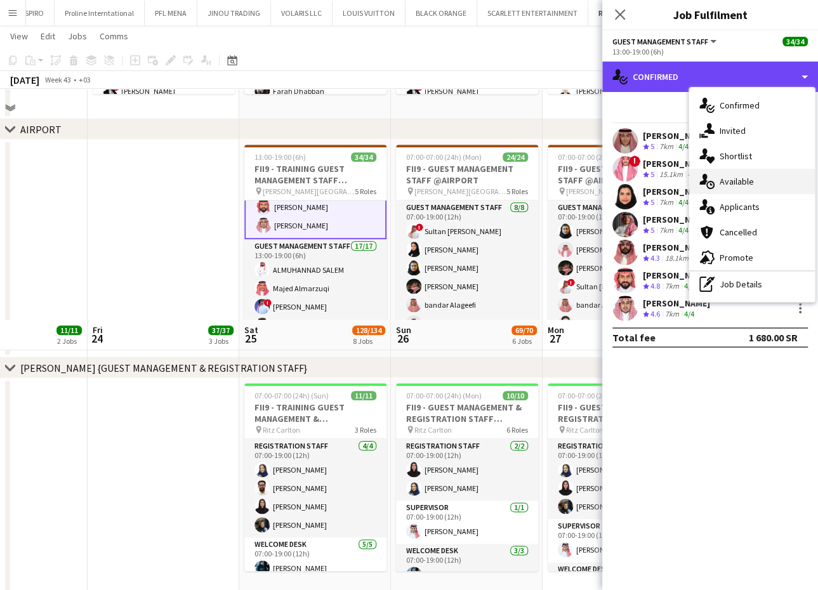
scroll to position [1041, 0]
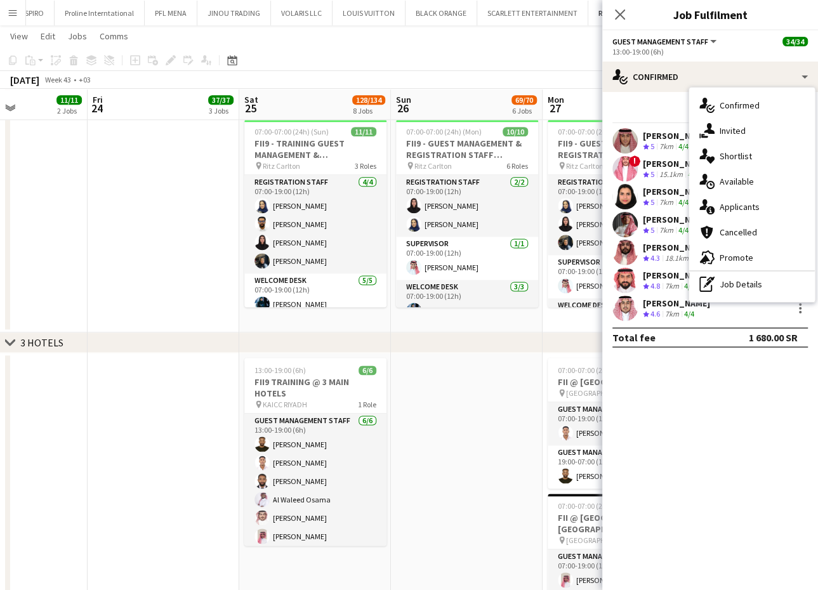
click at [664, 305] on div "Ibrahim Alaqeel" at bounding box center [676, 303] width 67 height 11
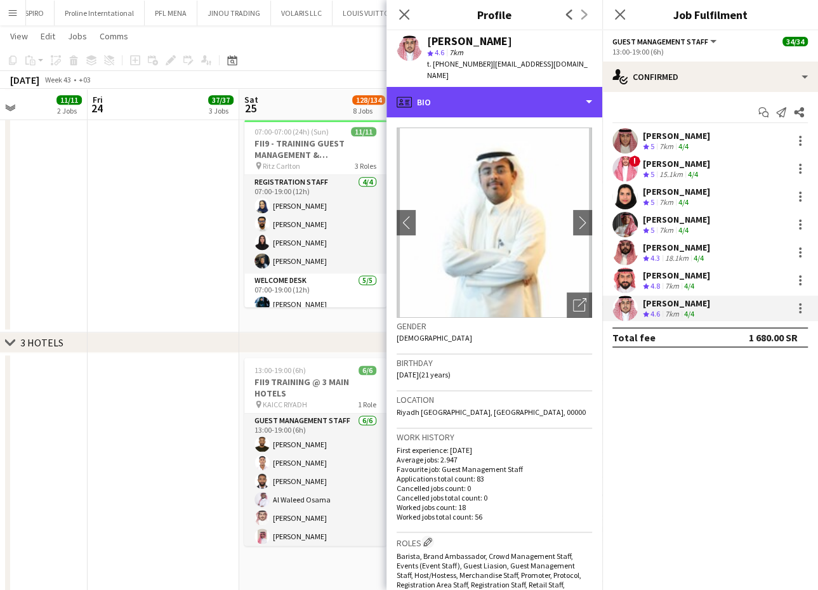
click at [551, 87] on div "profile Bio" at bounding box center [494, 102] width 216 height 30
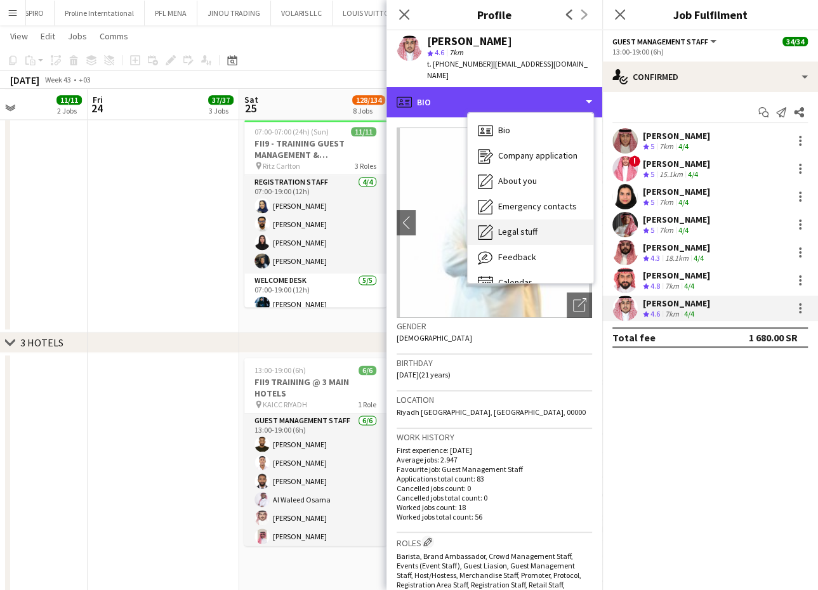
scroll to position [17, 0]
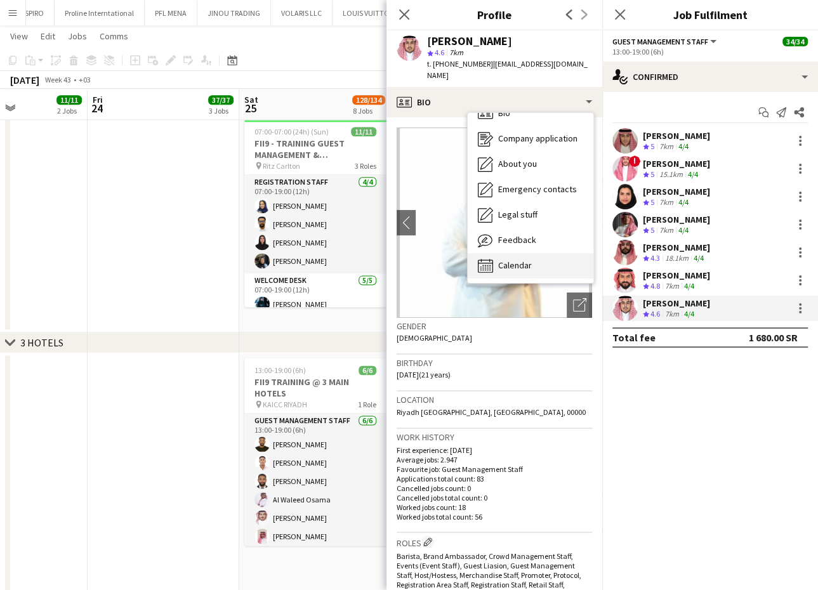
click at [542, 253] on div "Calendar Calendar" at bounding box center [531, 265] width 126 height 25
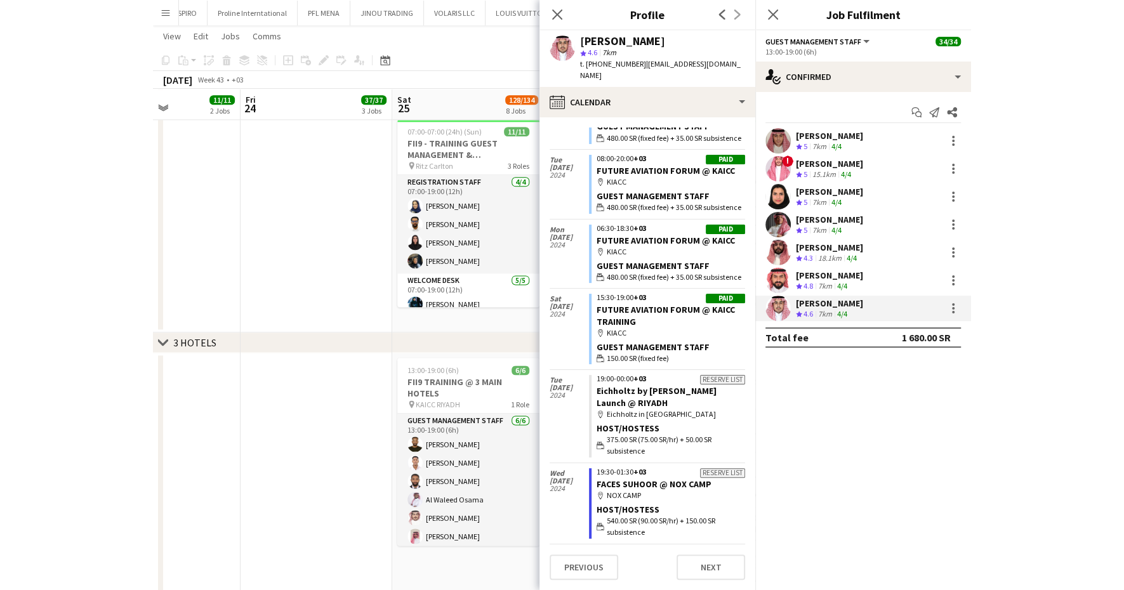
scroll to position [6534, 0]
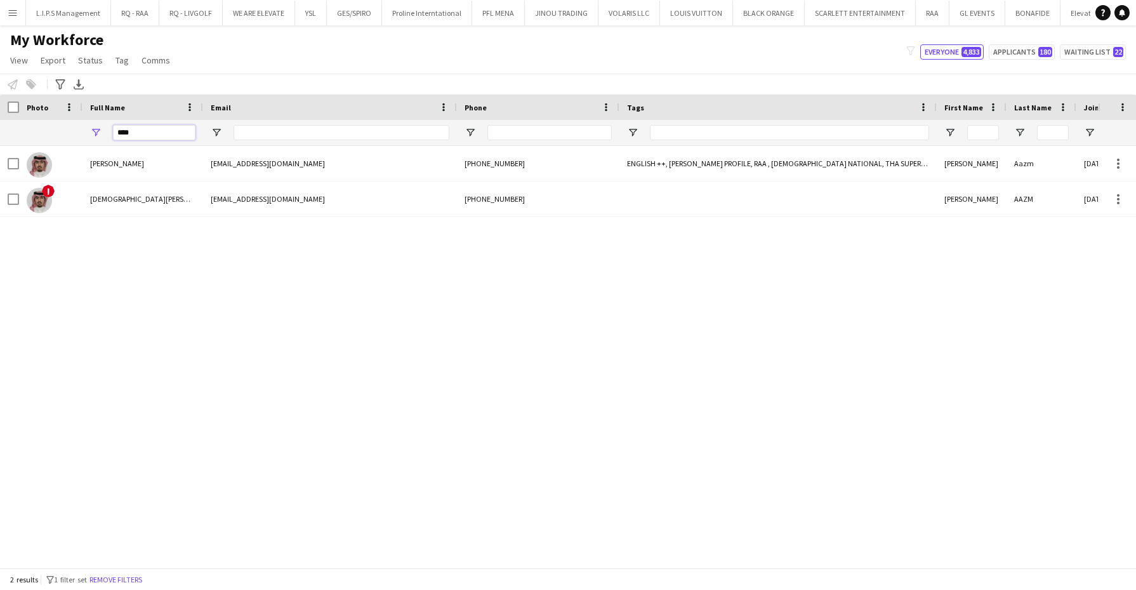
click at [168, 134] on input "****" at bounding box center [154, 132] width 82 height 15
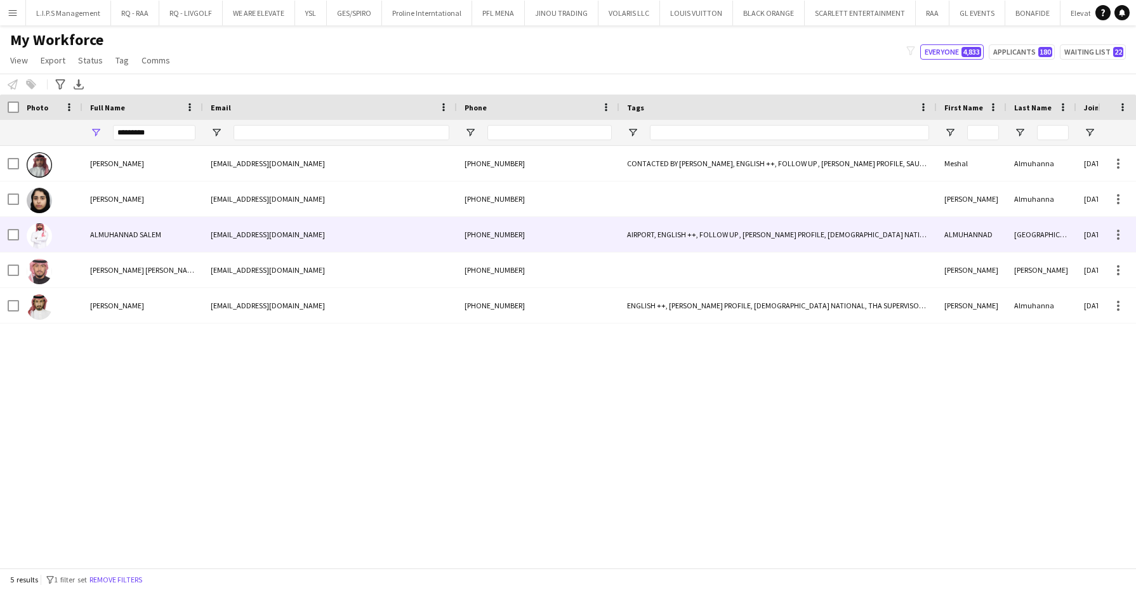
click at [119, 226] on div "ALMUHANNAD SALEM" at bounding box center [142, 234] width 121 height 35
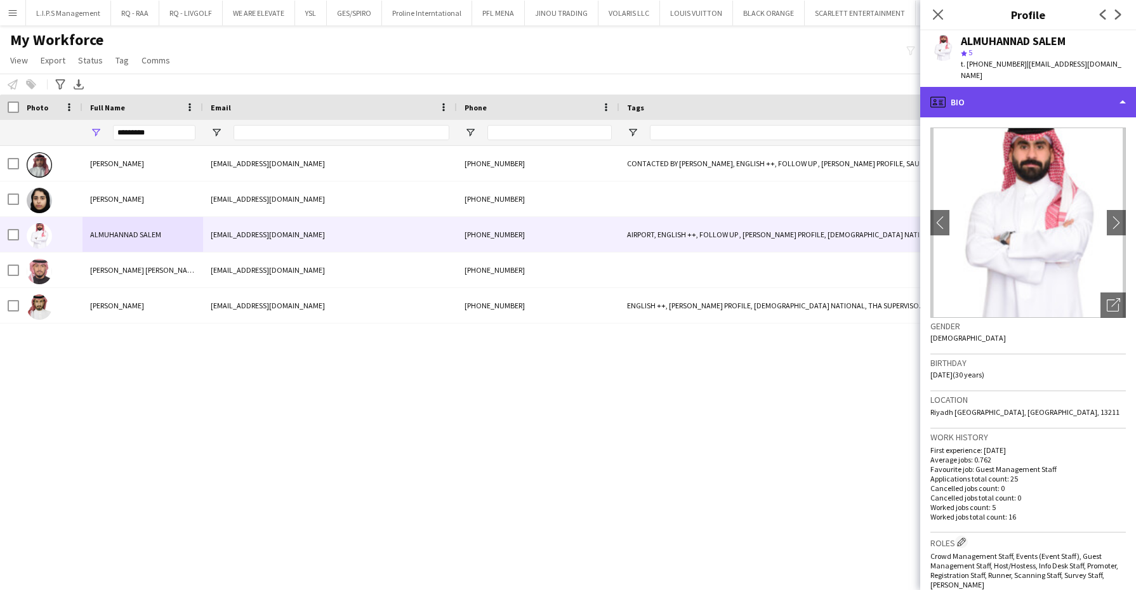
click at [995, 87] on div "profile Bio" at bounding box center [1028, 102] width 216 height 30
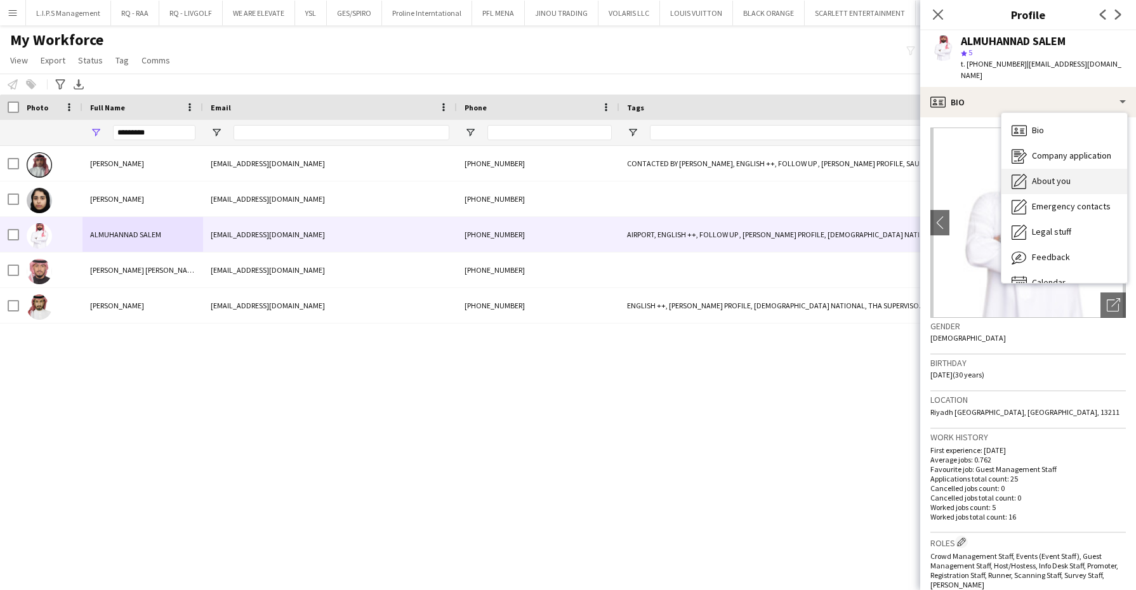
click at [1045, 175] on span "About you" at bounding box center [1051, 180] width 39 height 11
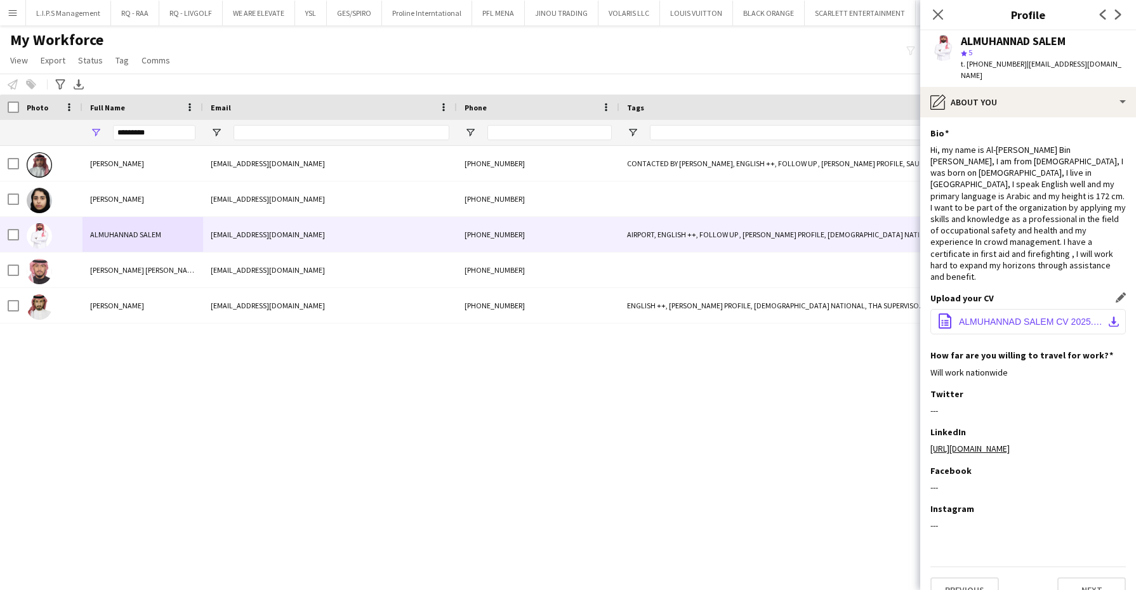
click at [1013, 317] on span "ALMUHANNAD SALEM CV 2025.pdf" at bounding box center [1030, 322] width 143 height 10
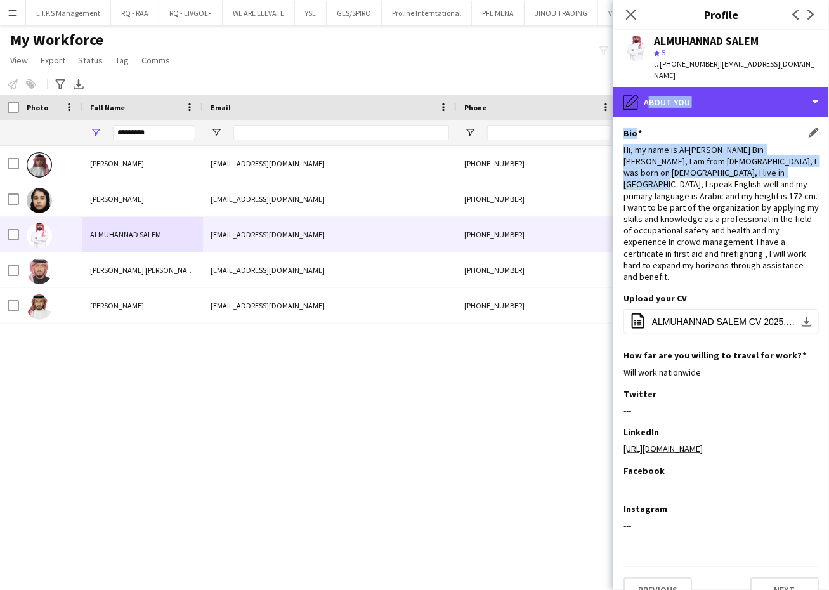
drag, startPoint x: 772, startPoint y: 82, endPoint x: 773, endPoint y: 179, distance: 97.1
click at [773, 179] on div "pencil4 About you Bio Bio Company application Company application About you Abo…" at bounding box center [722, 338] width 216 height 503
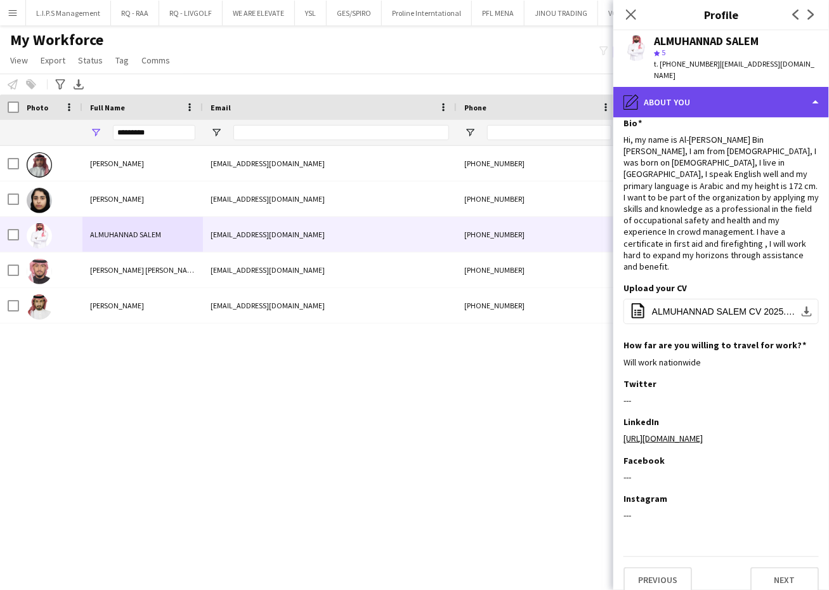
drag, startPoint x: 773, startPoint y: 179, endPoint x: 732, endPoint y: 84, distance: 103.5
click at [732, 87] on div "pencil4 About you" at bounding box center [722, 102] width 216 height 30
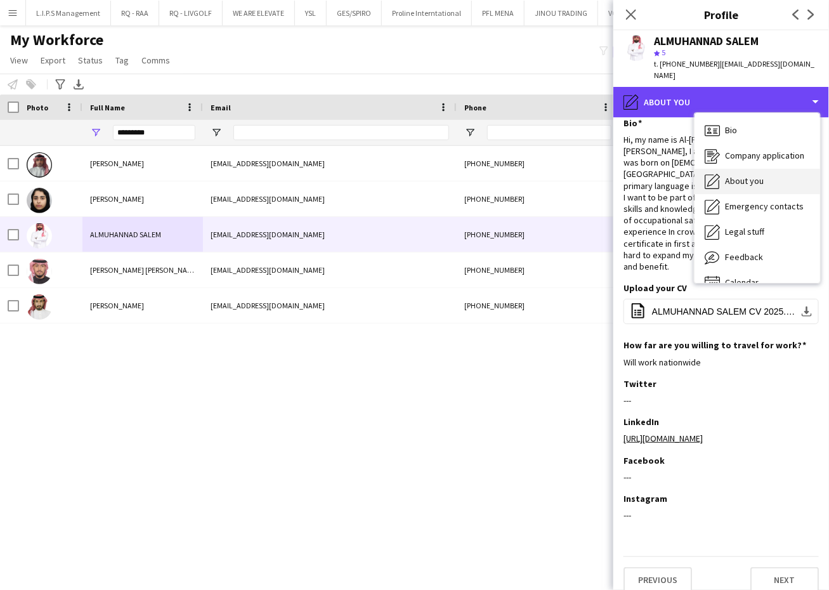
scroll to position [17, 0]
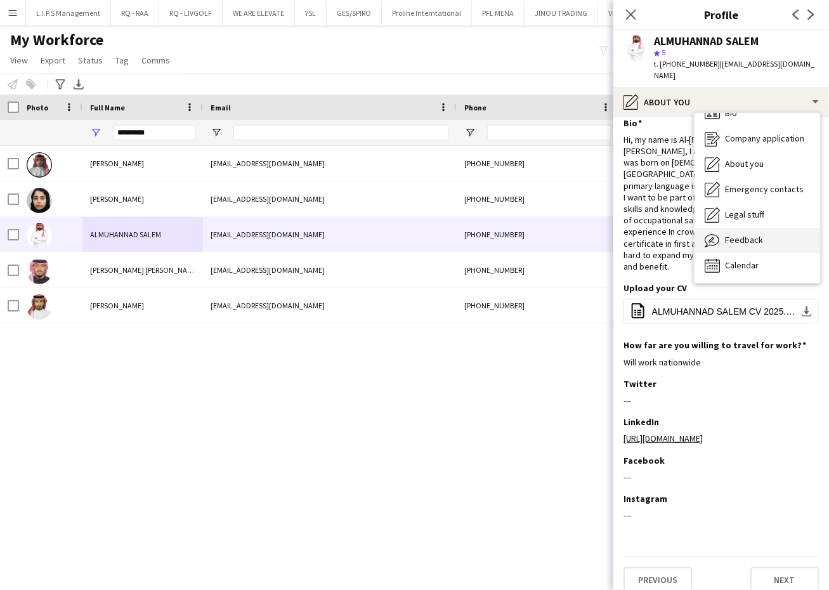
click at [756, 253] on div "Calendar Calendar" at bounding box center [758, 265] width 126 height 25
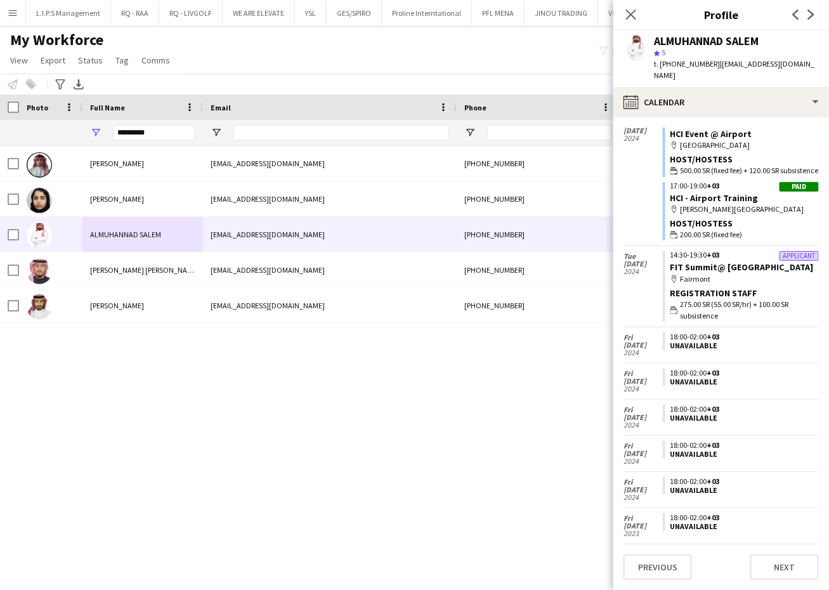
scroll to position [1831, 0]
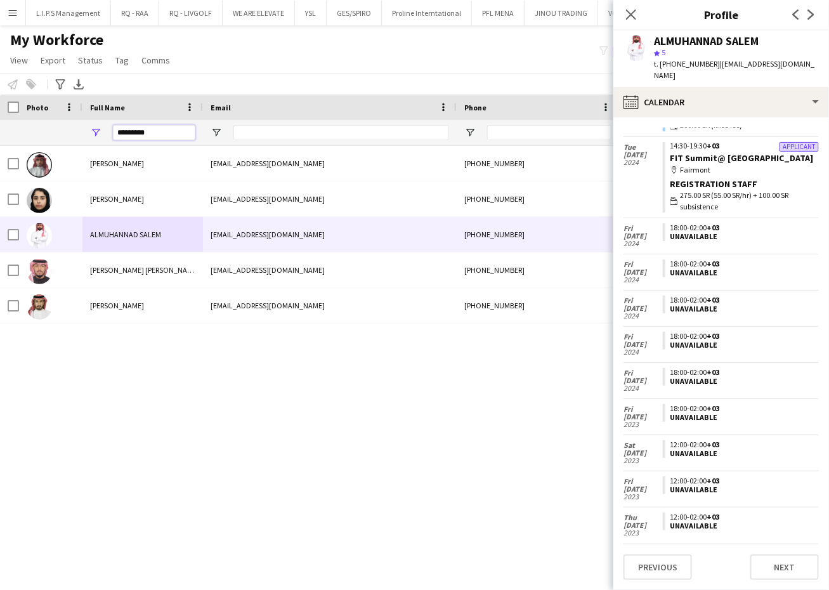
drag, startPoint x: 154, startPoint y: 133, endPoint x: 29, endPoint y: 121, distance: 125.6
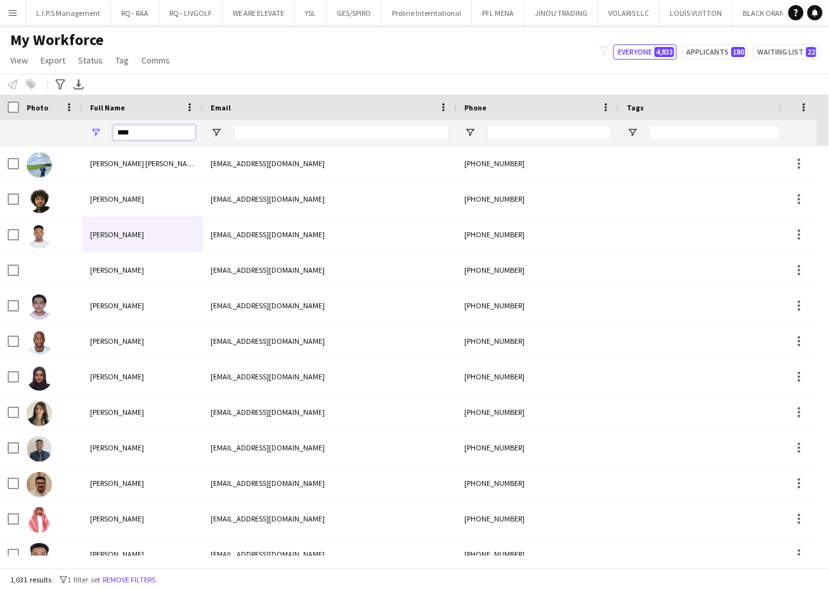
type input "***"
click at [258, 69] on div "My Workforce View Views Default view Basic Export View Full Name TAGS Test New …" at bounding box center [414, 51] width 829 height 43
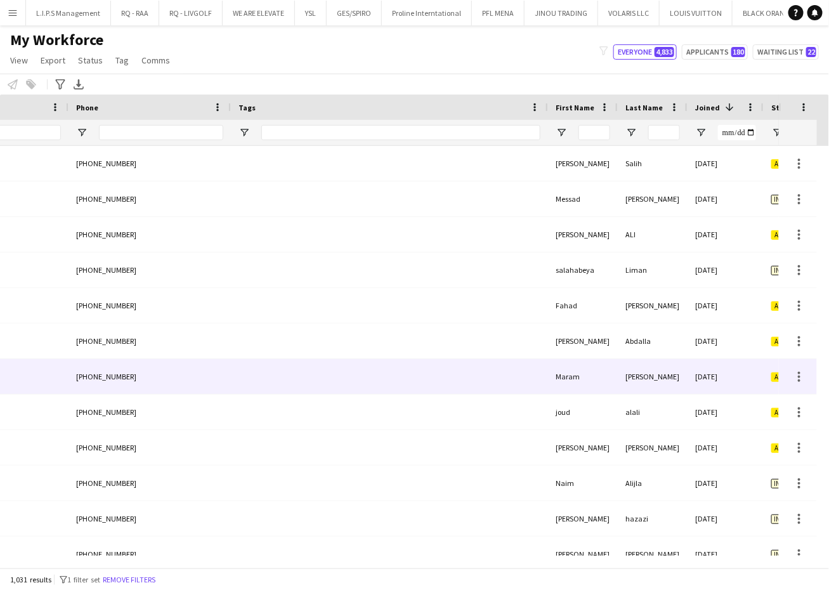
scroll to position [0, 0]
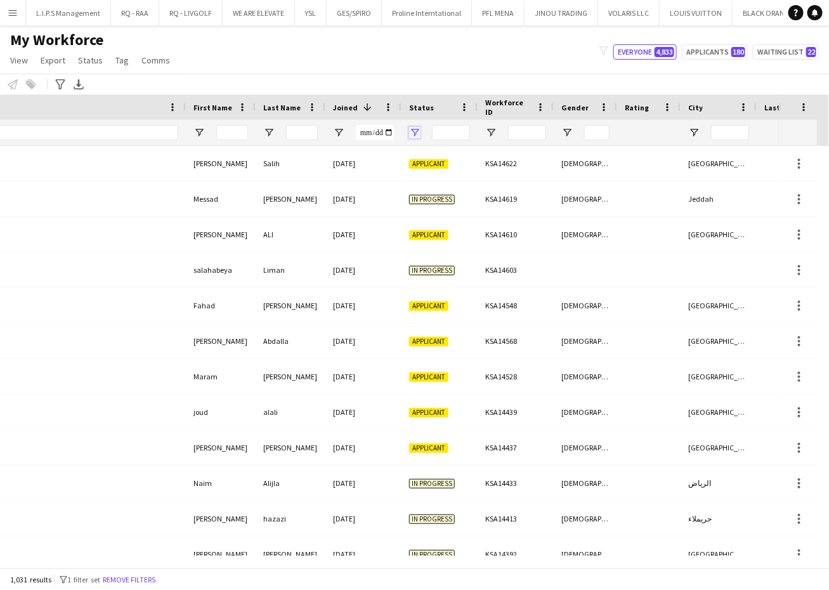
click at [415, 128] on span "Open Filter Menu" at bounding box center [414, 132] width 11 height 11
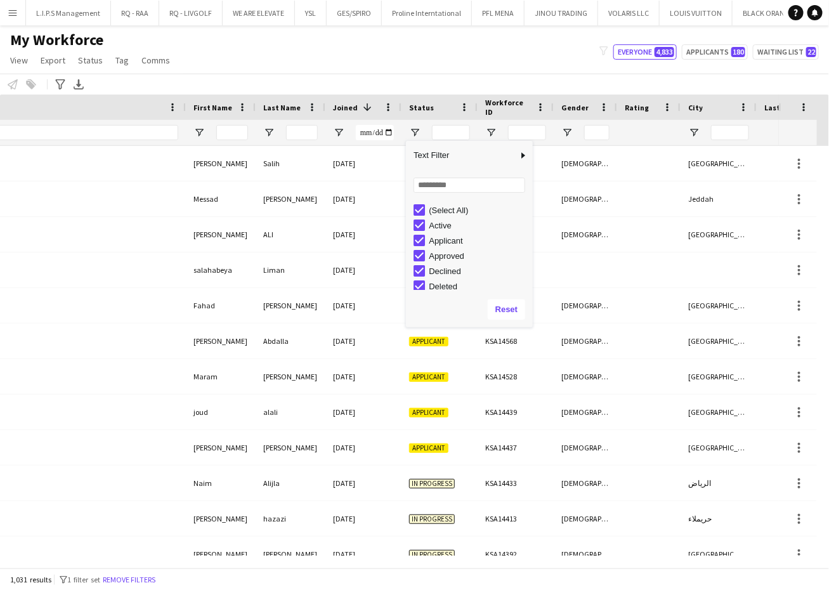
click at [449, 206] on div "(Select All)" at bounding box center [479, 211] width 100 height 10
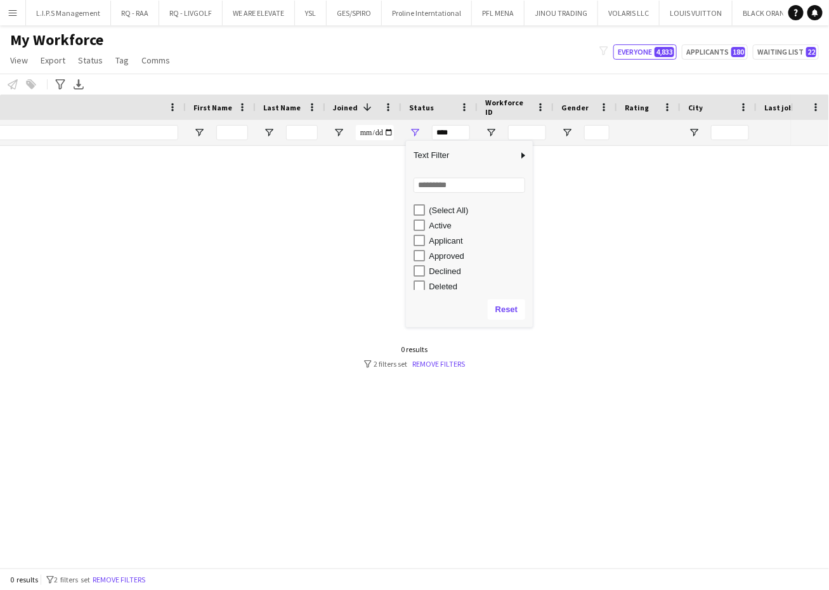
click at [438, 223] on div "Active" at bounding box center [479, 226] width 100 height 10
type input "**********"
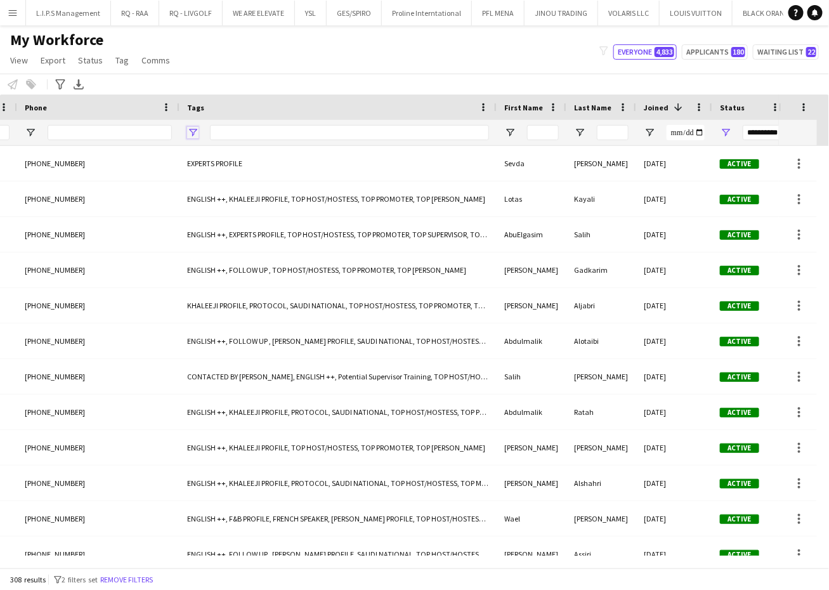
click at [194, 128] on span "Open Filter Menu" at bounding box center [192, 132] width 11 height 11
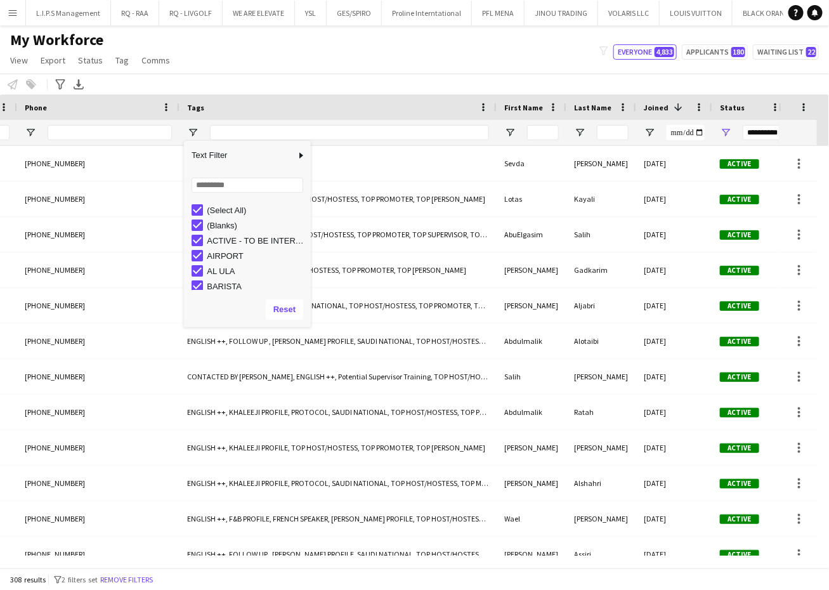
click at [238, 208] on div "(Select All)" at bounding box center [257, 211] width 100 height 10
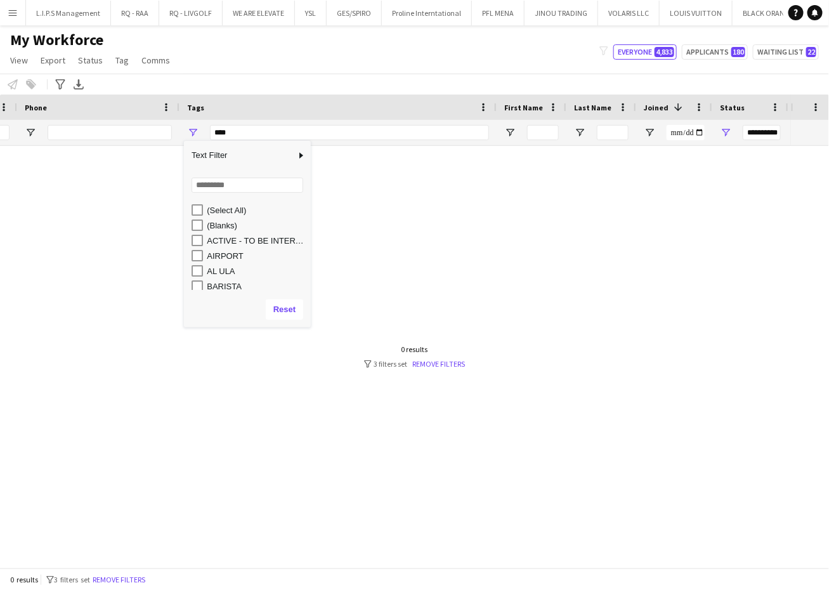
click at [228, 254] on div "AIRPORT" at bounding box center [257, 256] width 100 height 10
type input "**********"
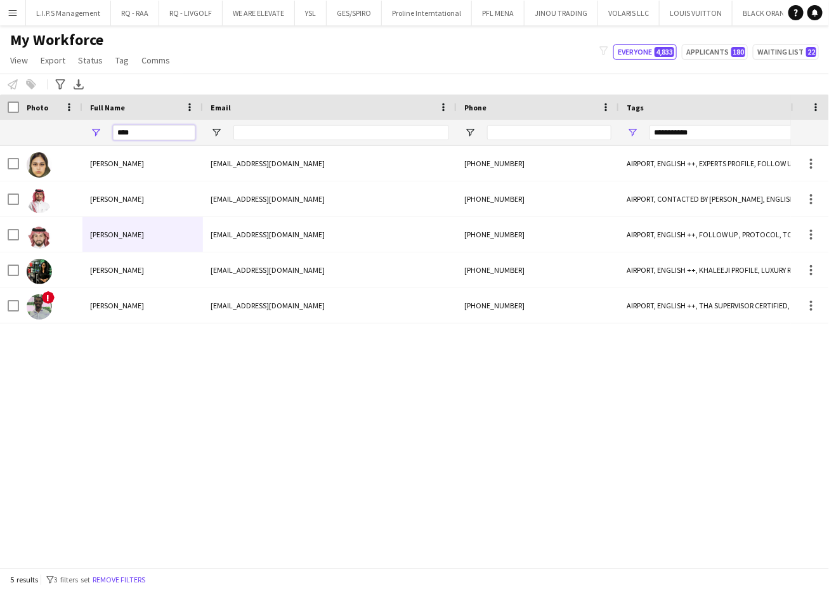
click at [167, 135] on input "***" at bounding box center [154, 132] width 82 height 15
type input "***"
click at [254, 58] on div "My Workforce View Views Default view Basic Export View Full Name TAGS Test New …" at bounding box center [414, 51] width 829 height 43
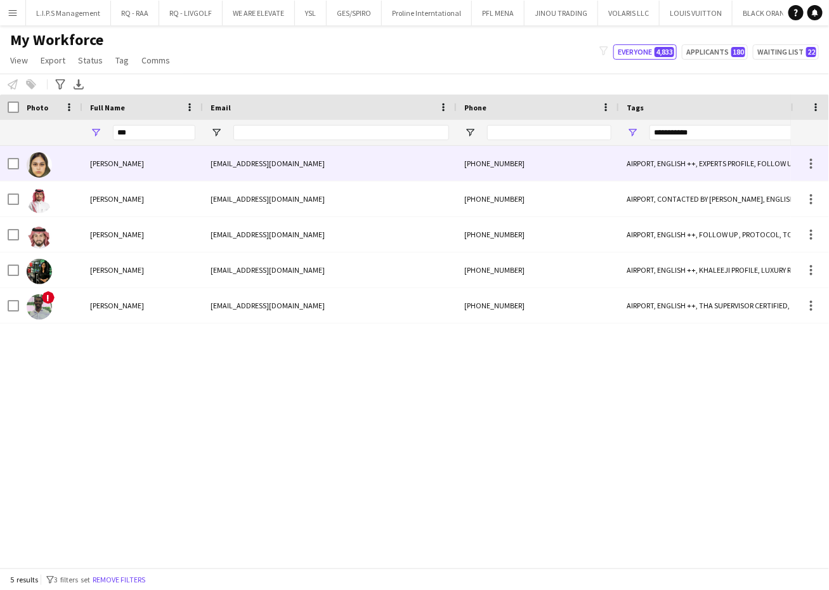
click at [250, 171] on div "[EMAIL_ADDRESS][DOMAIN_NAME]" at bounding box center [330, 163] width 254 height 35
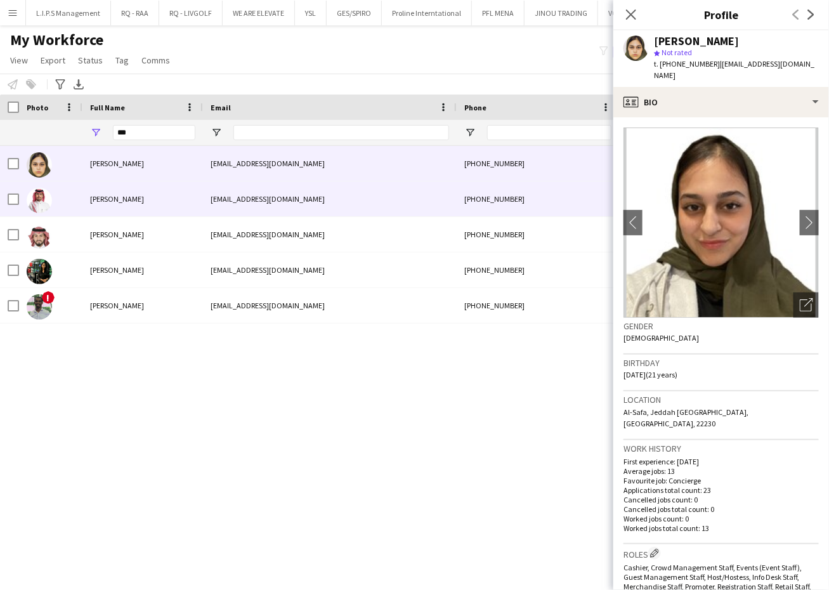
click at [354, 193] on div "[EMAIL_ADDRESS][DOMAIN_NAME]" at bounding box center [330, 198] width 254 height 35
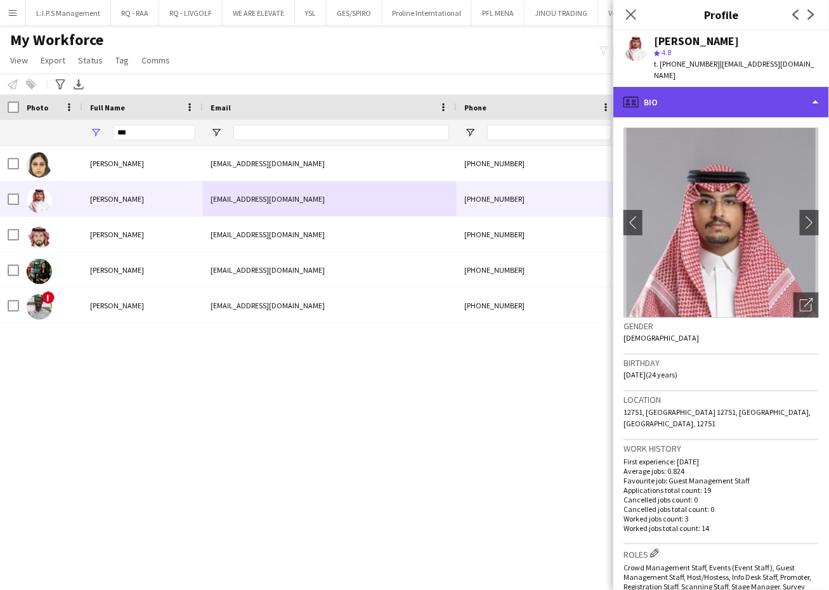
click at [720, 87] on div "profile Bio" at bounding box center [722, 102] width 216 height 30
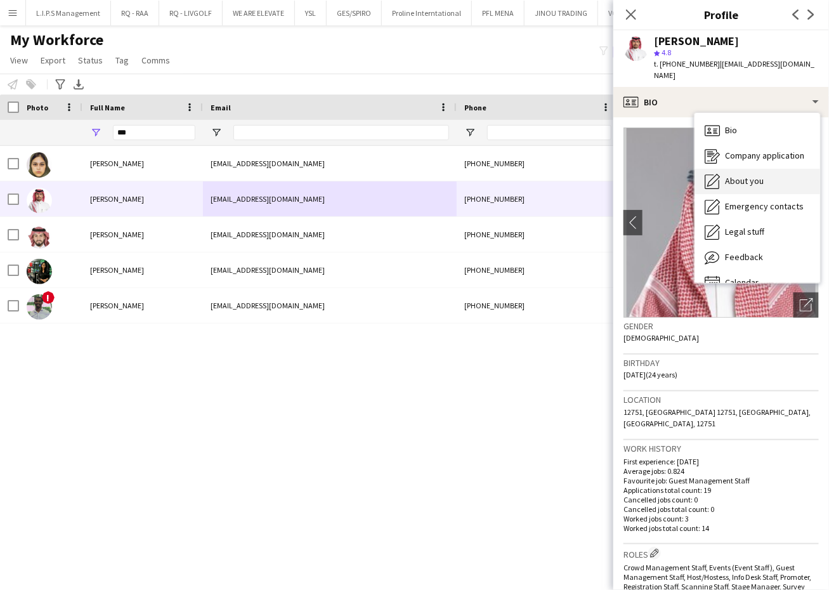
click at [761, 175] on span "About you" at bounding box center [744, 180] width 39 height 11
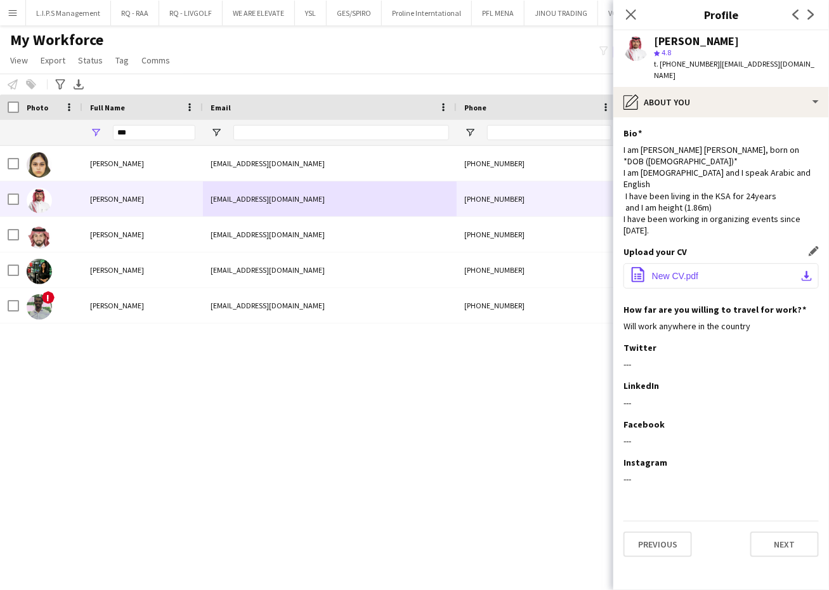
click at [701, 263] on button "office-file-sheet New CV.pdf download-bottom" at bounding box center [721, 275] width 195 height 25
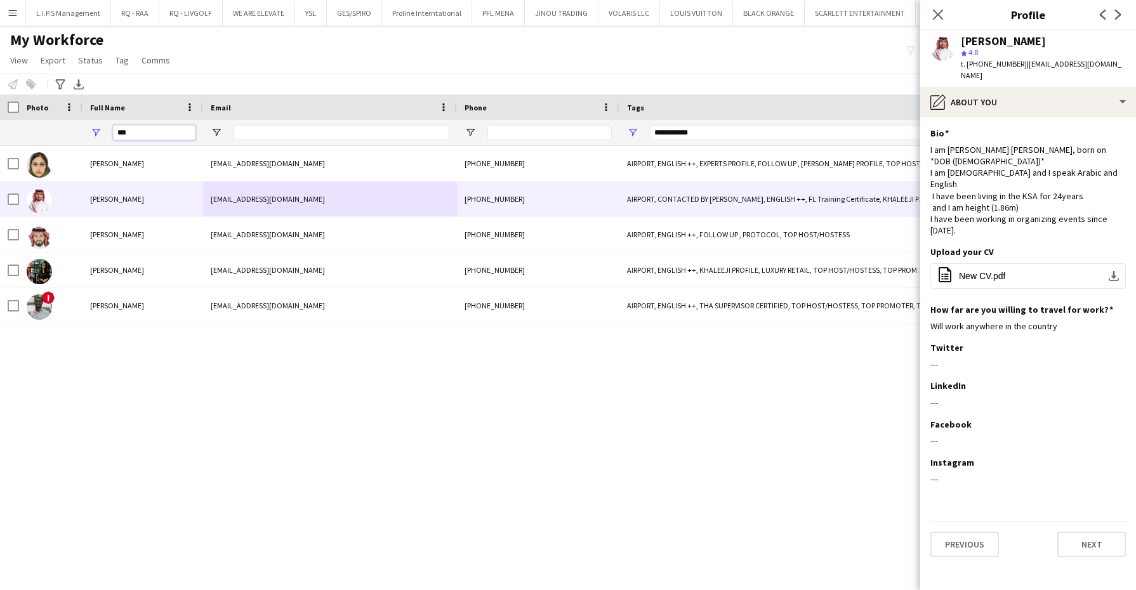
drag, startPoint x: 167, startPoint y: 139, endPoint x: 71, endPoint y: 116, distance: 98.5
click at [71, 116] on div "Workforce Details Tags Phone Email 1" at bounding box center [1090, 120] width 2181 height 51
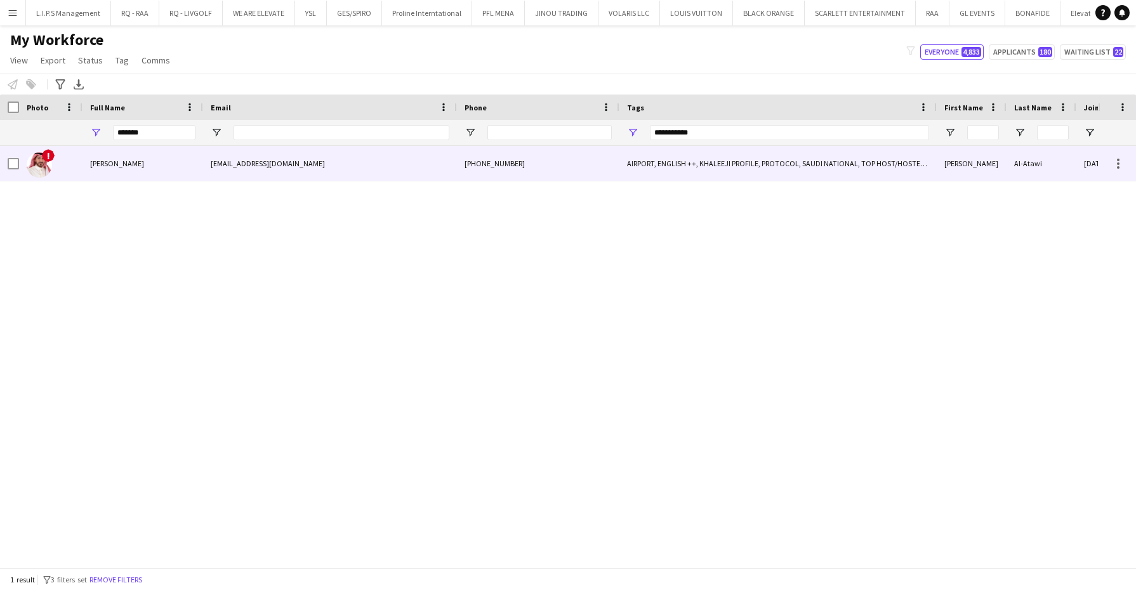
click at [119, 163] on span "[PERSON_NAME]" at bounding box center [117, 164] width 54 height 10
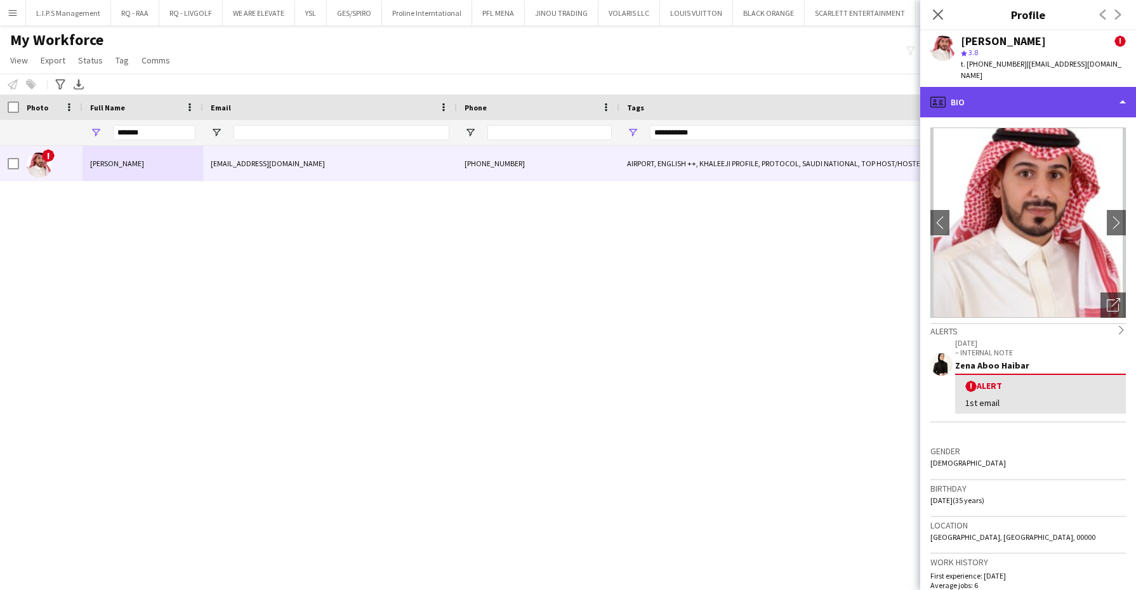
click at [960, 97] on div "profile Bio" at bounding box center [1028, 102] width 216 height 30
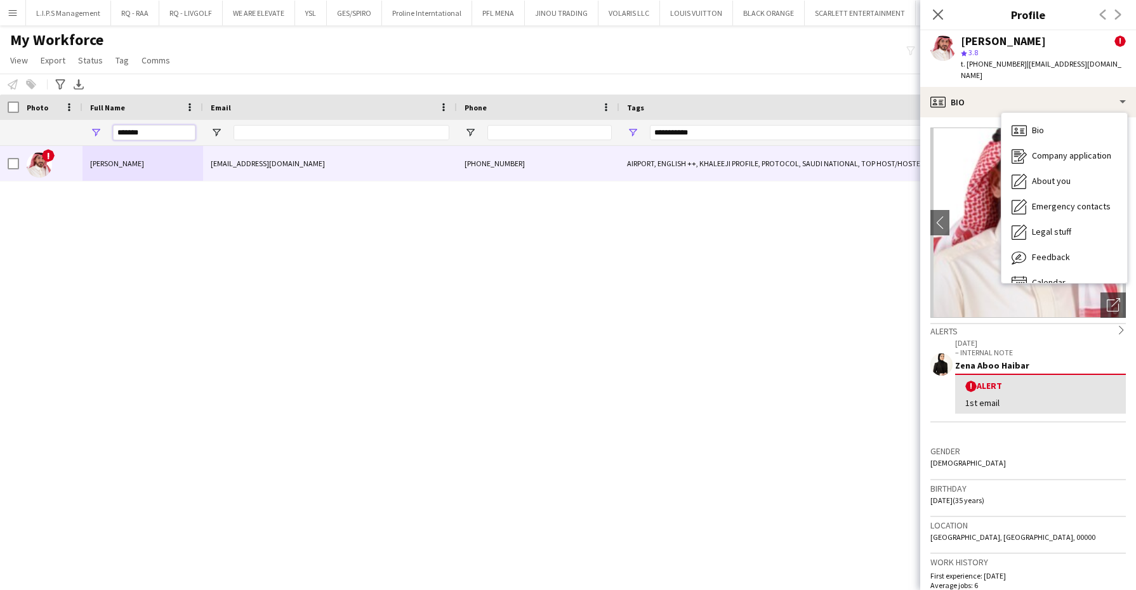
click at [159, 131] on input "*******" at bounding box center [154, 132] width 82 height 15
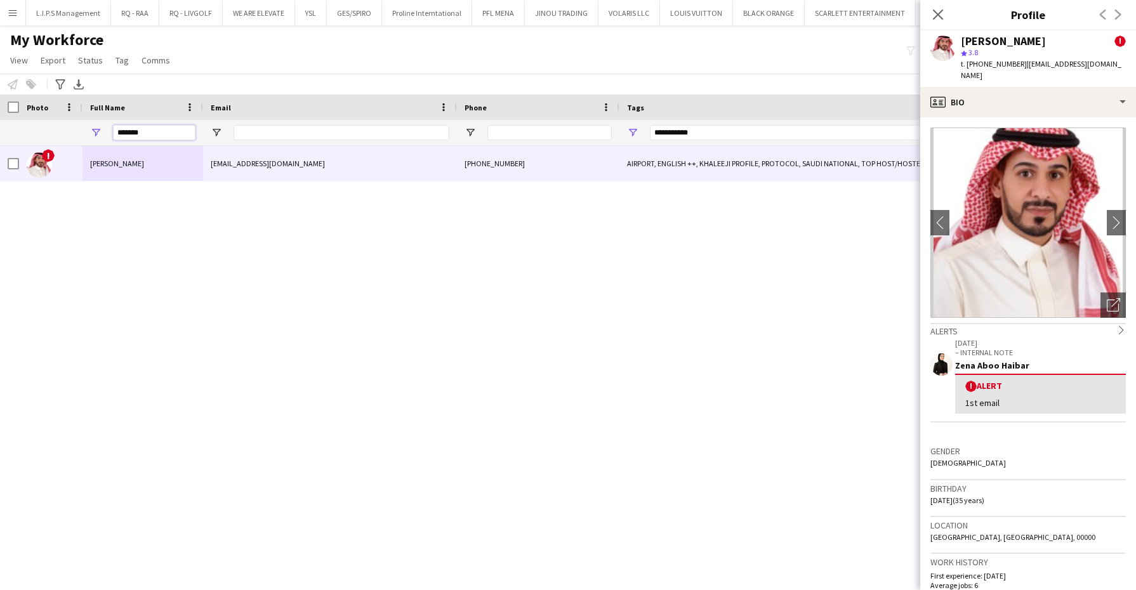
type input "********"
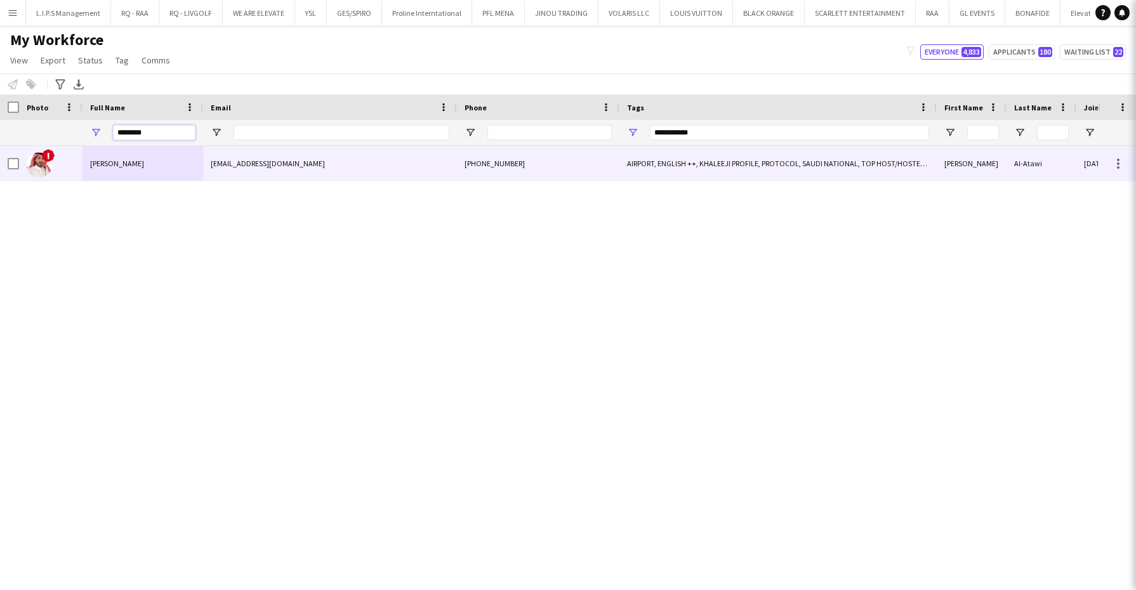
type input "***"
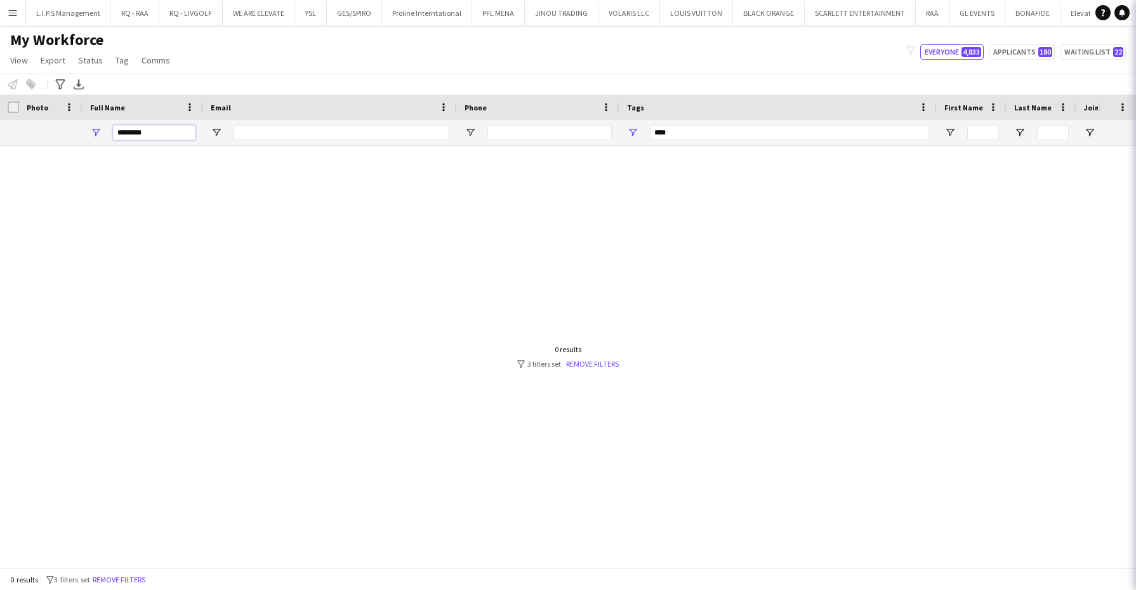
type input "*******"
type input "**********"
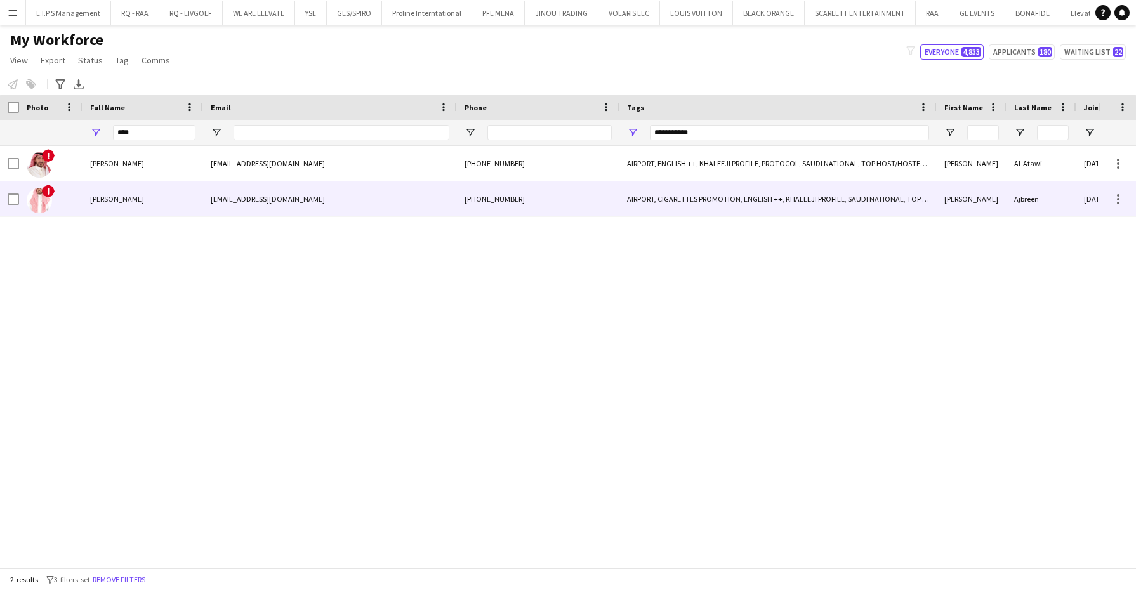
click at [112, 200] on span "[PERSON_NAME]" at bounding box center [117, 199] width 54 height 10
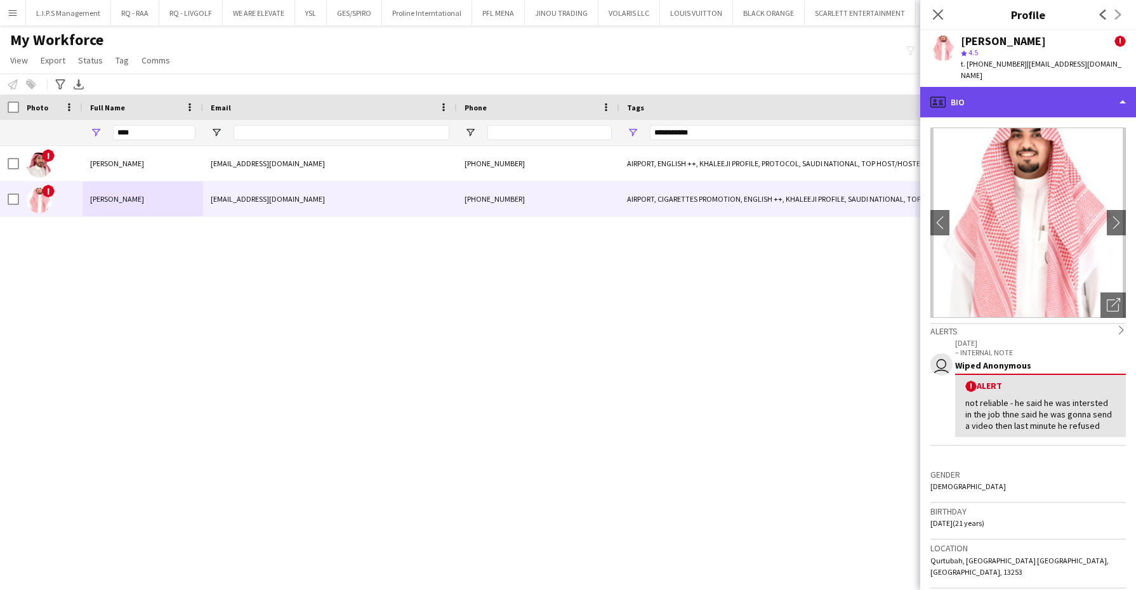
click at [1065, 87] on div "profile Bio" at bounding box center [1028, 102] width 216 height 30
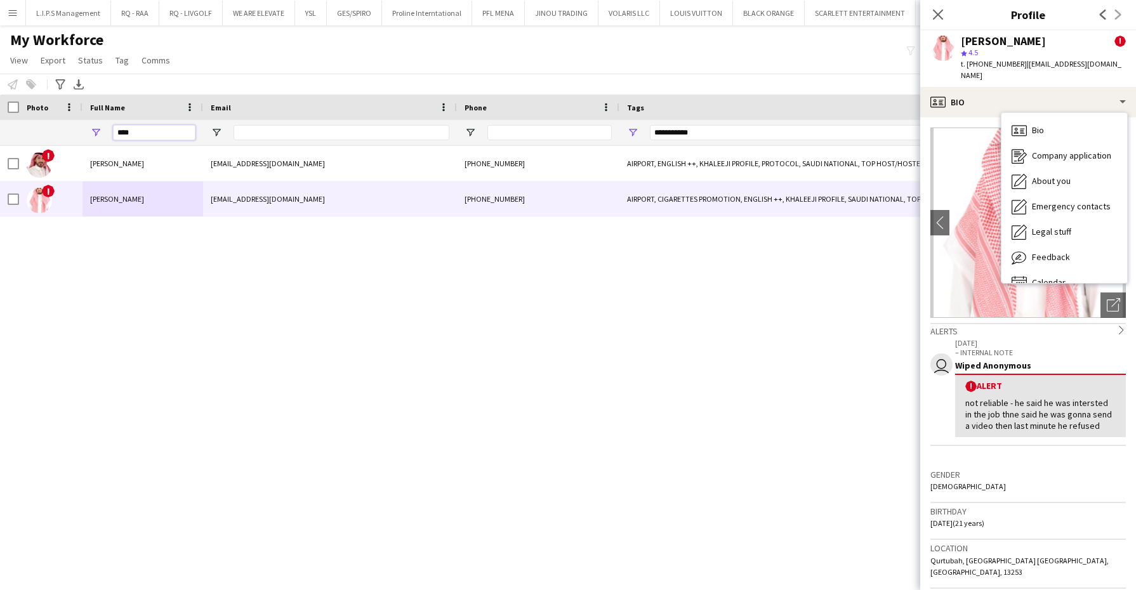
drag, startPoint x: 178, startPoint y: 131, endPoint x: 74, endPoint y: 121, distance: 105.2
click at [74, 121] on div "**********" at bounding box center [1090, 132] width 2181 height 25
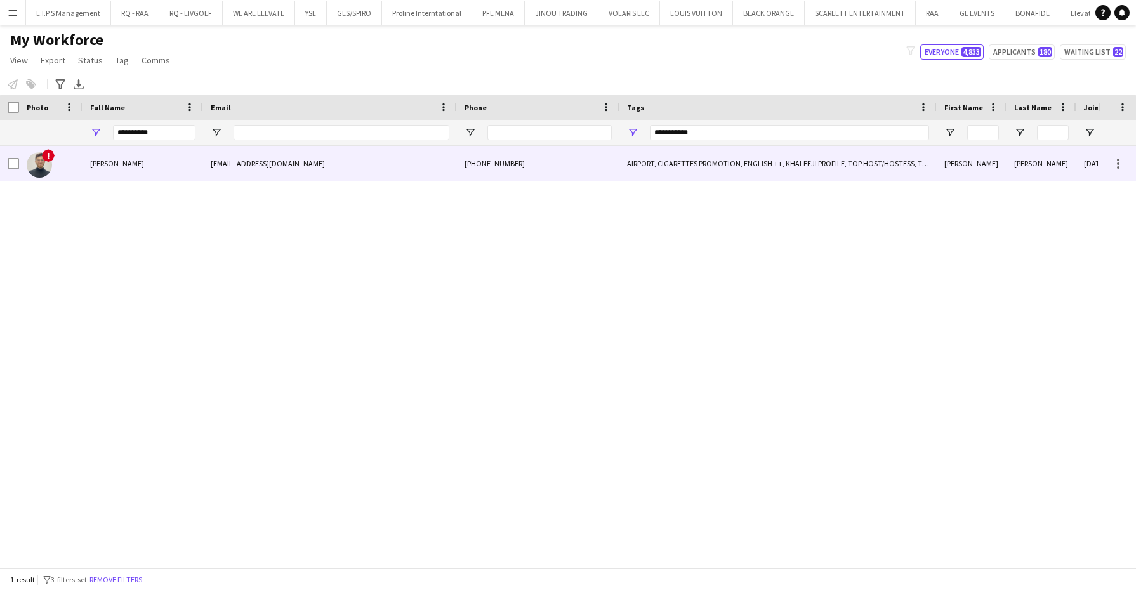
click at [121, 169] on div "[PERSON_NAME]" at bounding box center [142, 163] width 121 height 35
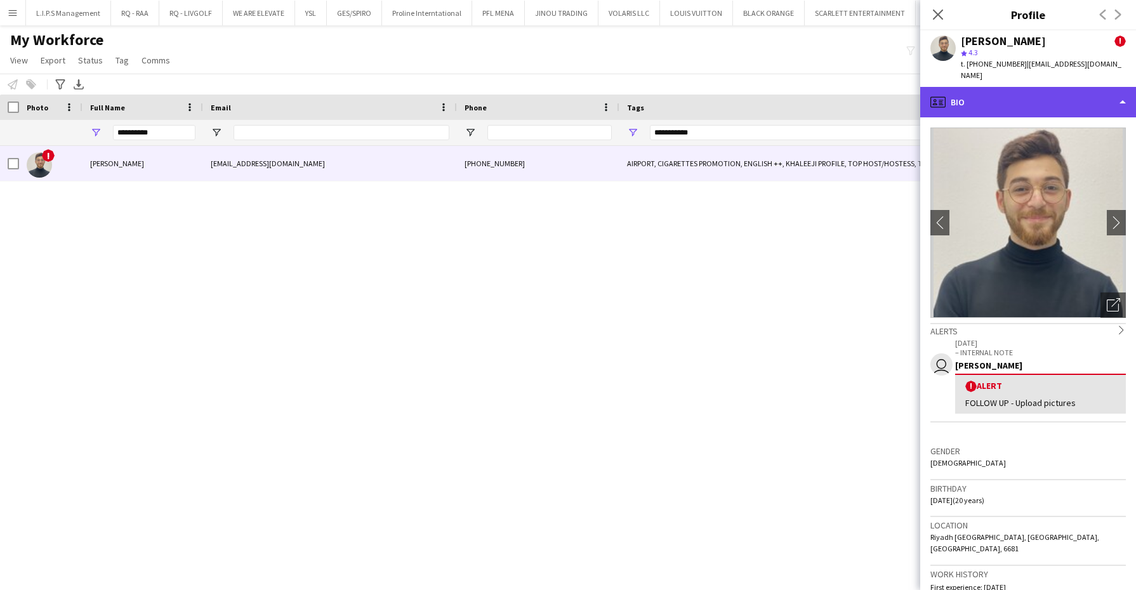
click at [1087, 92] on div "profile Bio" at bounding box center [1028, 102] width 216 height 30
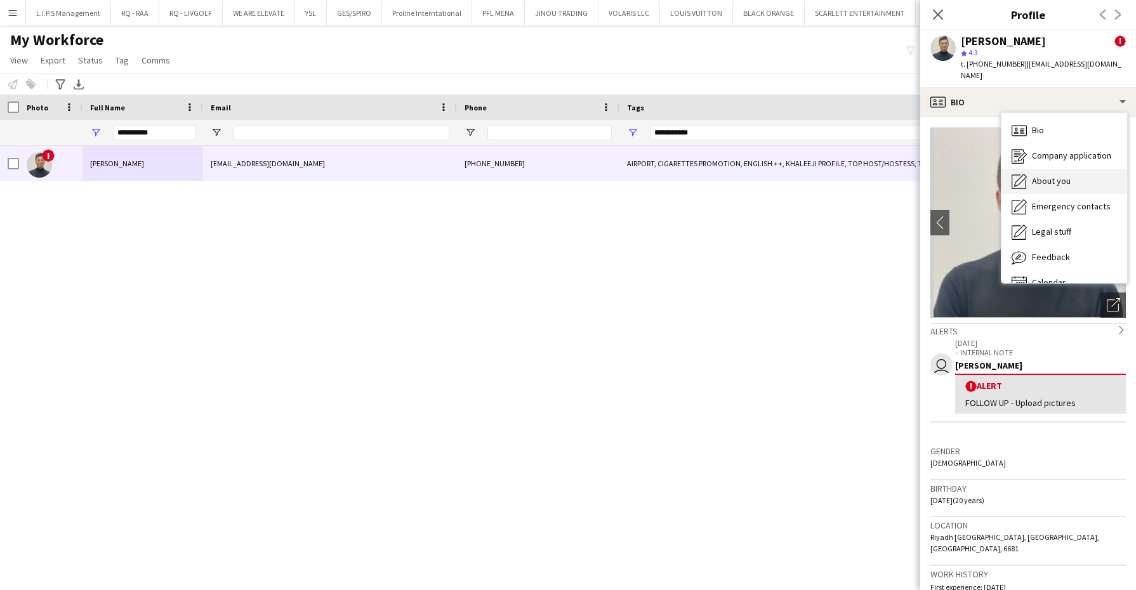
click at [1081, 169] on div "About you About you" at bounding box center [1064, 181] width 126 height 25
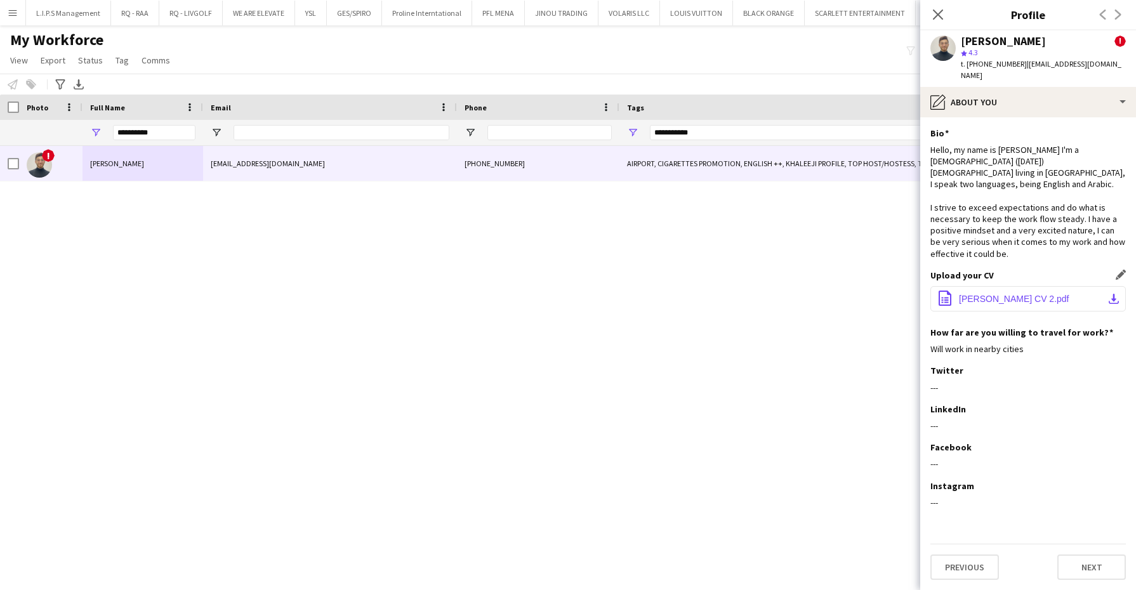
click at [990, 294] on span "[PERSON_NAME] CV 2.pdf" at bounding box center [1014, 299] width 110 height 10
drag, startPoint x: 181, startPoint y: 132, endPoint x: 0, endPoint y: 107, distance: 183.2
click at [0, 107] on html "Menu Boards Boards Boards All jobs Status Workforce Workforce My Workforce Recr…" at bounding box center [568, 295] width 1136 height 590
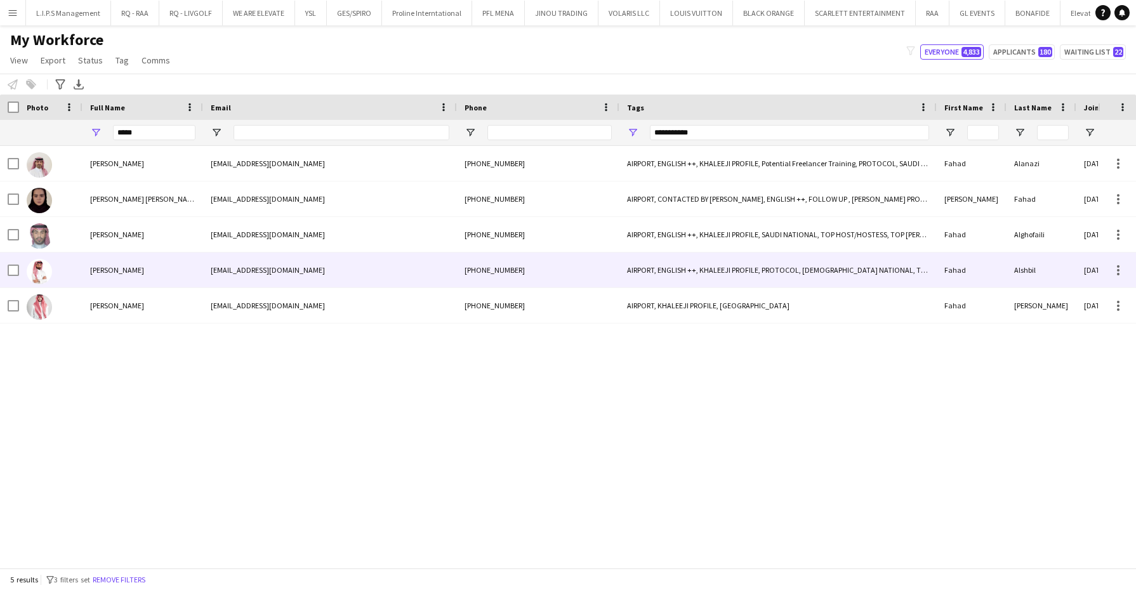
click at [114, 279] on div "[PERSON_NAME]" at bounding box center [142, 270] width 121 height 35
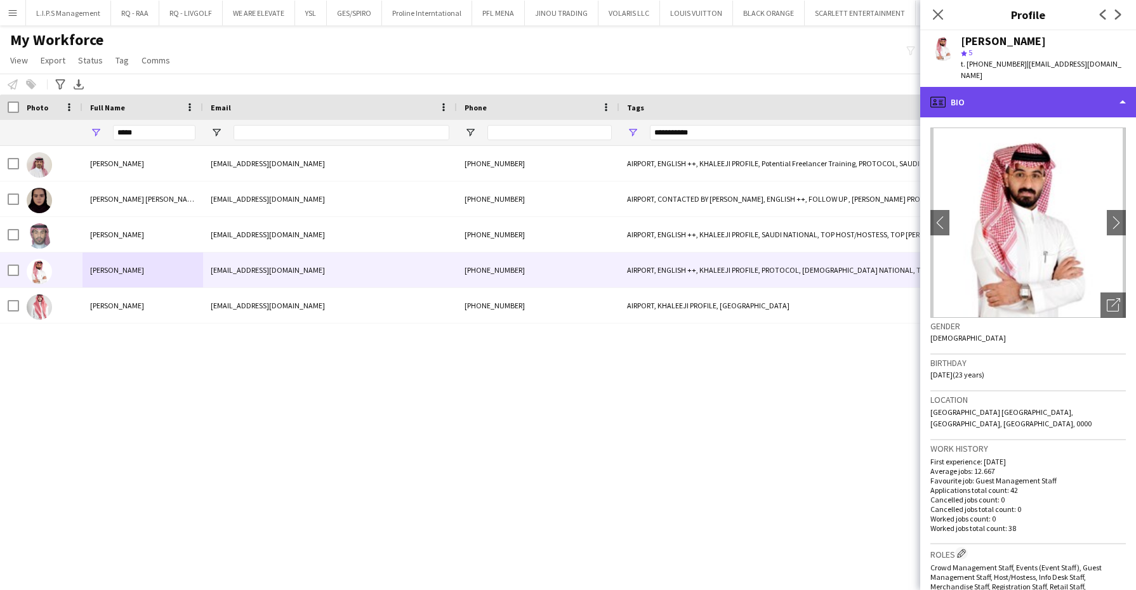
click at [1013, 93] on div "profile Bio" at bounding box center [1028, 102] width 216 height 30
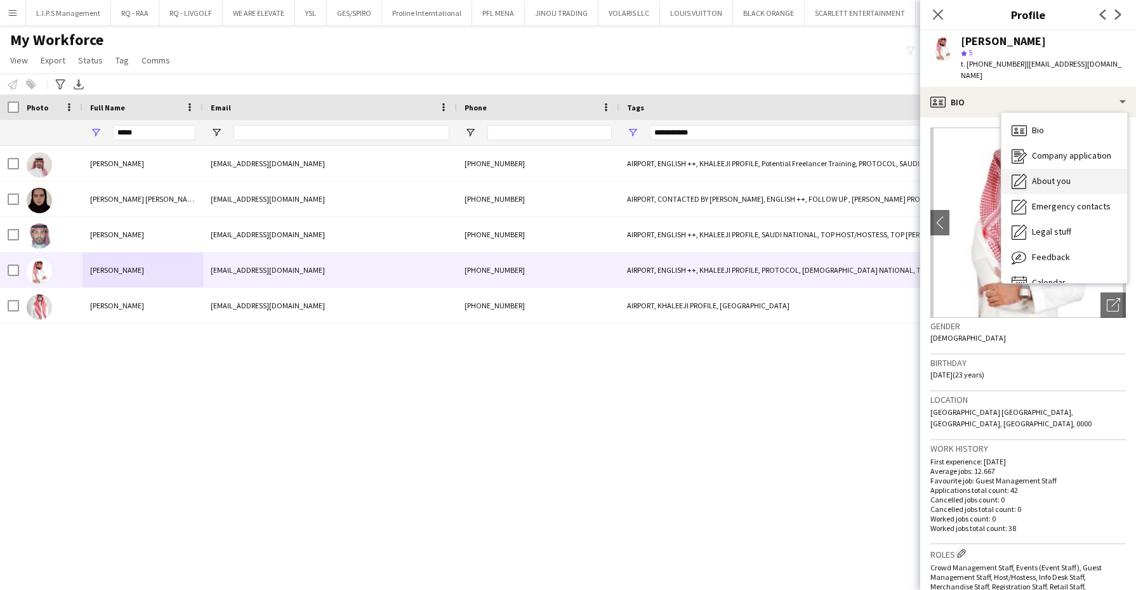
click at [1062, 178] on div "About you About you" at bounding box center [1064, 181] width 126 height 25
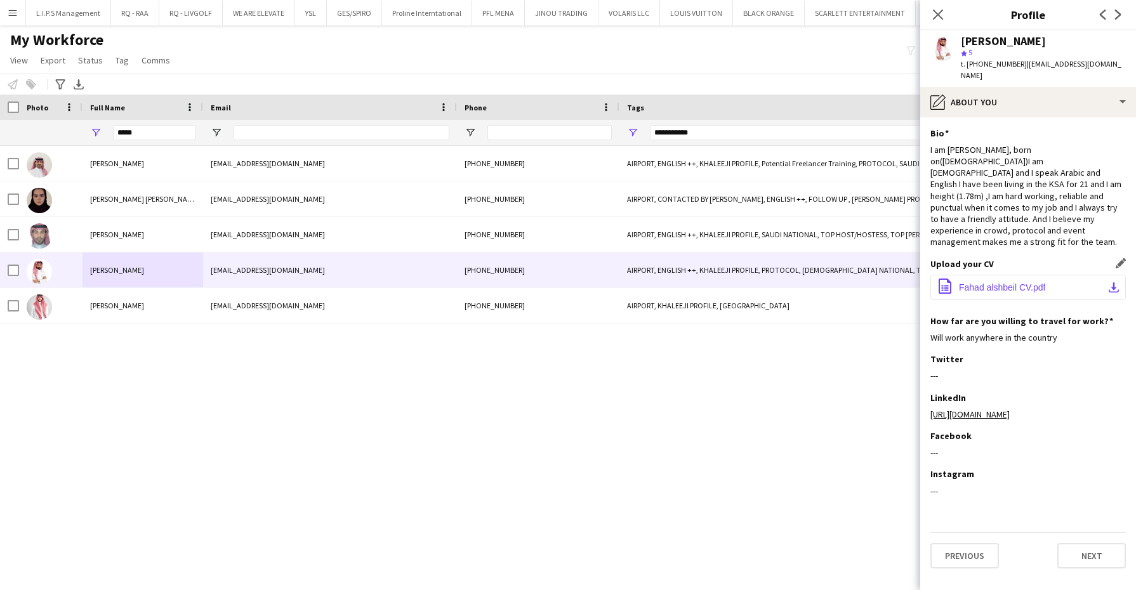
click at [1002, 275] on button "office-file-sheet Fahad alshbeil CV.pdf download-bottom" at bounding box center [1027, 287] width 195 height 25
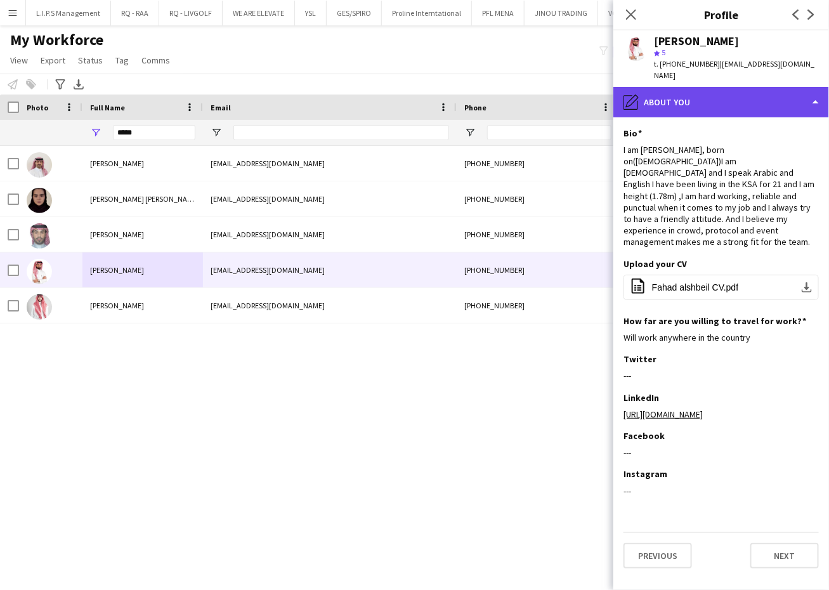
click at [751, 98] on div "pencil4 About you" at bounding box center [722, 102] width 216 height 30
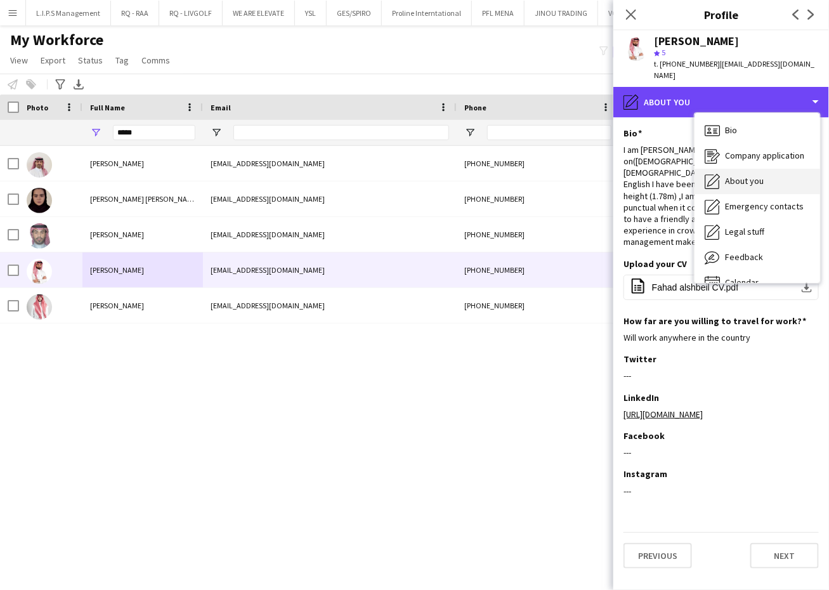
scroll to position [17, 0]
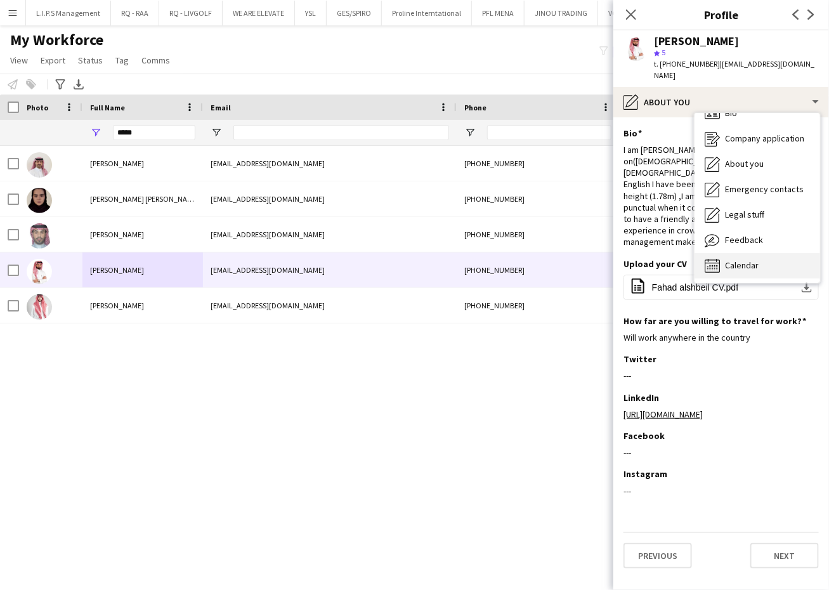
click at [760, 253] on div "Calendar Calendar" at bounding box center [758, 265] width 126 height 25
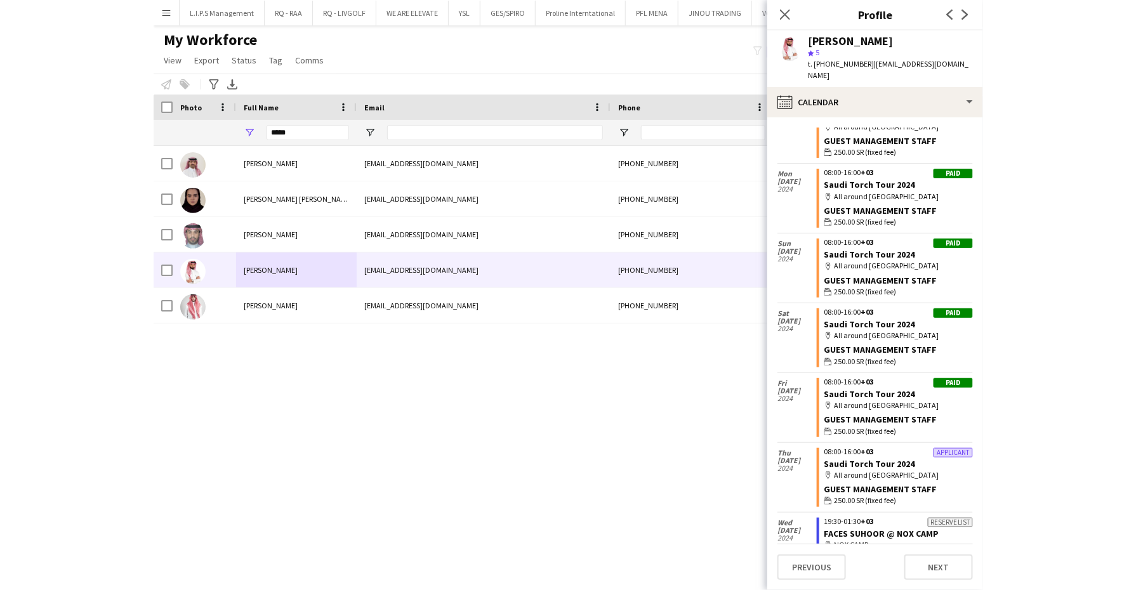
scroll to position [2649, 0]
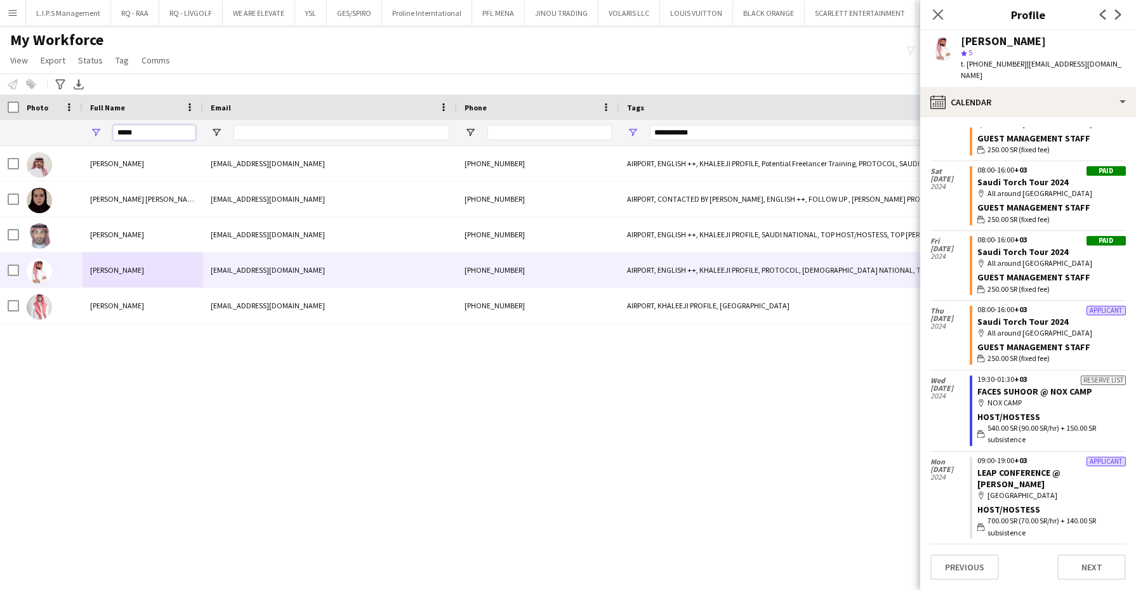
drag, startPoint x: 147, startPoint y: 131, endPoint x: 34, endPoint y: 112, distance: 114.6
click at [34, 112] on div "Workforce Details Tags Phone Email 1" at bounding box center [1090, 120] width 2181 height 51
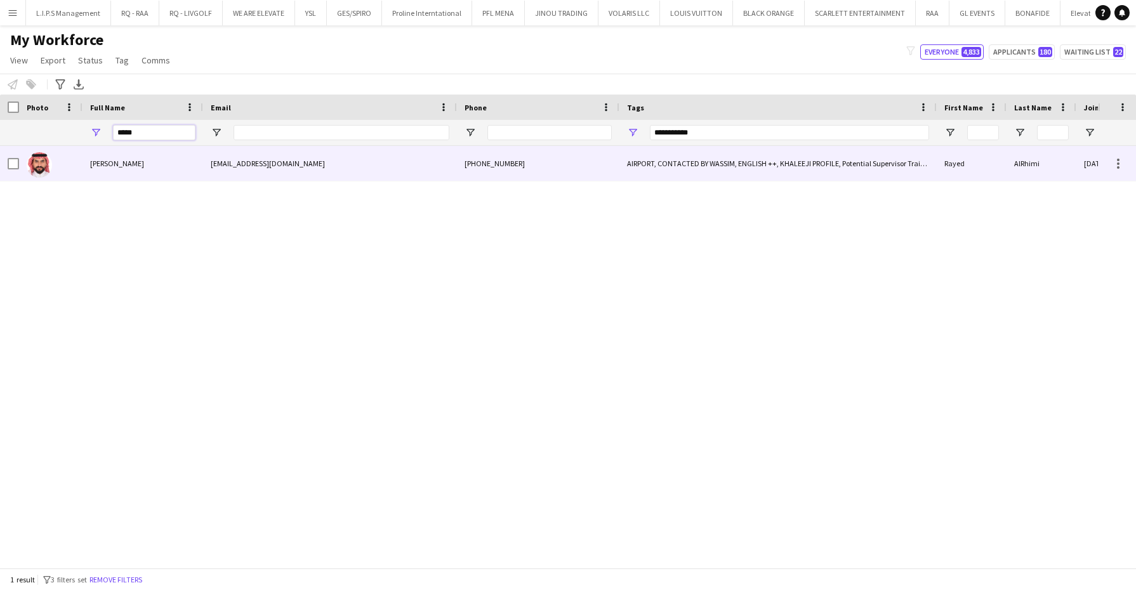
type input "*****"
click at [90, 160] on span "[PERSON_NAME]" at bounding box center [117, 164] width 54 height 10
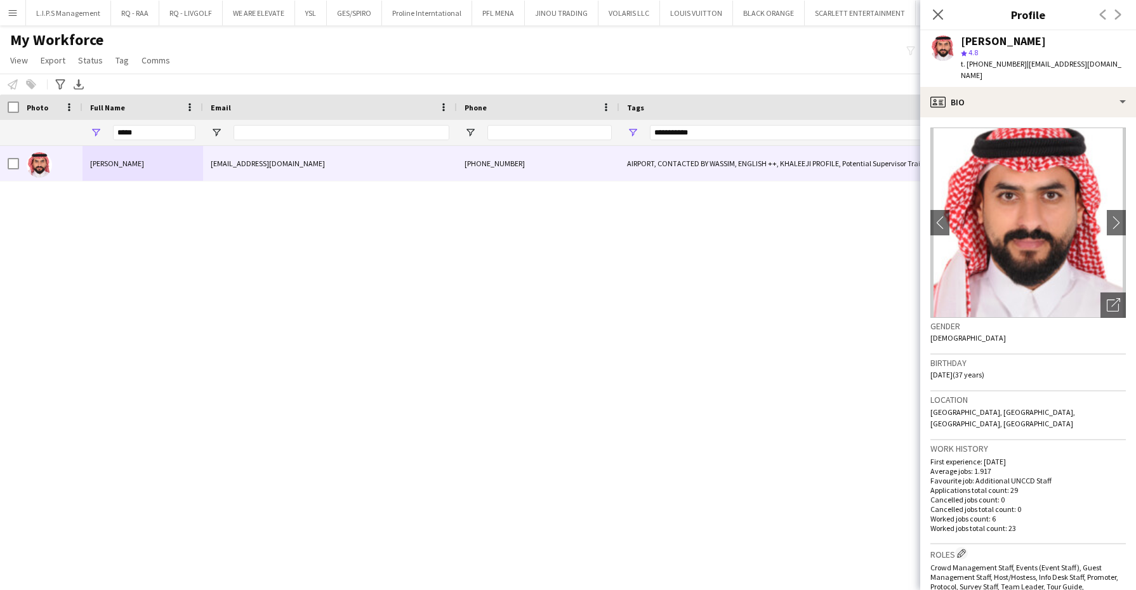
click at [979, 36] on div "[PERSON_NAME]" at bounding box center [1003, 41] width 85 height 11
copy div "[PERSON_NAME]"
